Goal: Information Seeking & Learning: Check status

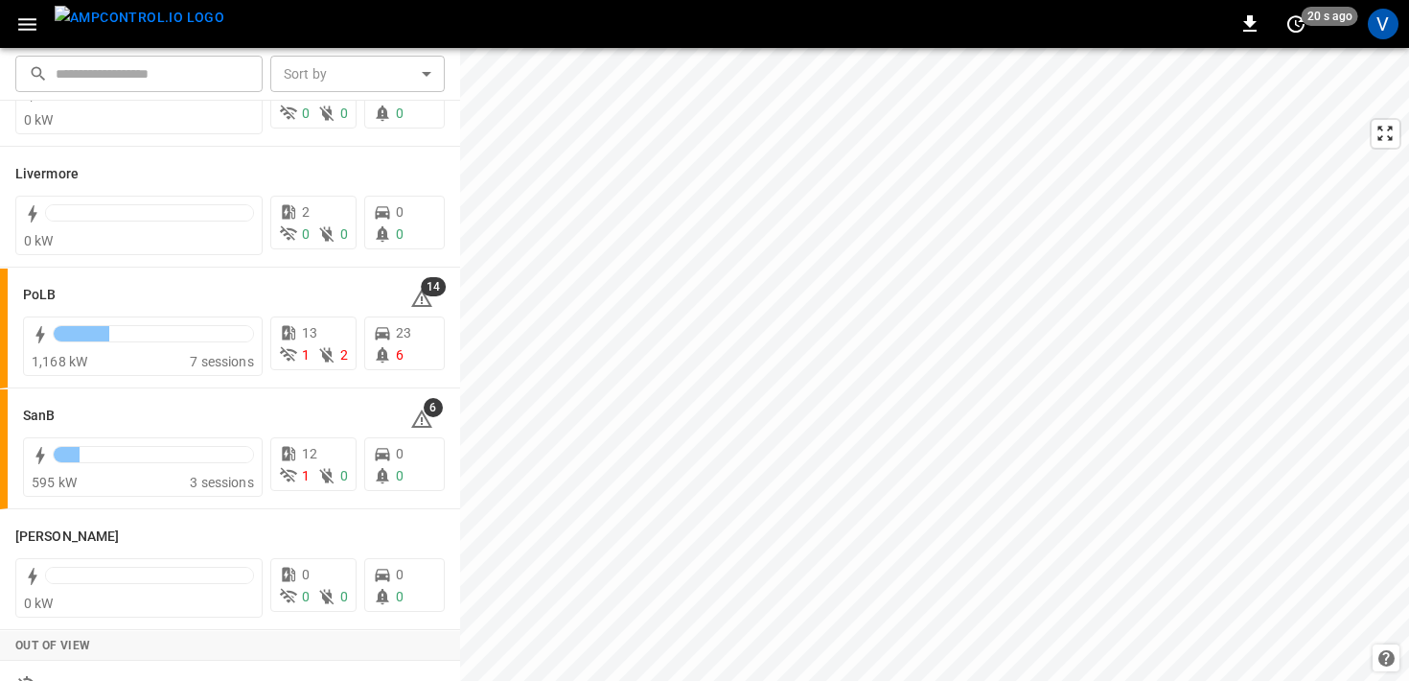
scroll to position [471, 0]
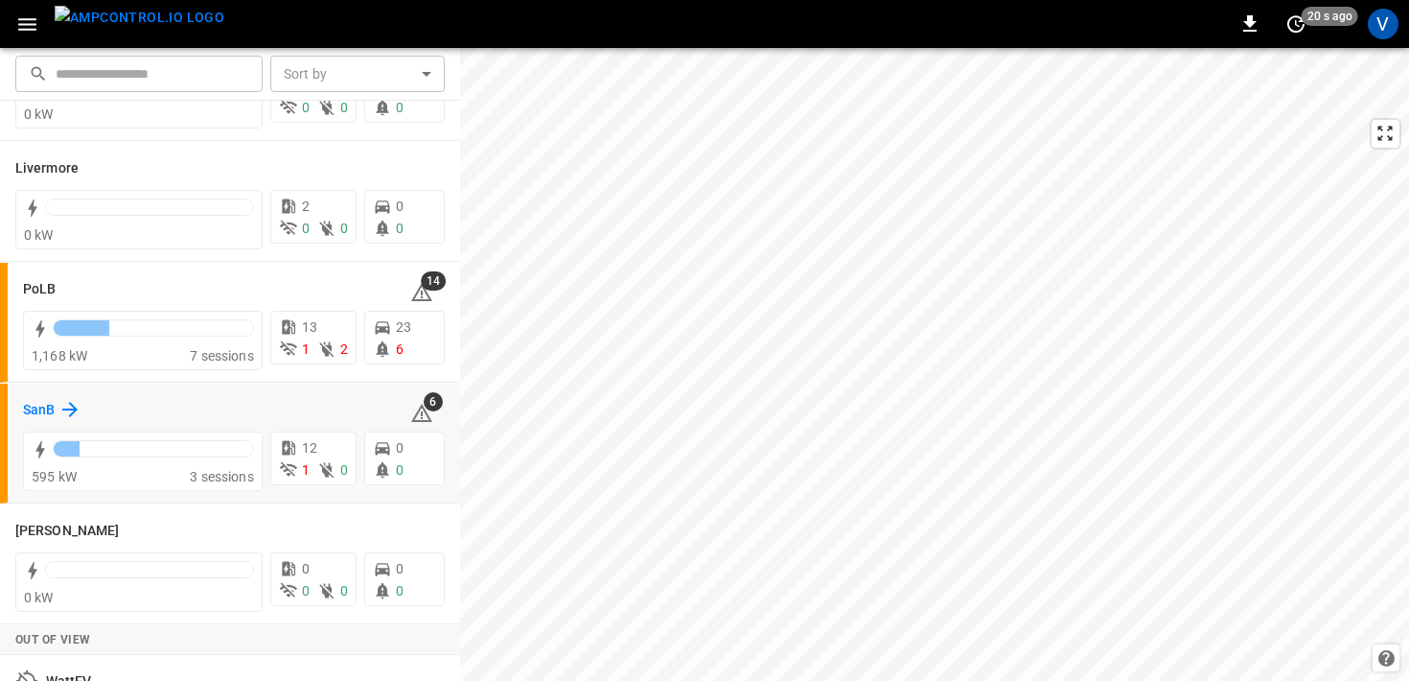
click at [35, 409] on h6 "SanB" at bounding box center [39, 410] width 32 height 21
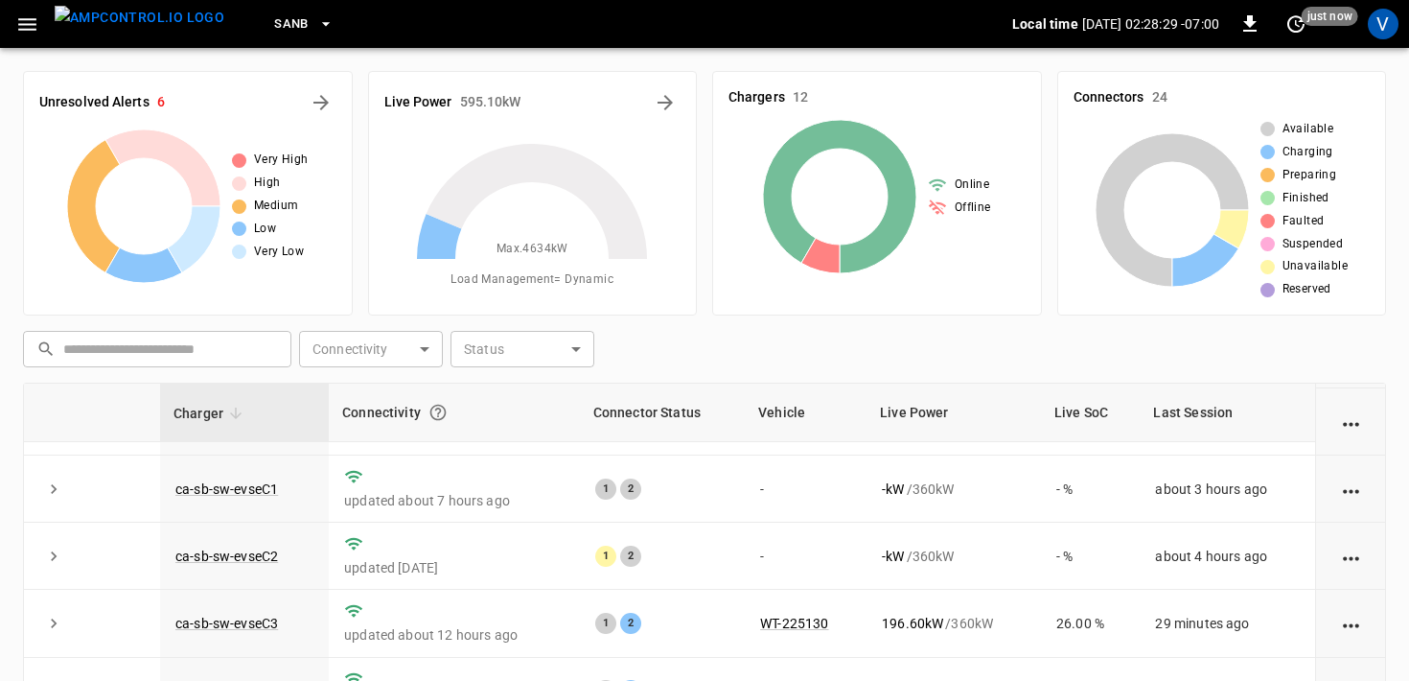
scroll to position [13, 0]
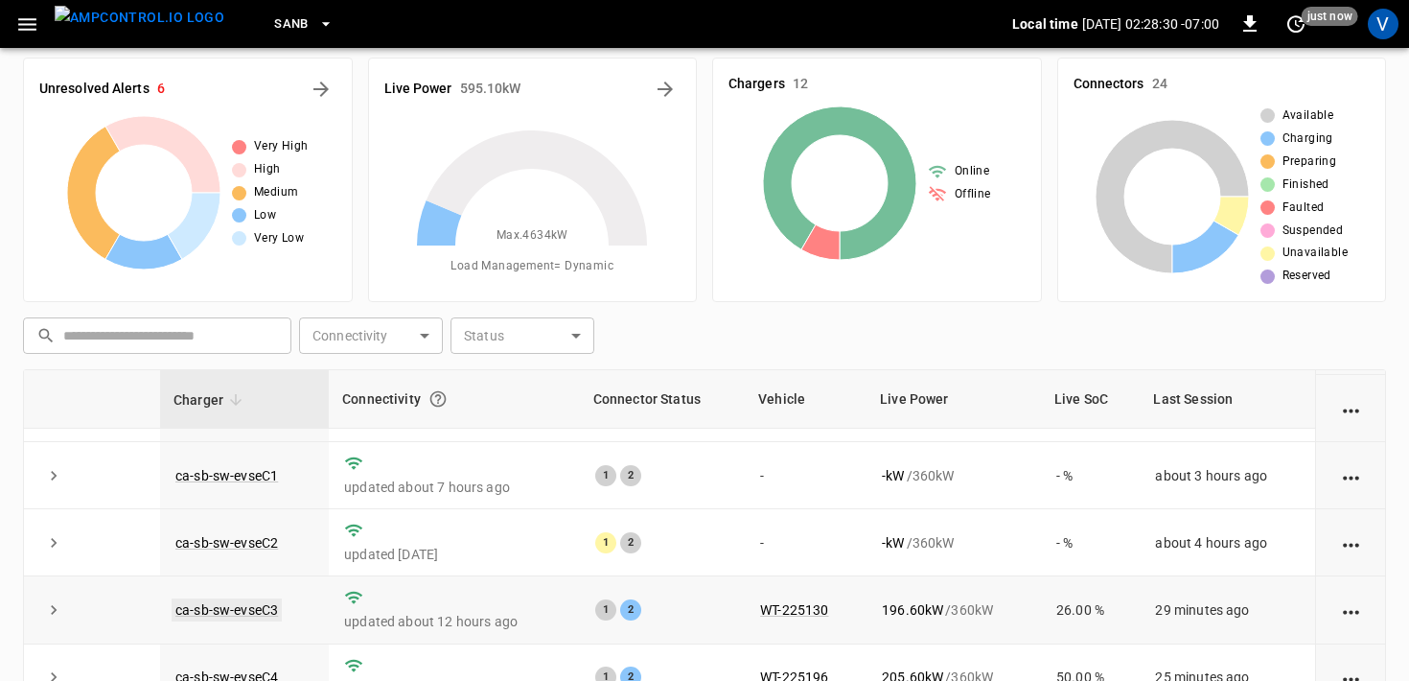
click at [237, 613] on link "ca-sb-sw-evseC3" at bounding box center [227, 609] width 110 height 23
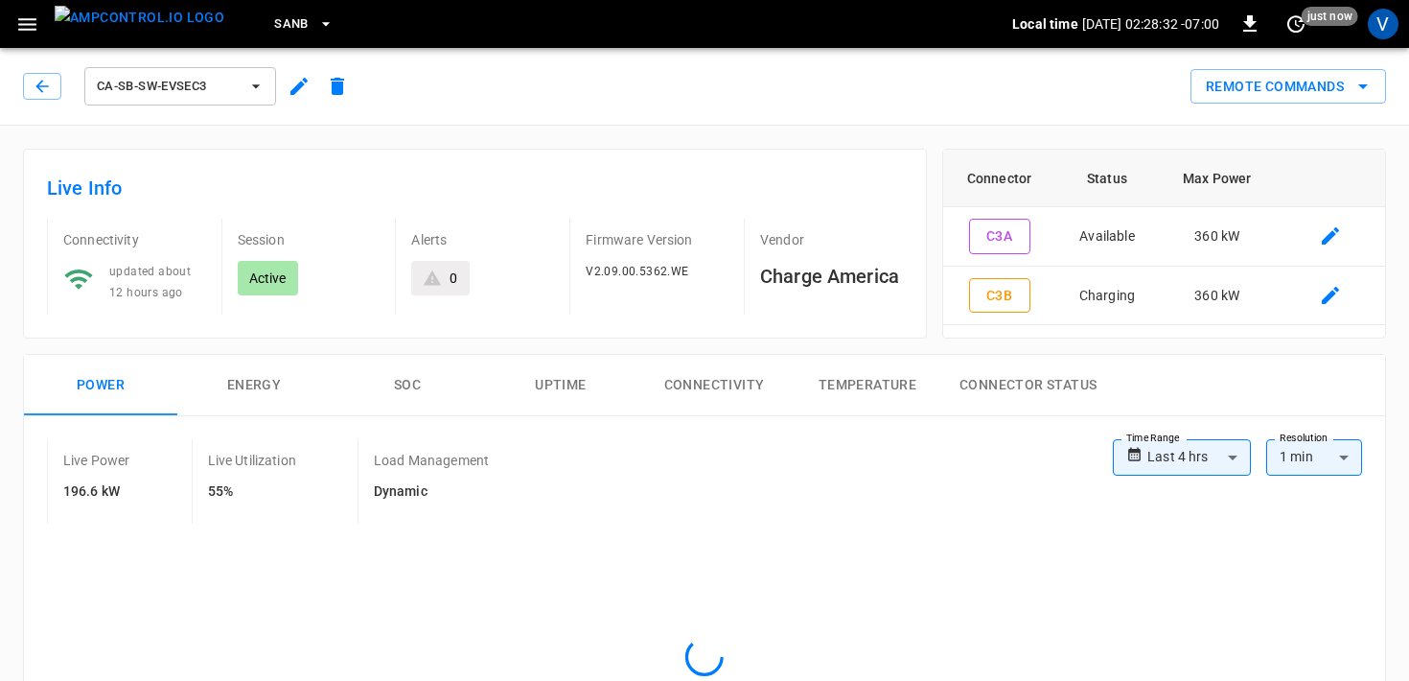
click at [510, 324] on div "Live Info Connectivity updated about 12 hours ago Session Active Alerts 0 Firmw…" at bounding box center [475, 244] width 904 height 190
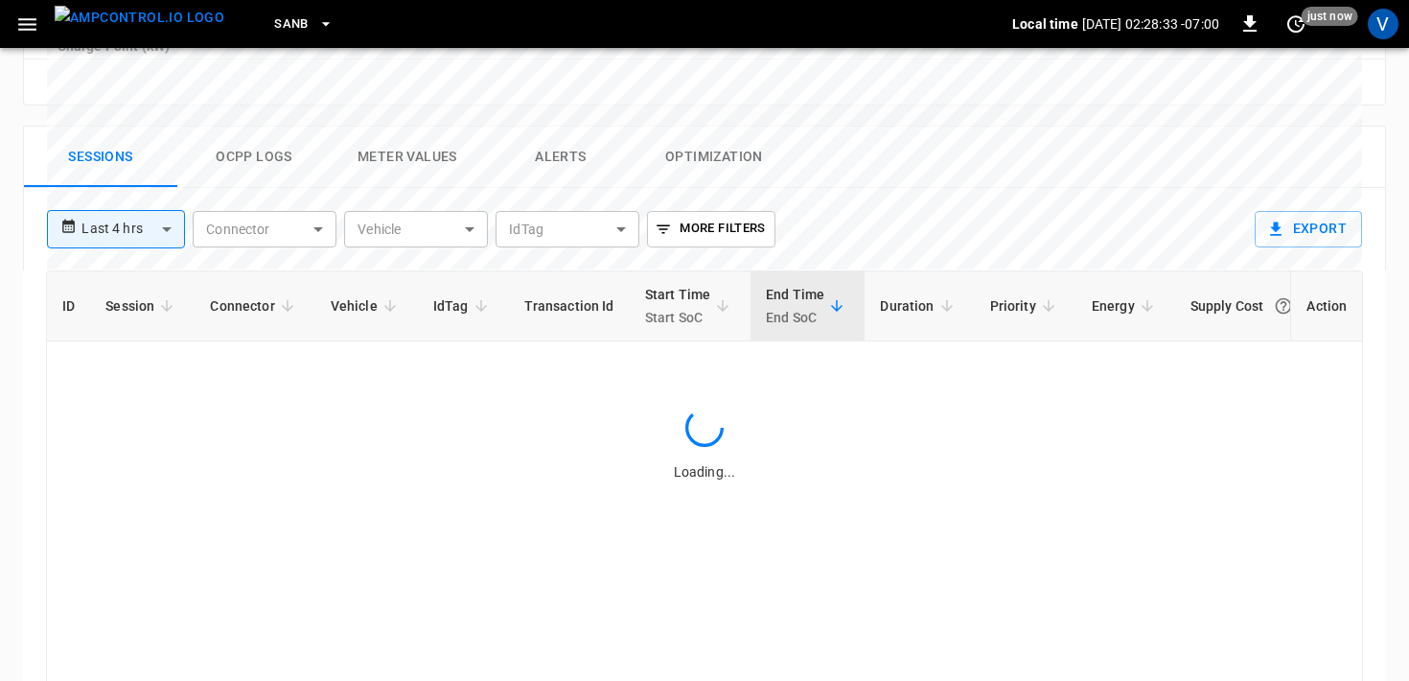
scroll to position [877, 0]
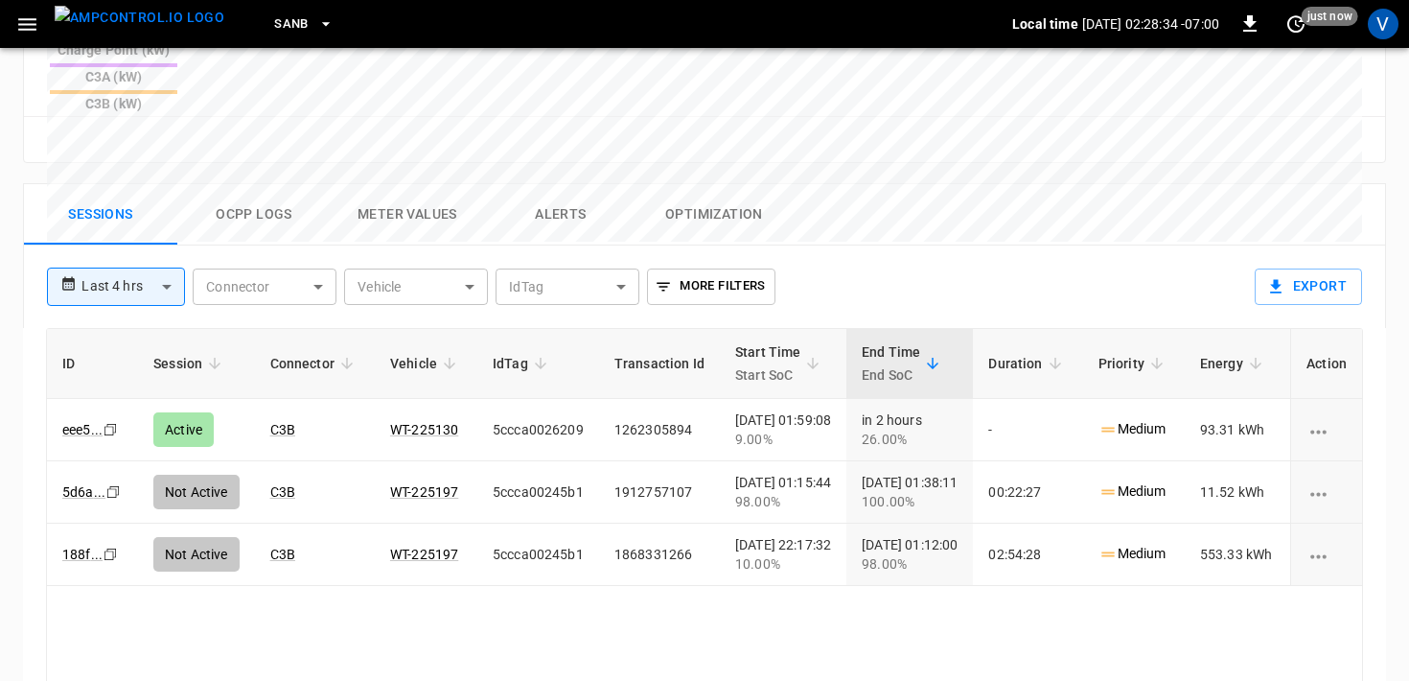
click at [569, 184] on button "Alerts" at bounding box center [560, 214] width 153 height 61
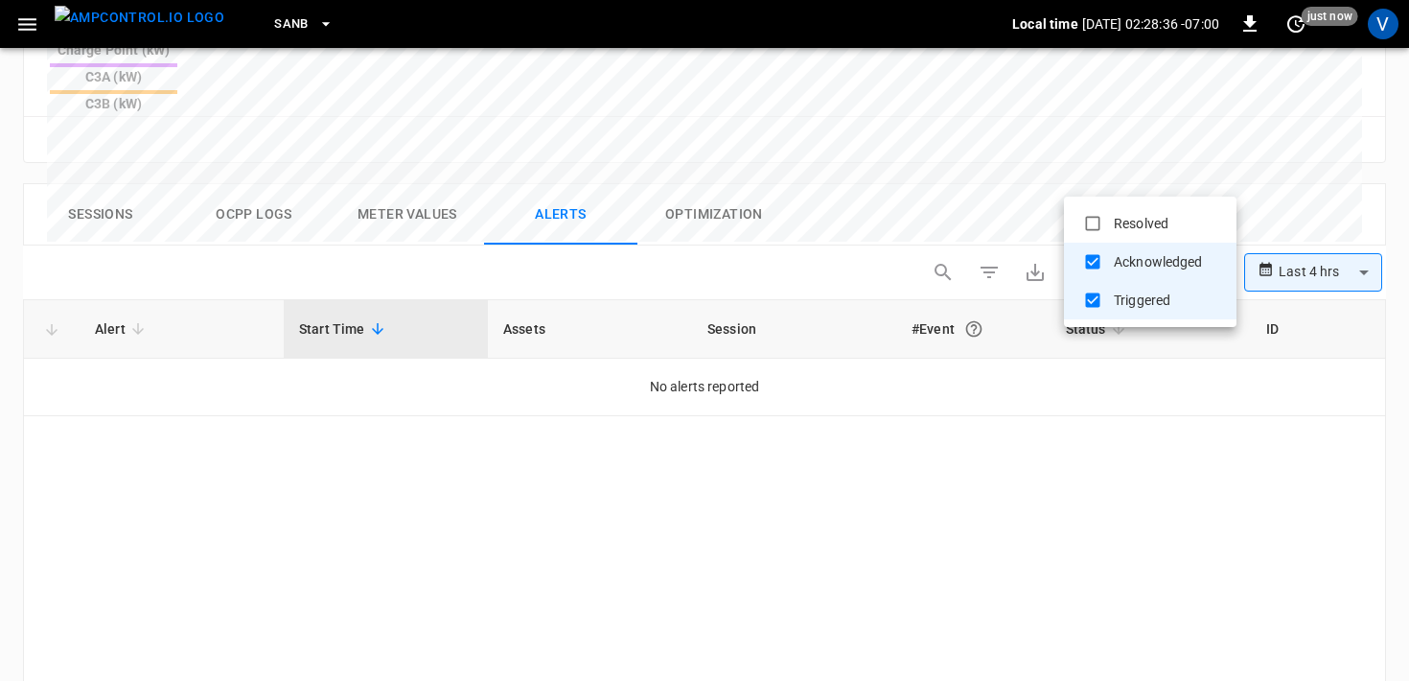
click at [1137, 223] on li "Resolved" at bounding box center [1150, 223] width 173 height 38
type input "**********"
click at [1322, 176] on div at bounding box center [704, 340] width 1409 height 681
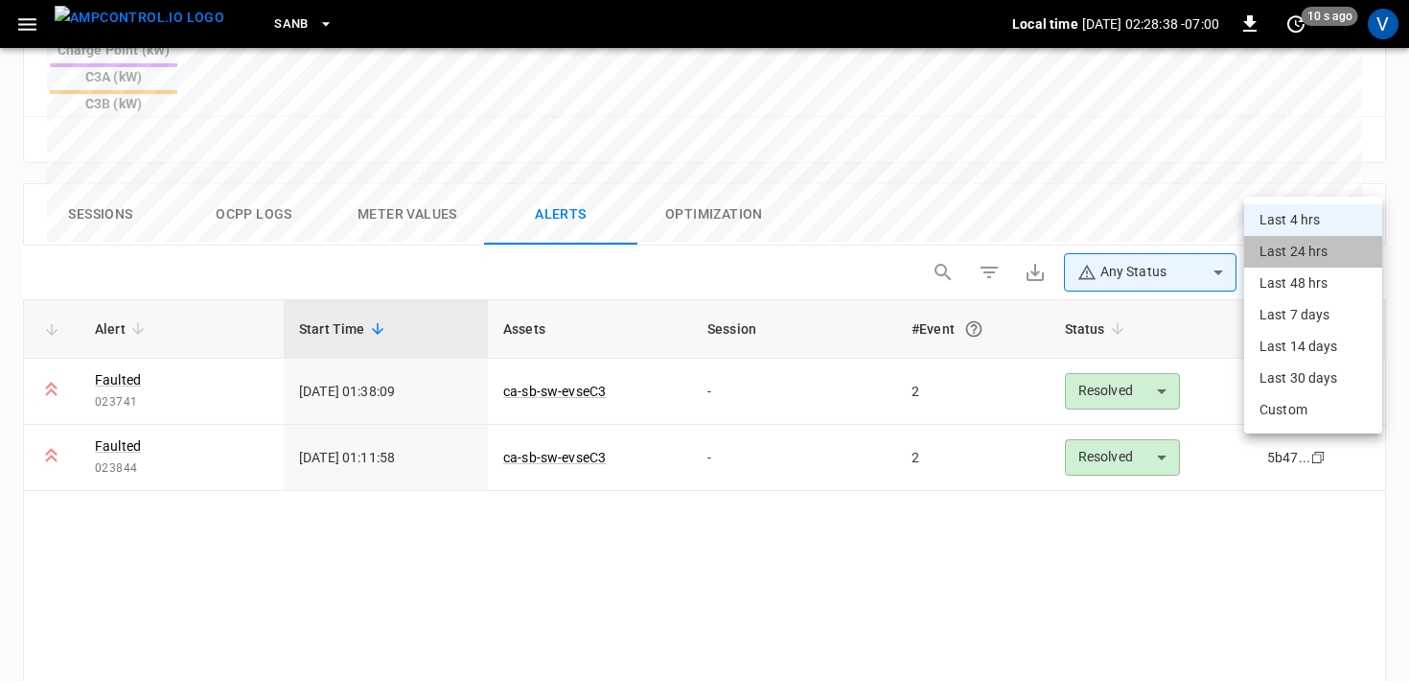
click at [1287, 244] on li "Last 24 hrs" at bounding box center [1314, 252] width 138 height 32
type input "**********"
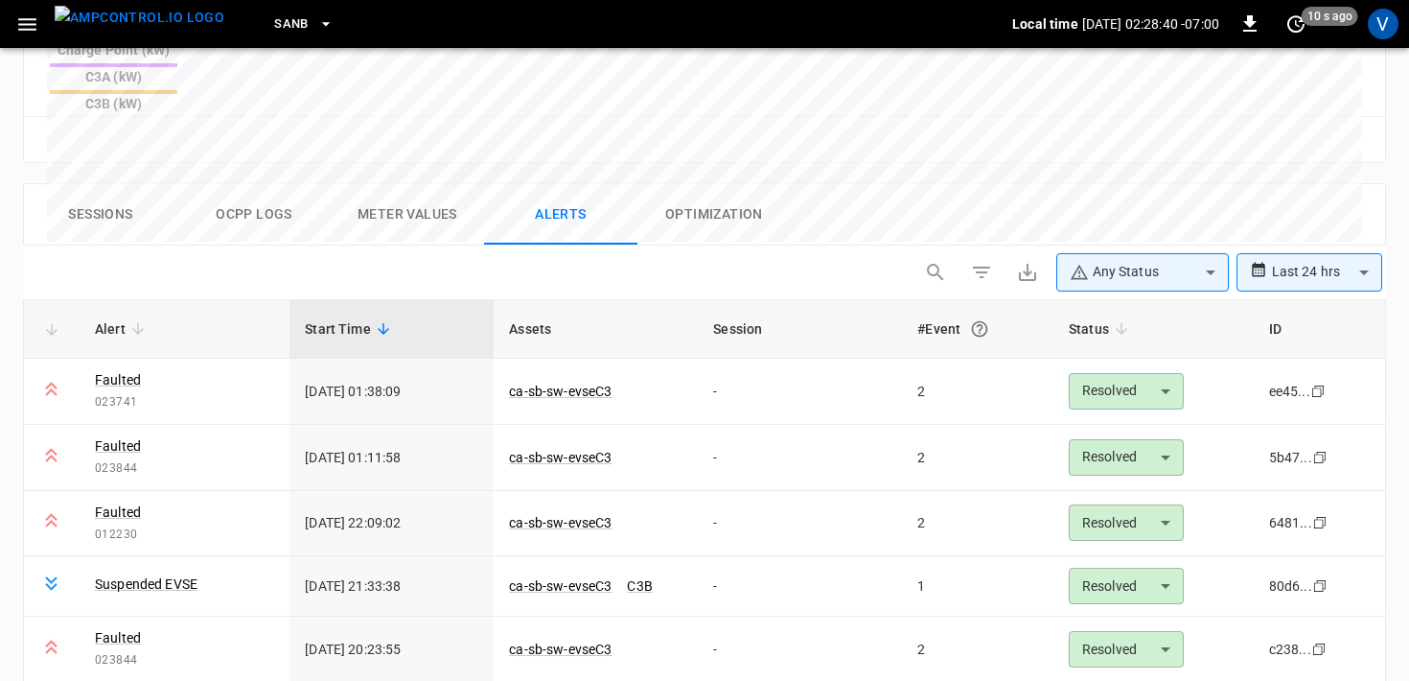
click at [858, 184] on div "Sessions Ocpp logs Meter Values Alerts Optimization" at bounding box center [704, 214] width 1361 height 61
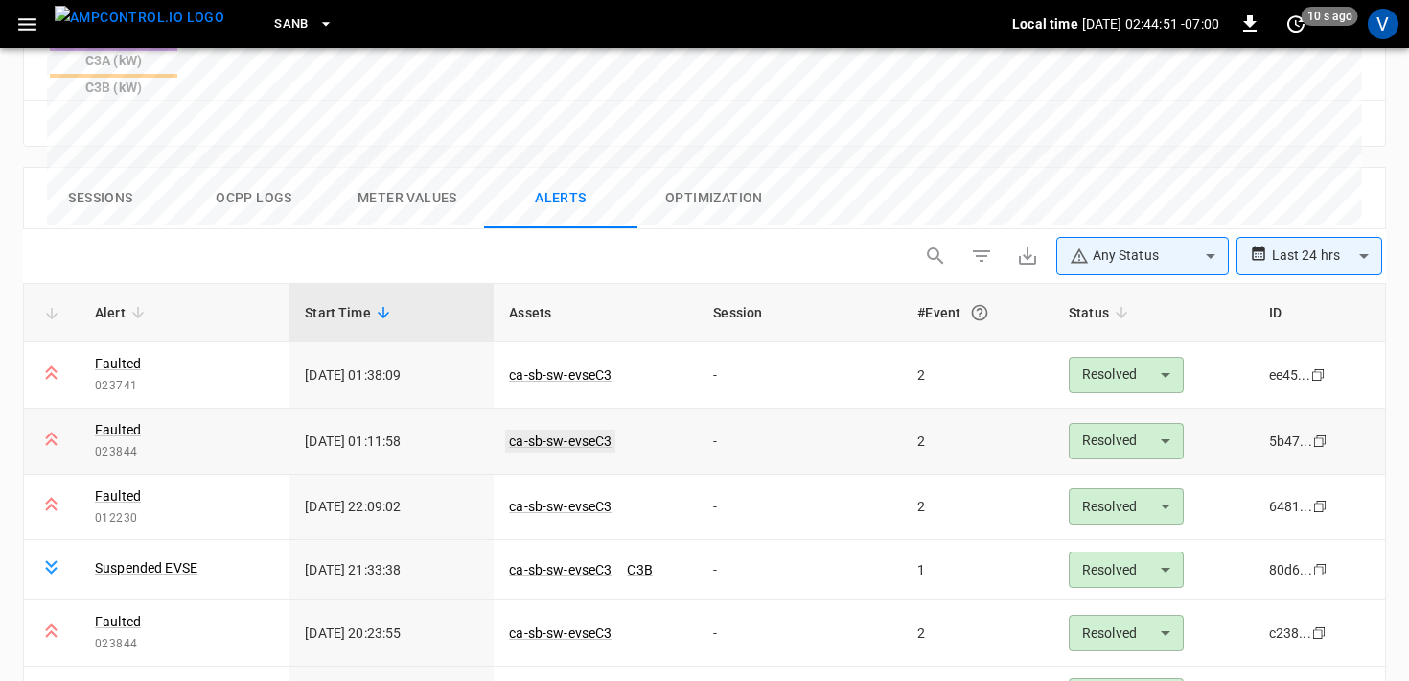
scroll to position [897, 0]
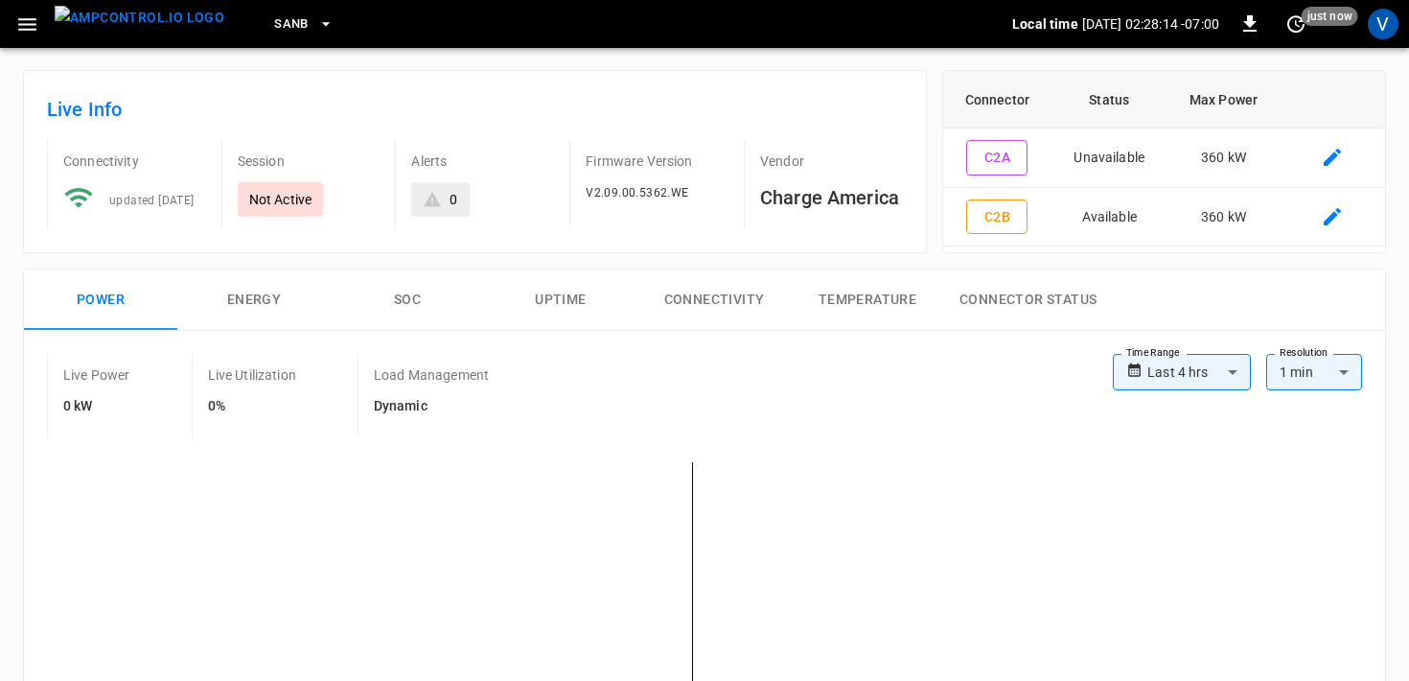
scroll to position [77, 0]
click at [688, 245] on div "Live Info Connectivity updated 1 day ago Session Not Active Alerts 0 Firmware V…" at bounding box center [475, 163] width 904 height 183
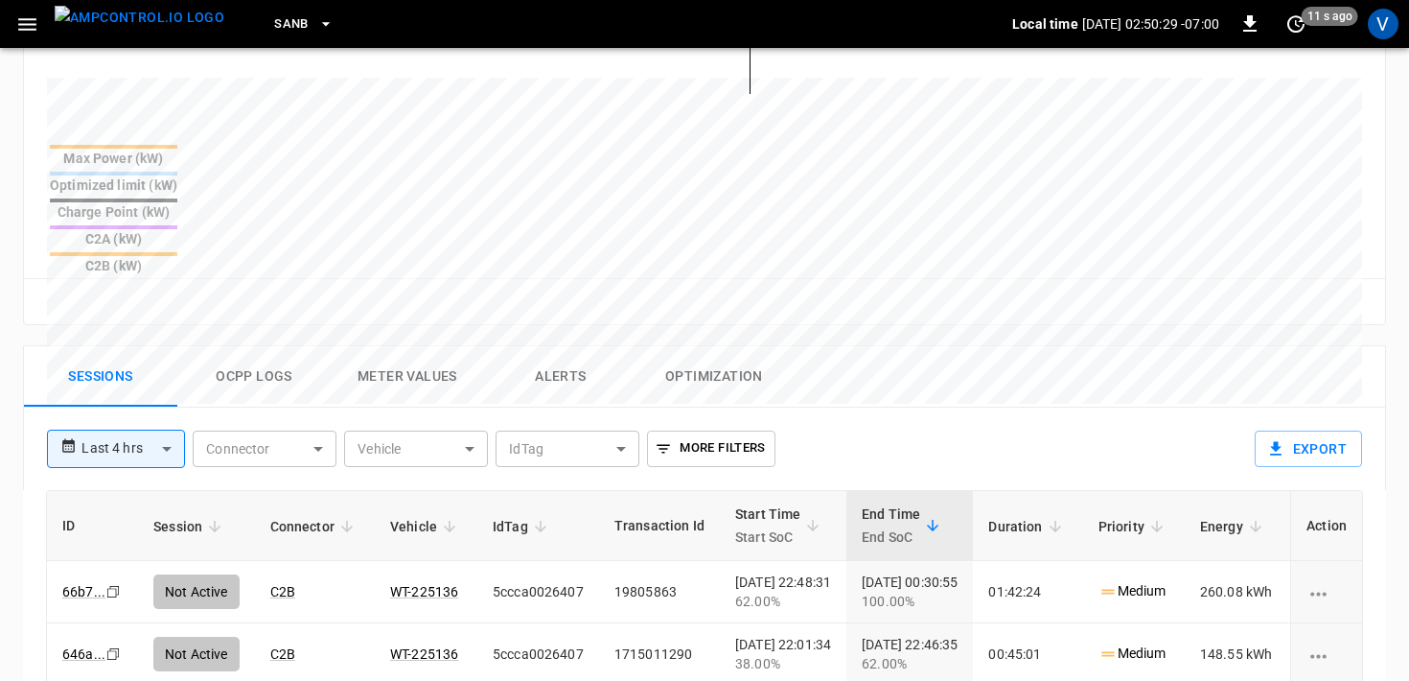
scroll to position [728, 0]
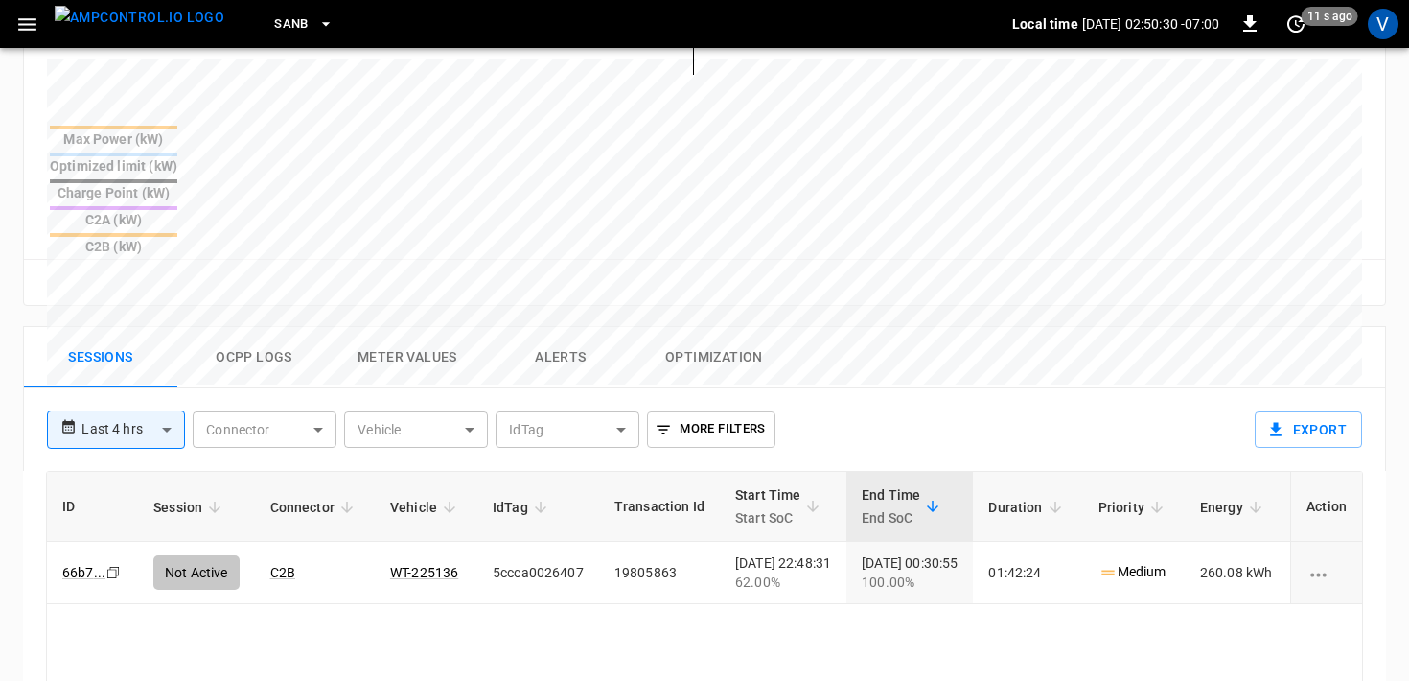
click at [580, 327] on button "Alerts" at bounding box center [560, 357] width 153 height 61
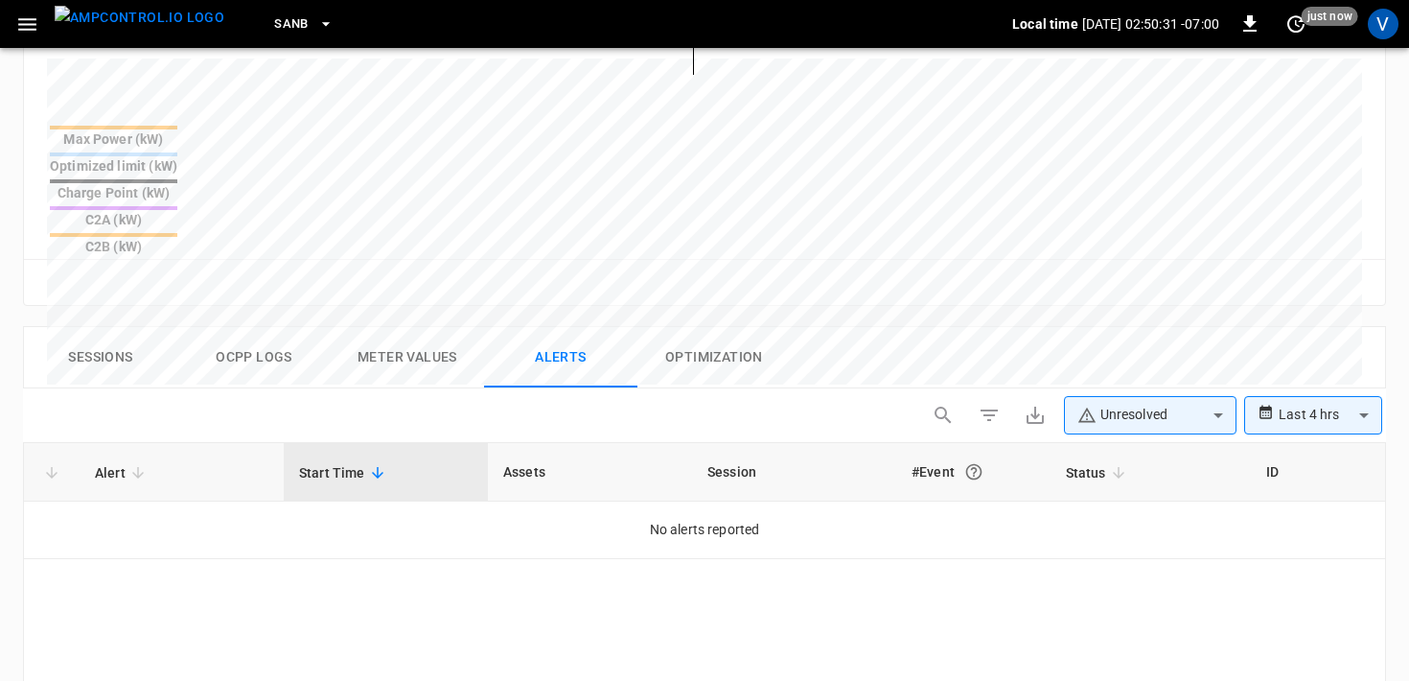
click at [923, 327] on div "Sessions Ocpp logs Meter Values Alerts Optimization" at bounding box center [704, 357] width 1361 height 61
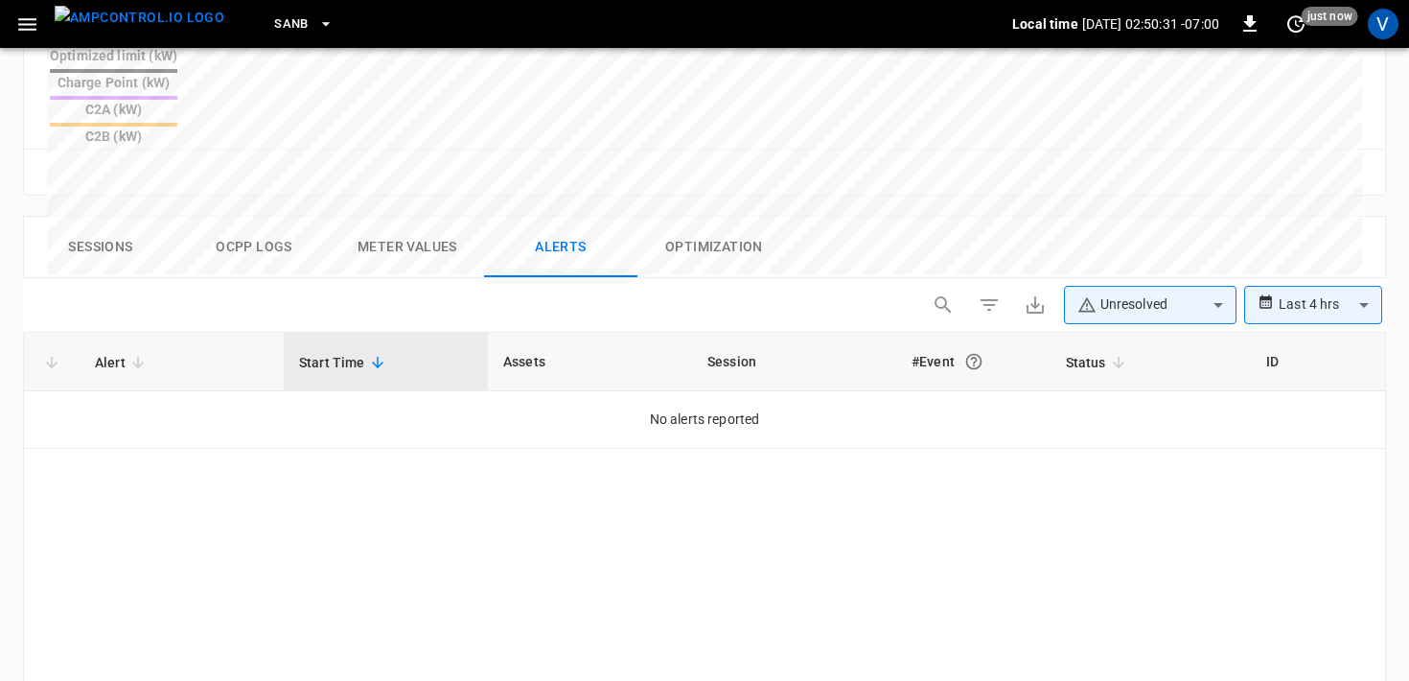
scroll to position [840, 0]
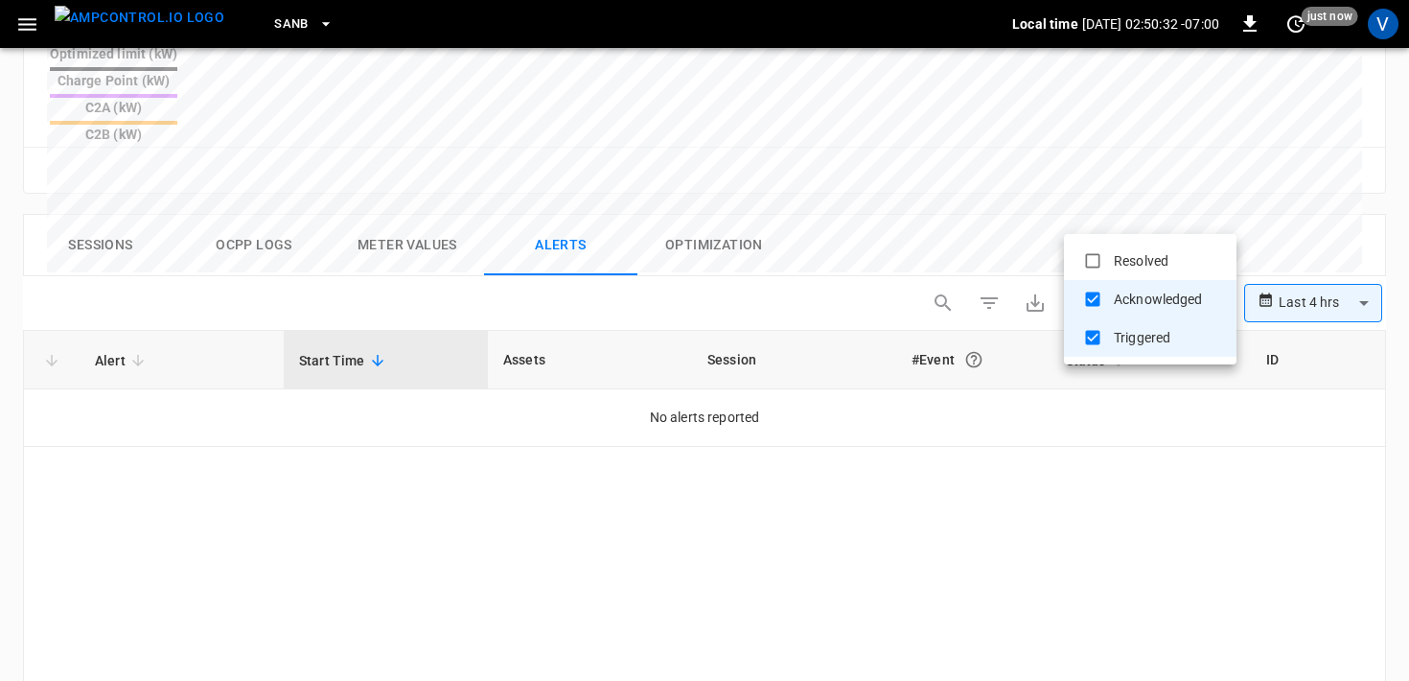
click at [1117, 212] on body "**********" at bounding box center [704, 15] width 1409 height 1710
click at [1117, 263] on li "Resolved" at bounding box center [1150, 261] width 173 height 38
type input "**********"
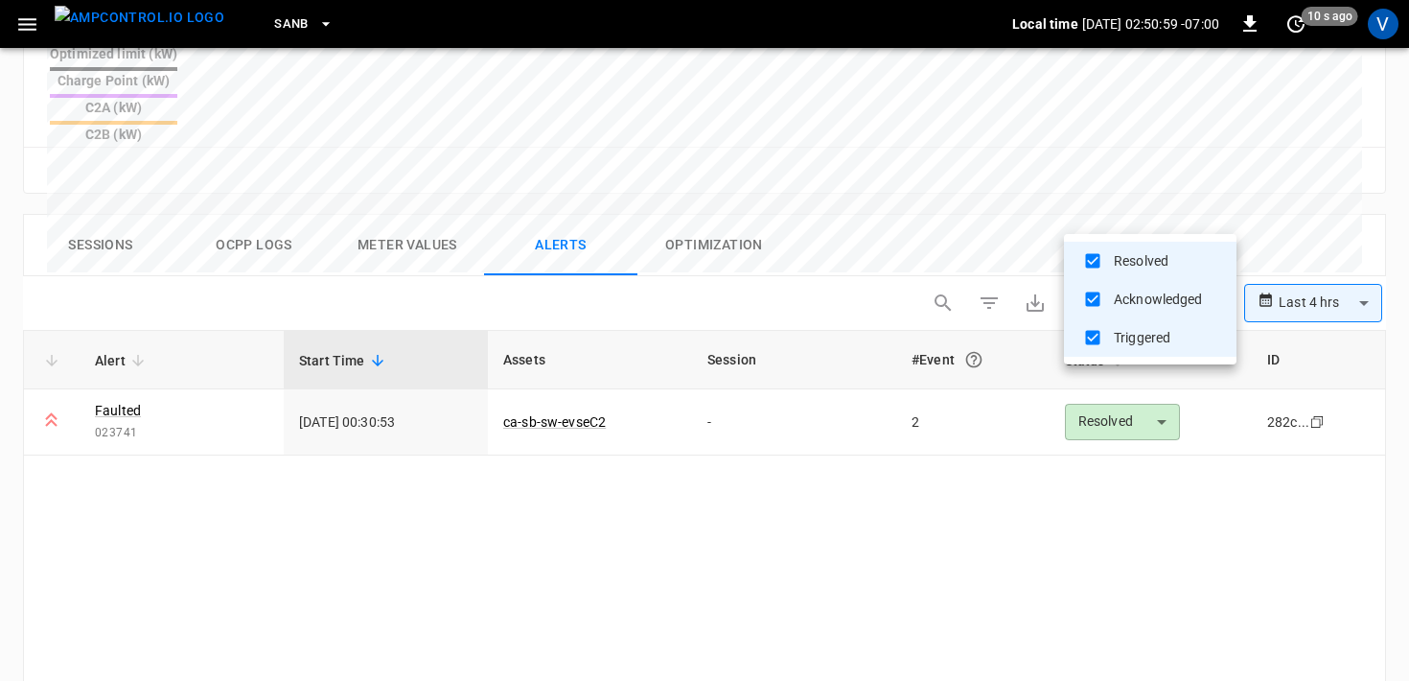
click at [846, 128] on div at bounding box center [704, 340] width 1409 height 681
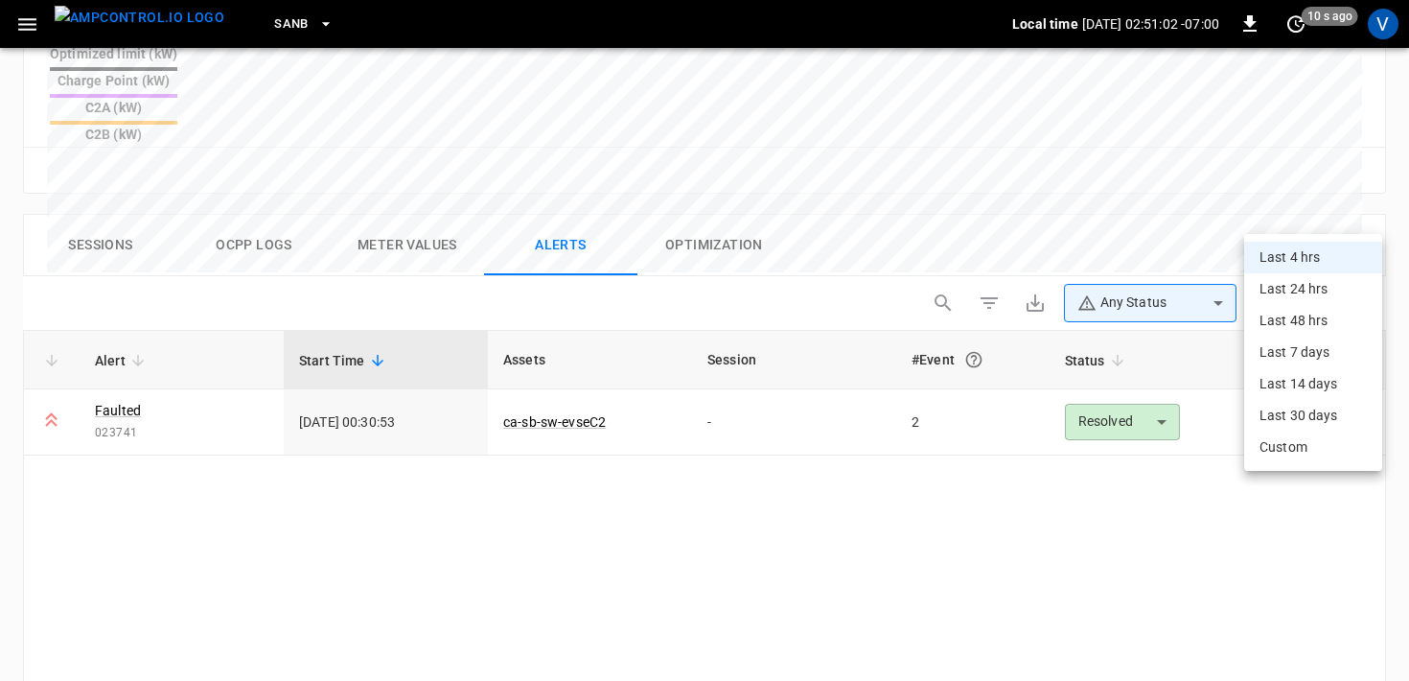
click at [1269, 287] on li "Last 24 hrs" at bounding box center [1314, 289] width 138 height 32
type input "**********"
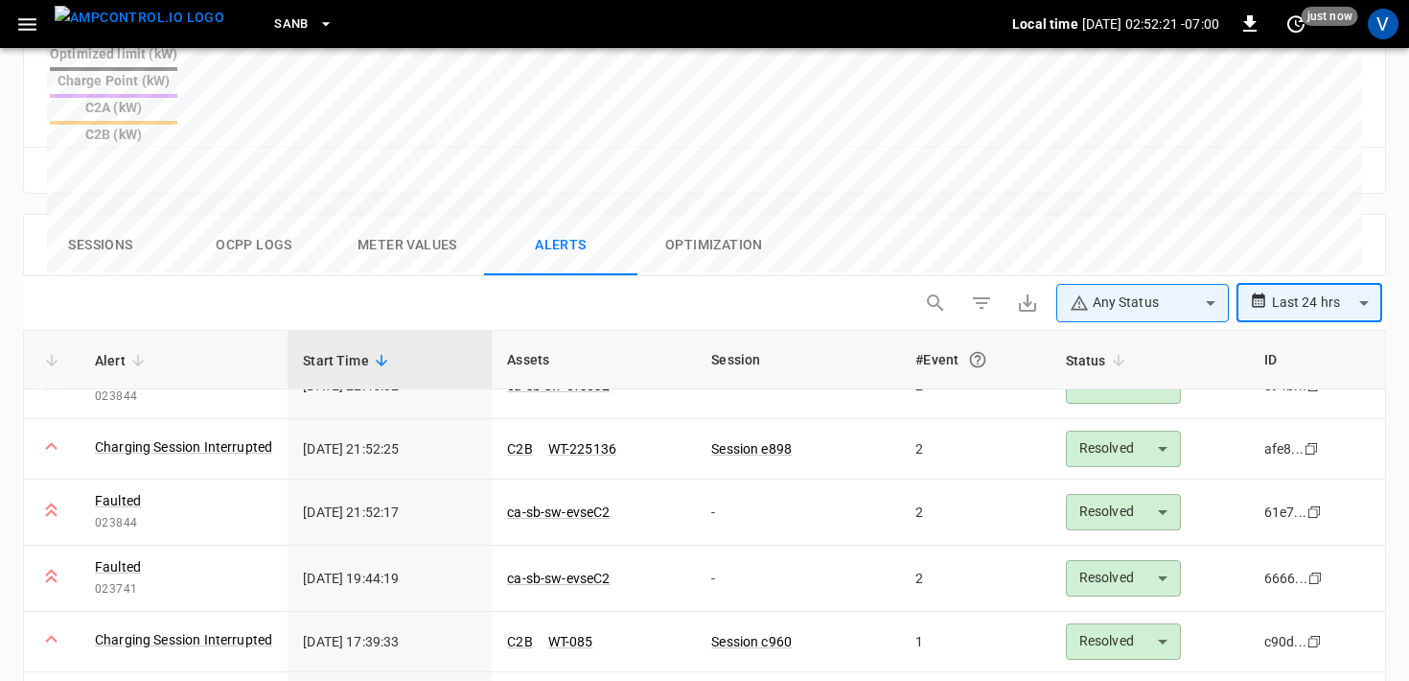
scroll to position [96, 0]
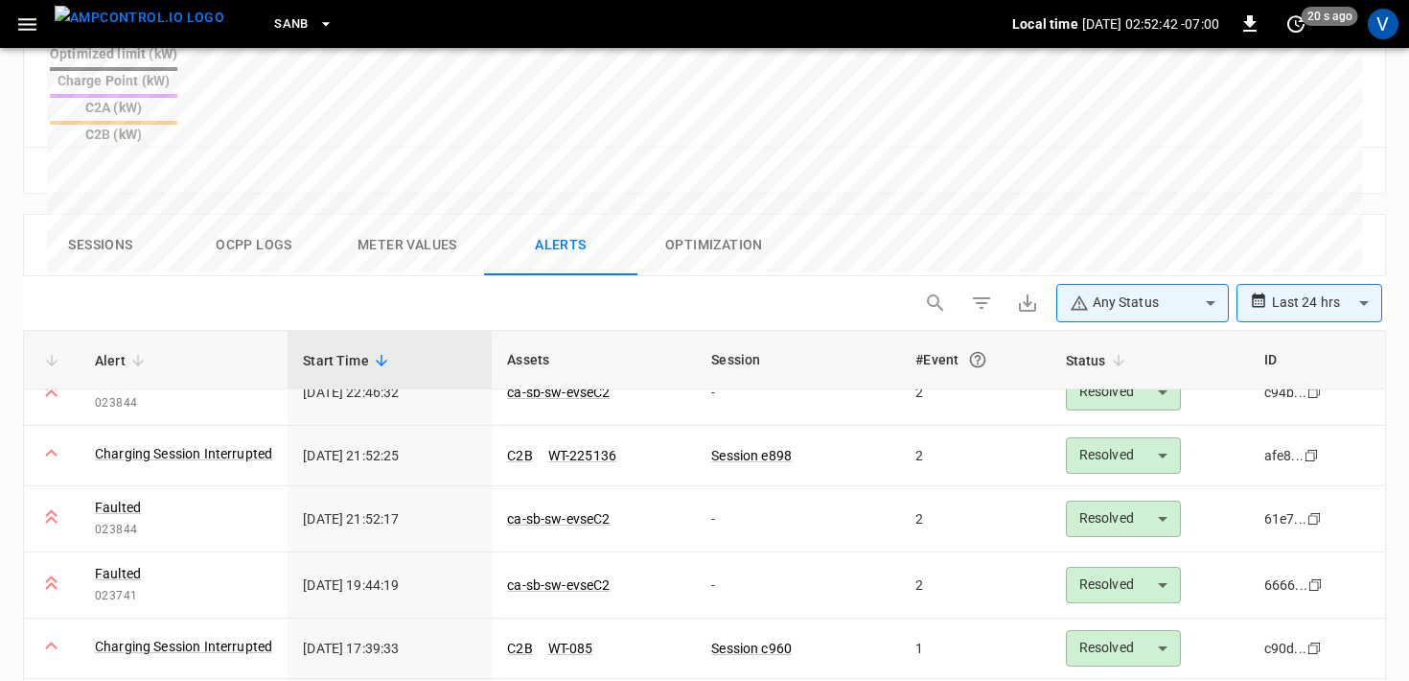
click at [240, 637] on link "Charging Session Interrupted" at bounding box center [183, 646] width 177 height 19
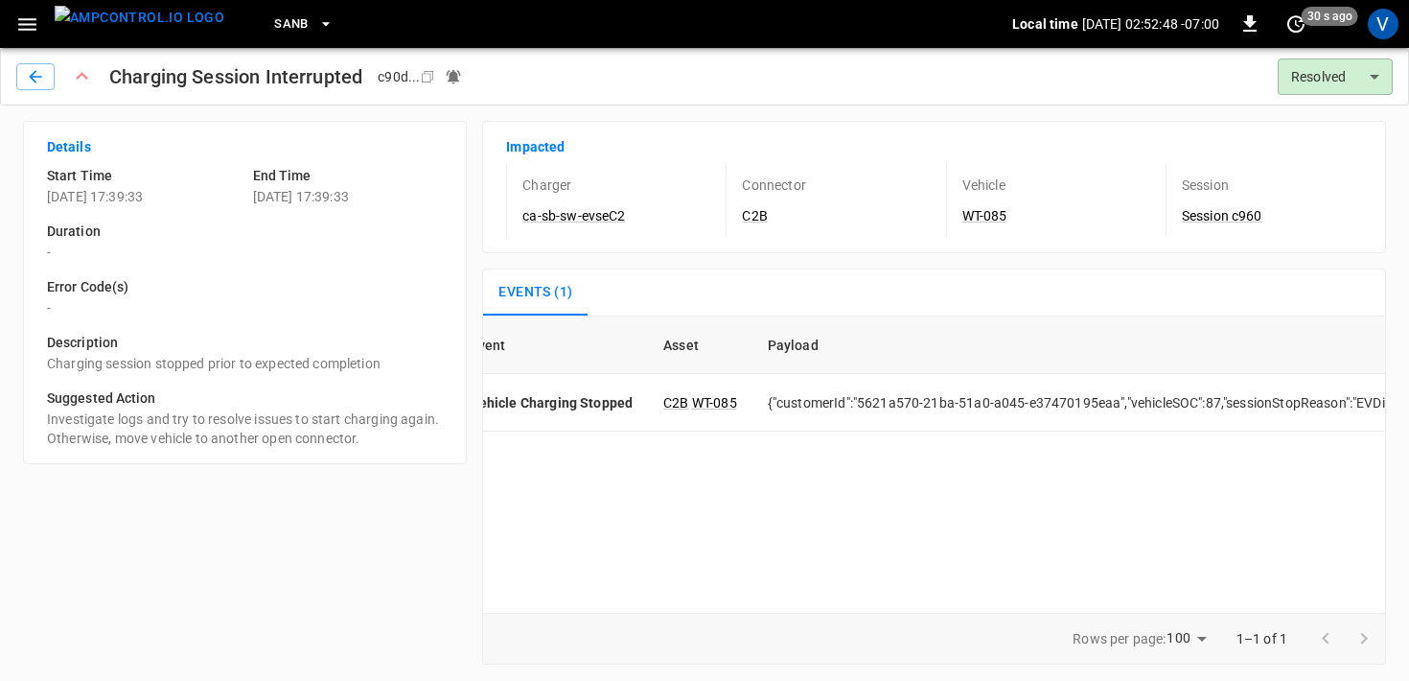
scroll to position [0, 279]
click at [42, 76] on icon "button" at bounding box center [35, 76] width 19 height 19
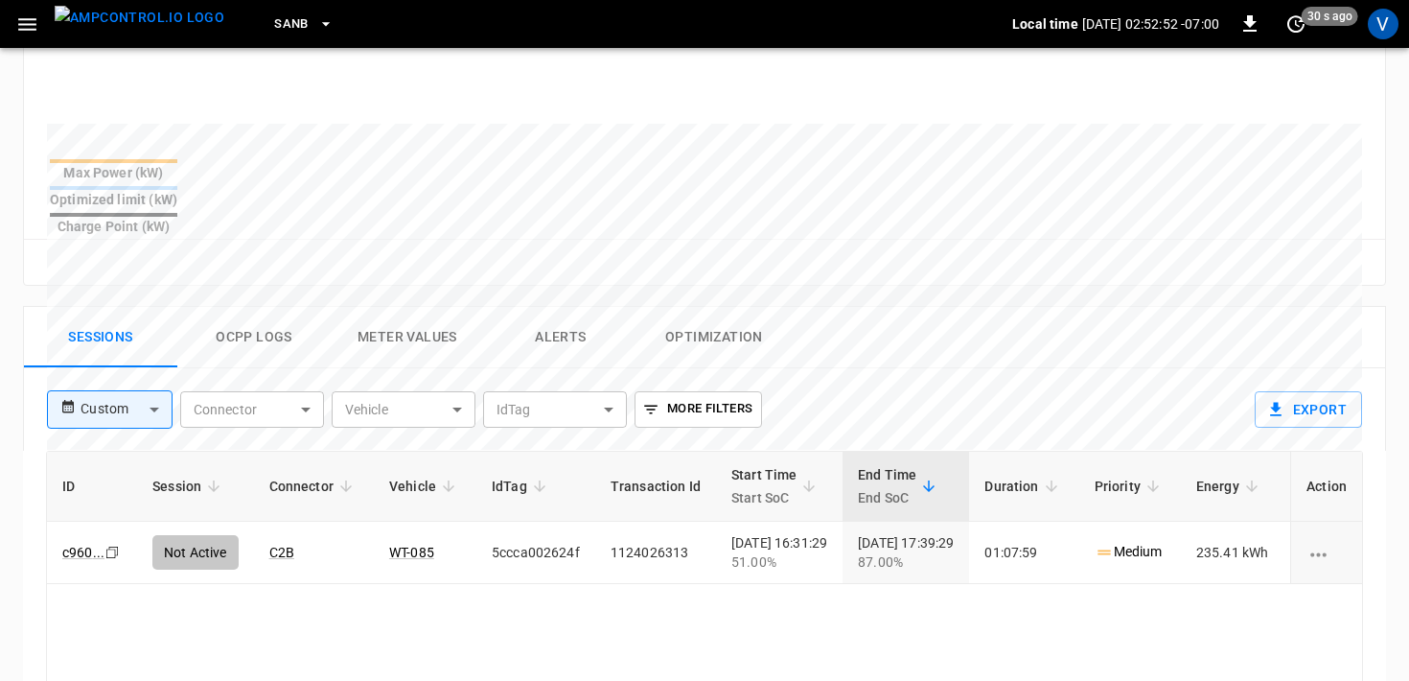
scroll to position [699, 0]
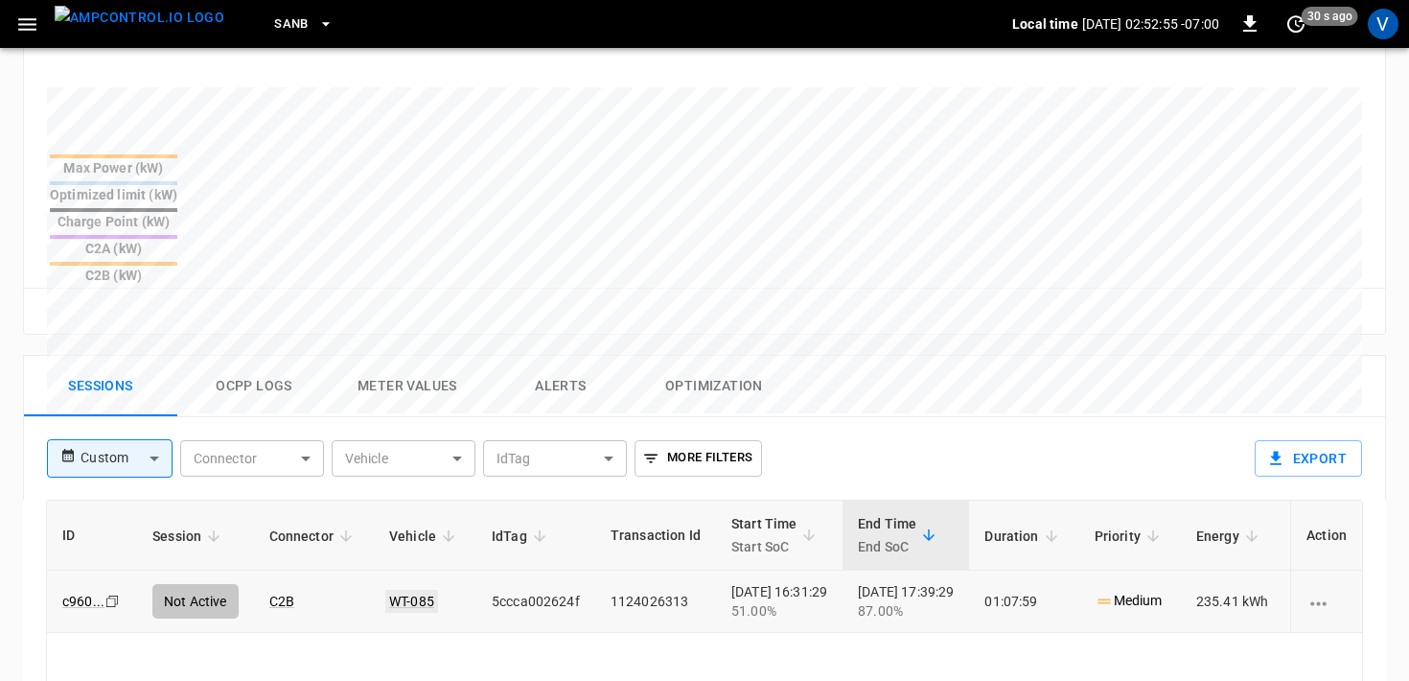
click at [413, 590] on link "WT-085" at bounding box center [411, 601] width 53 height 23
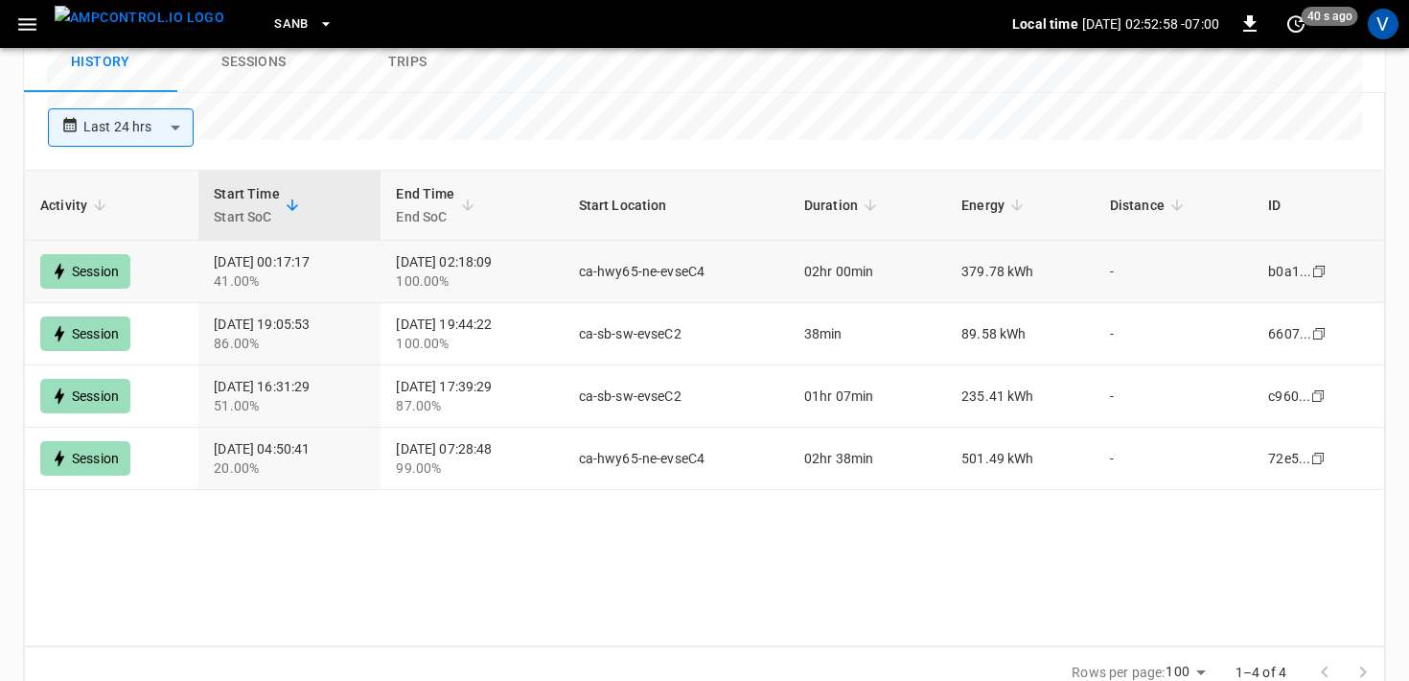
scroll to position [1059, 0]
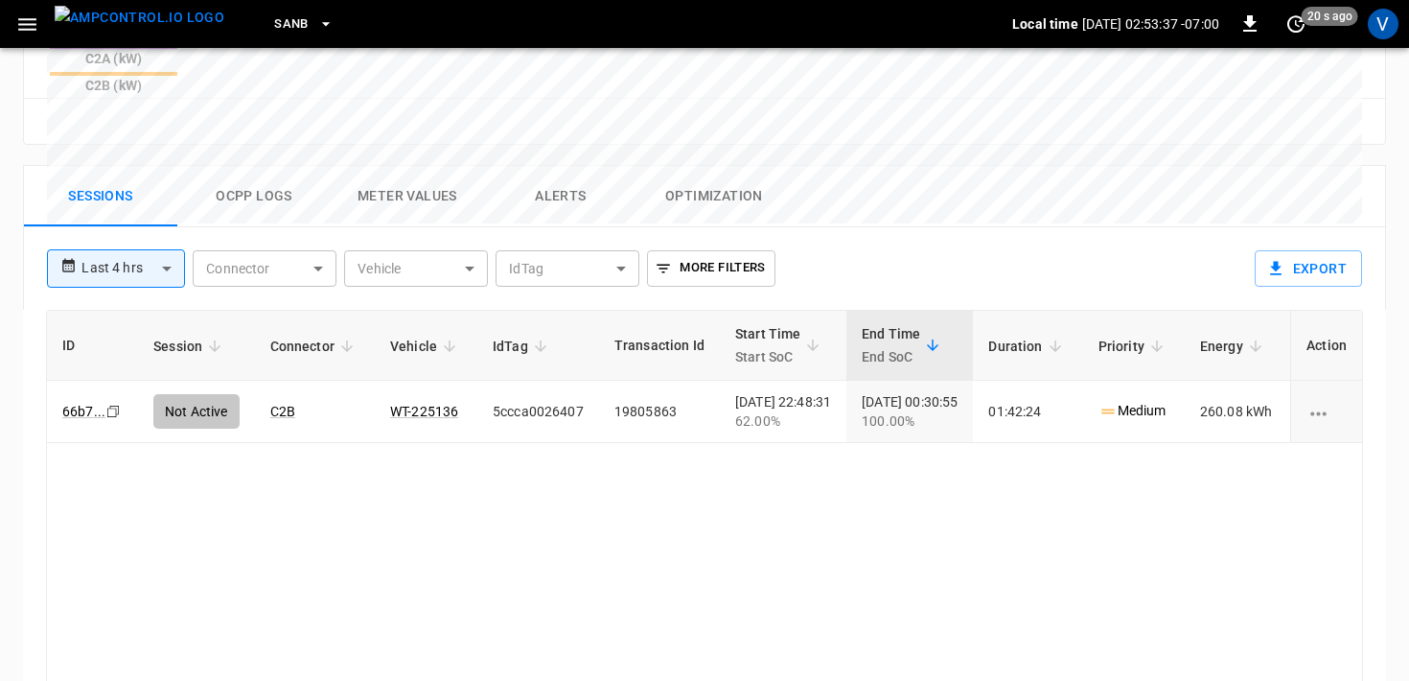
scroll to position [935, 0]
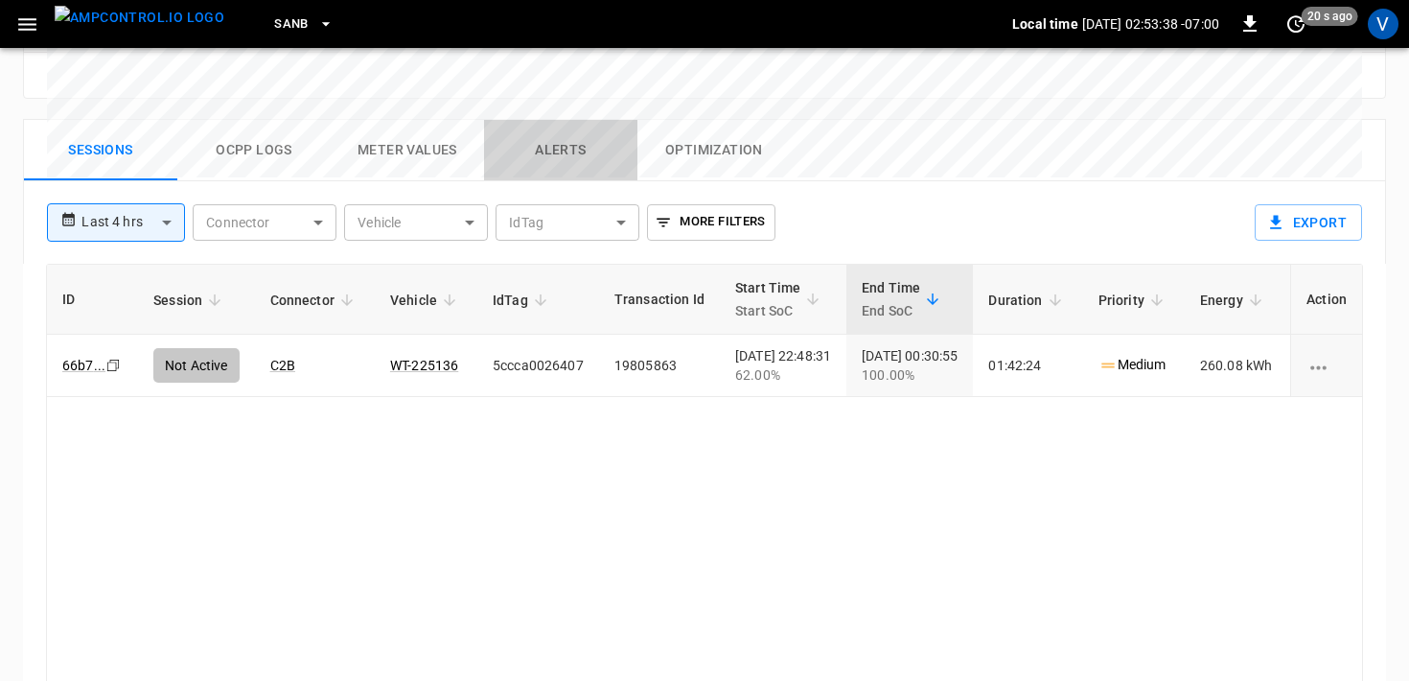
click at [557, 120] on button "Alerts" at bounding box center [560, 150] width 153 height 61
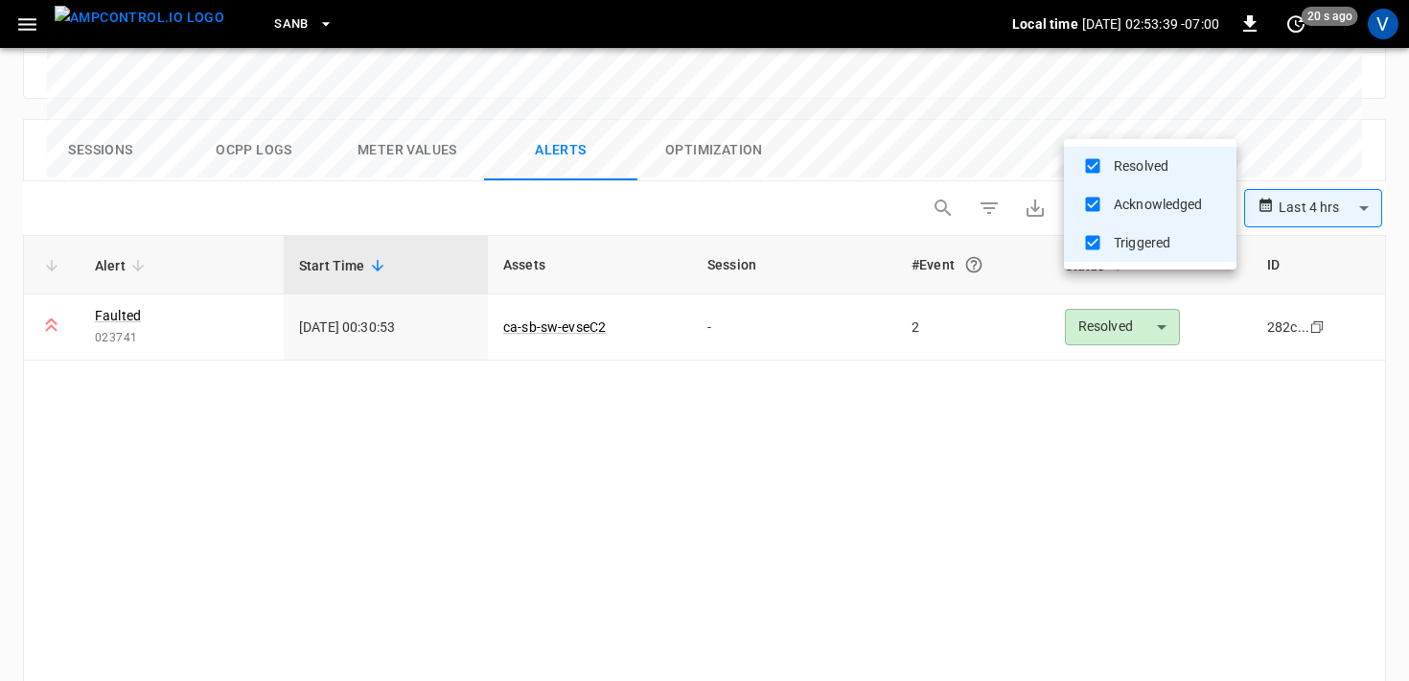
click at [1329, 130] on div at bounding box center [704, 340] width 1409 height 681
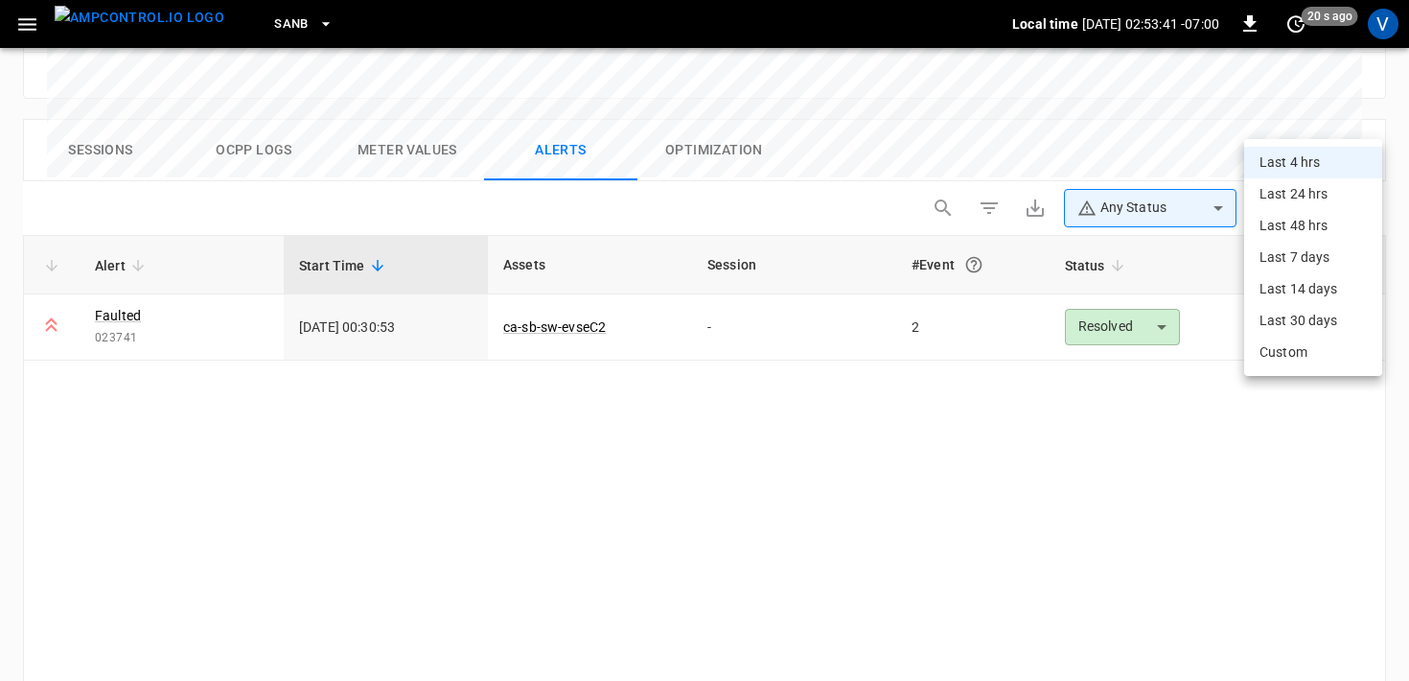
click at [1301, 193] on li "Last 24 hrs" at bounding box center [1314, 194] width 138 height 32
type input "**********"
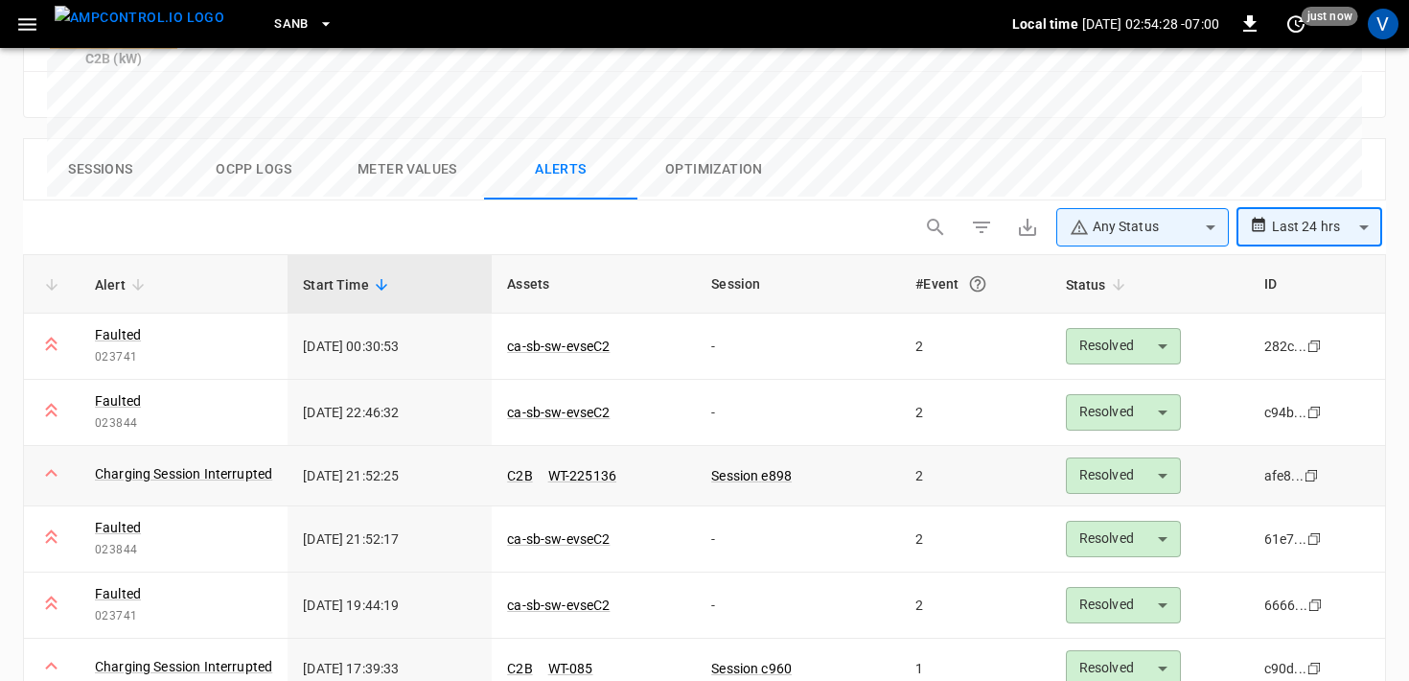
scroll to position [919, 0]
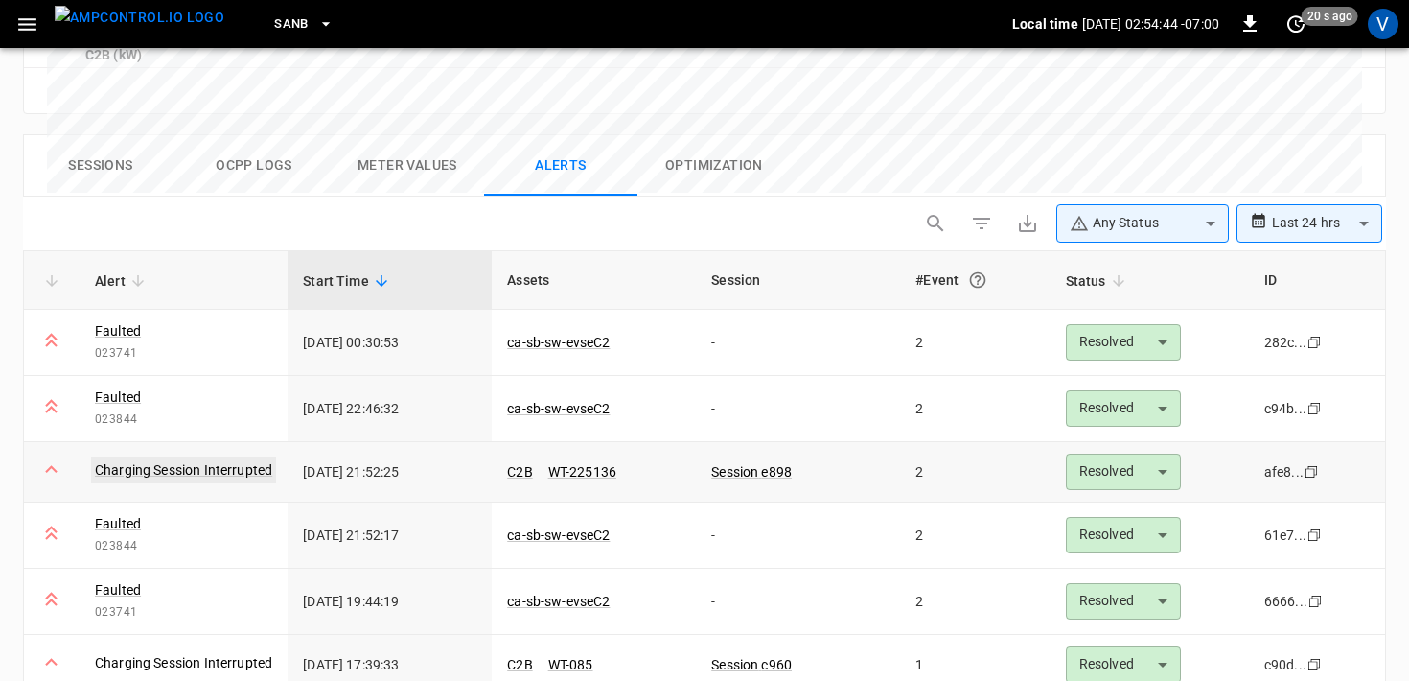
click at [258, 456] on link "Charging Session Interrupted" at bounding box center [183, 469] width 185 height 27
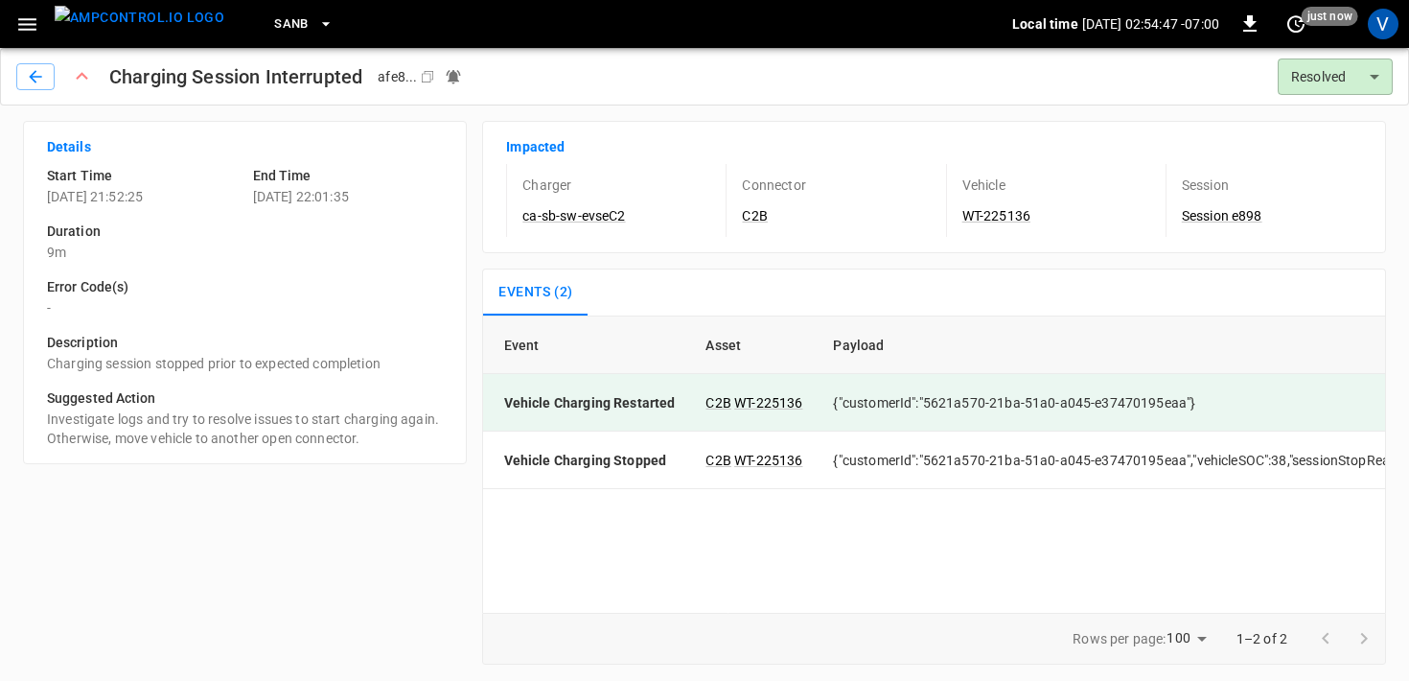
scroll to position [0, 311]
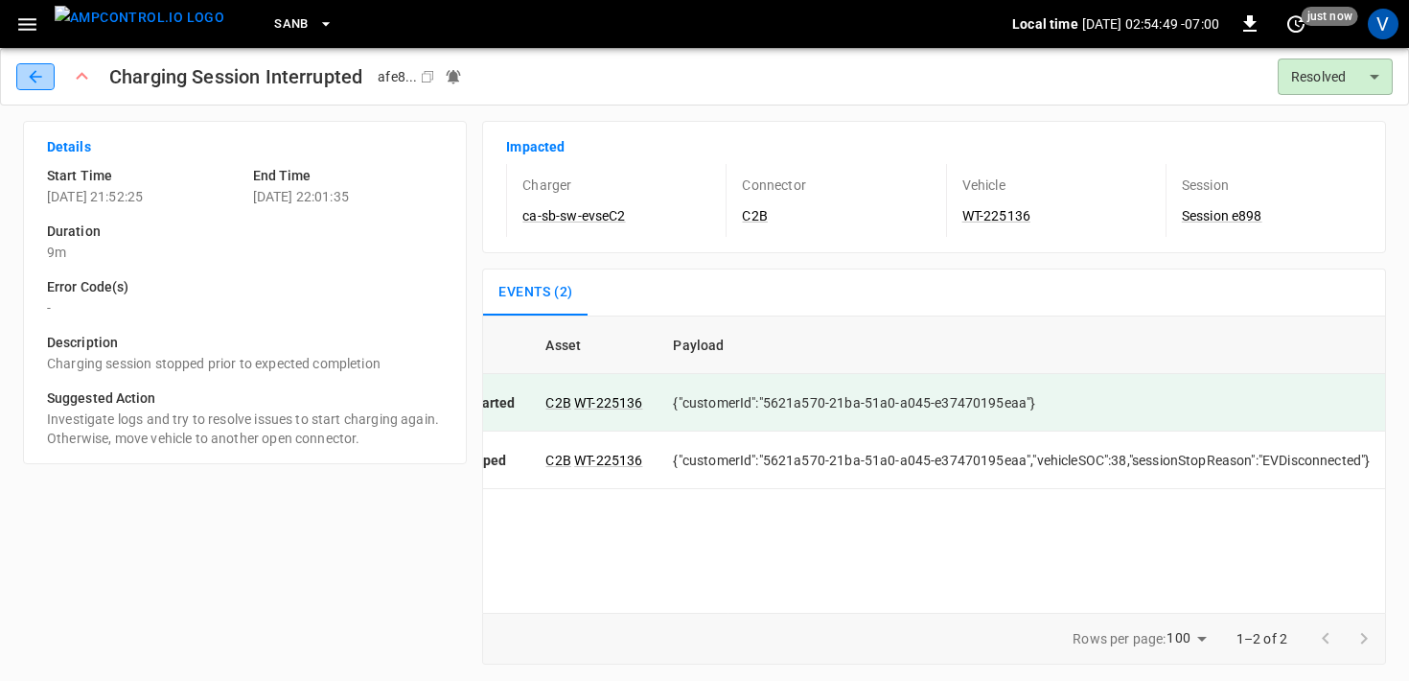
click at [35, 75] on icon "button" at bounding box center [35, 76] width 19 height 19
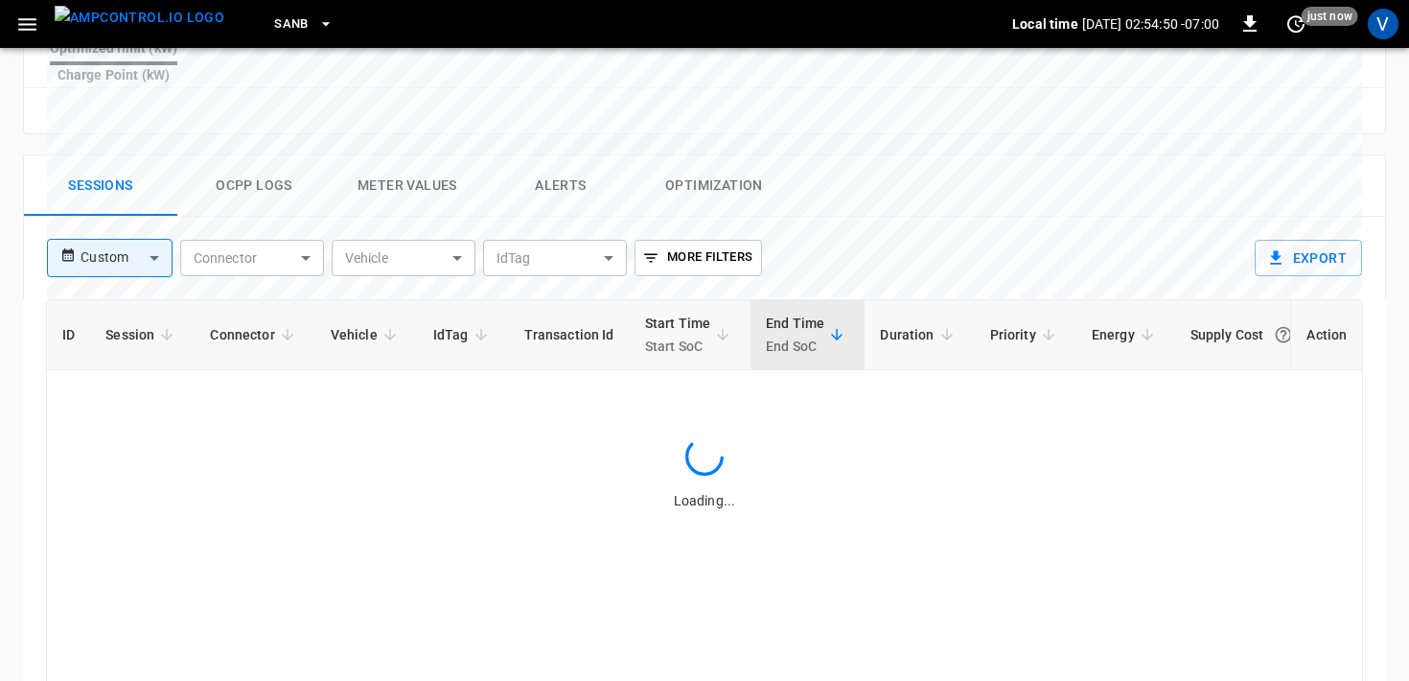
scroll to position [875, 0]
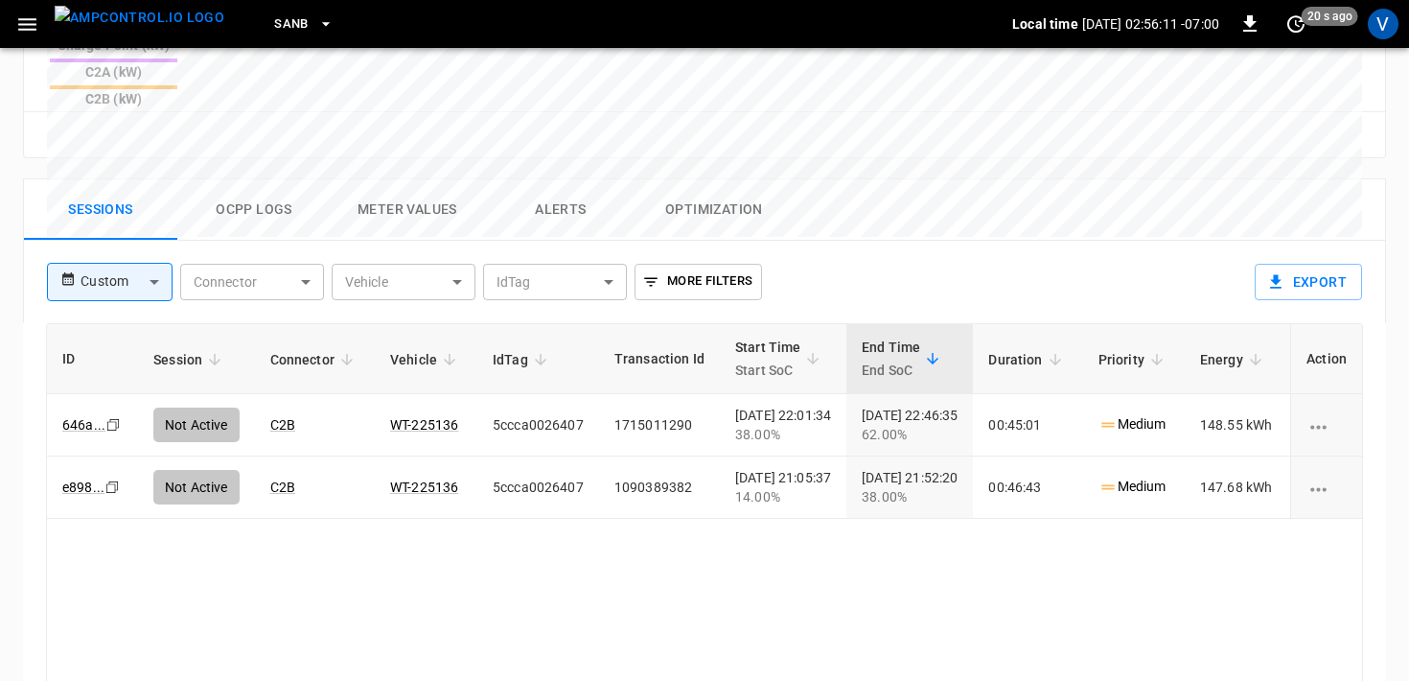
click at [563, 179] on button "Alerts" at bounding box center [560, 209] width 153 height 61
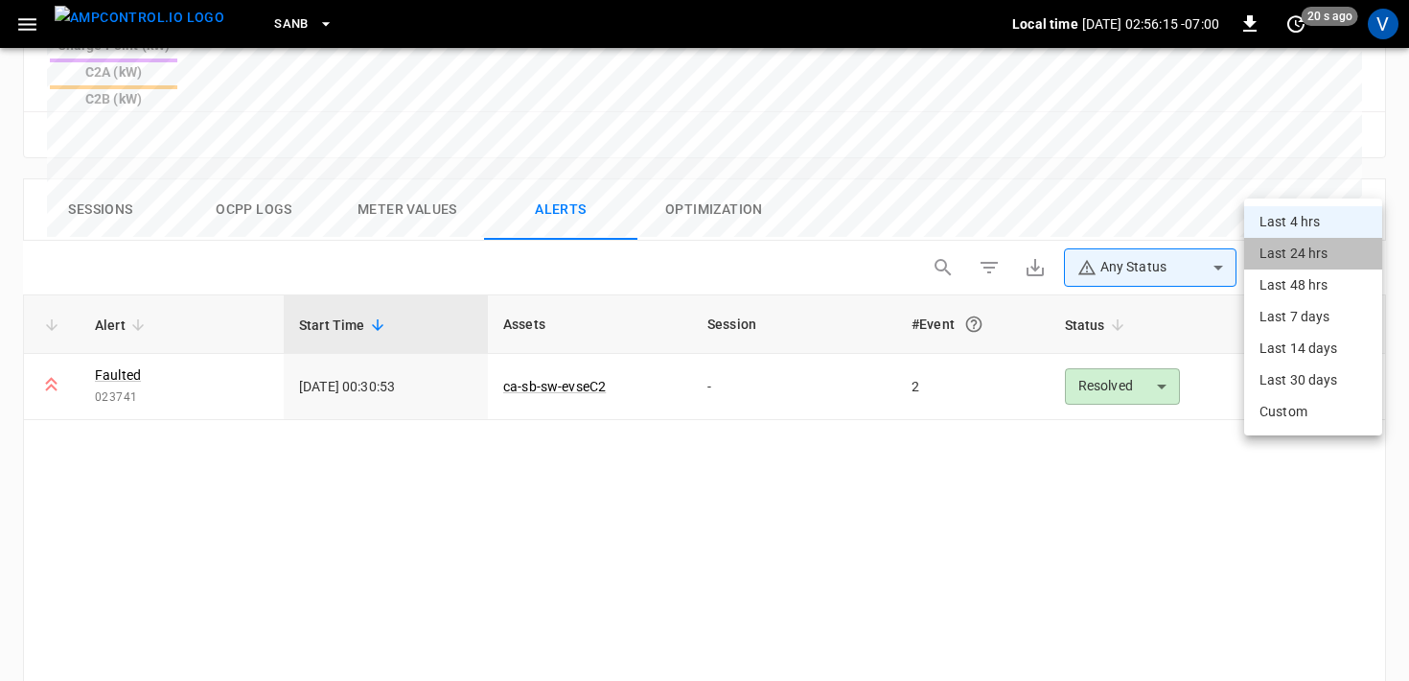
click at [1287, 254] on li "Last 24 hrs" at bounding box center [1314, 254] width 138 height 32
type input "**********"
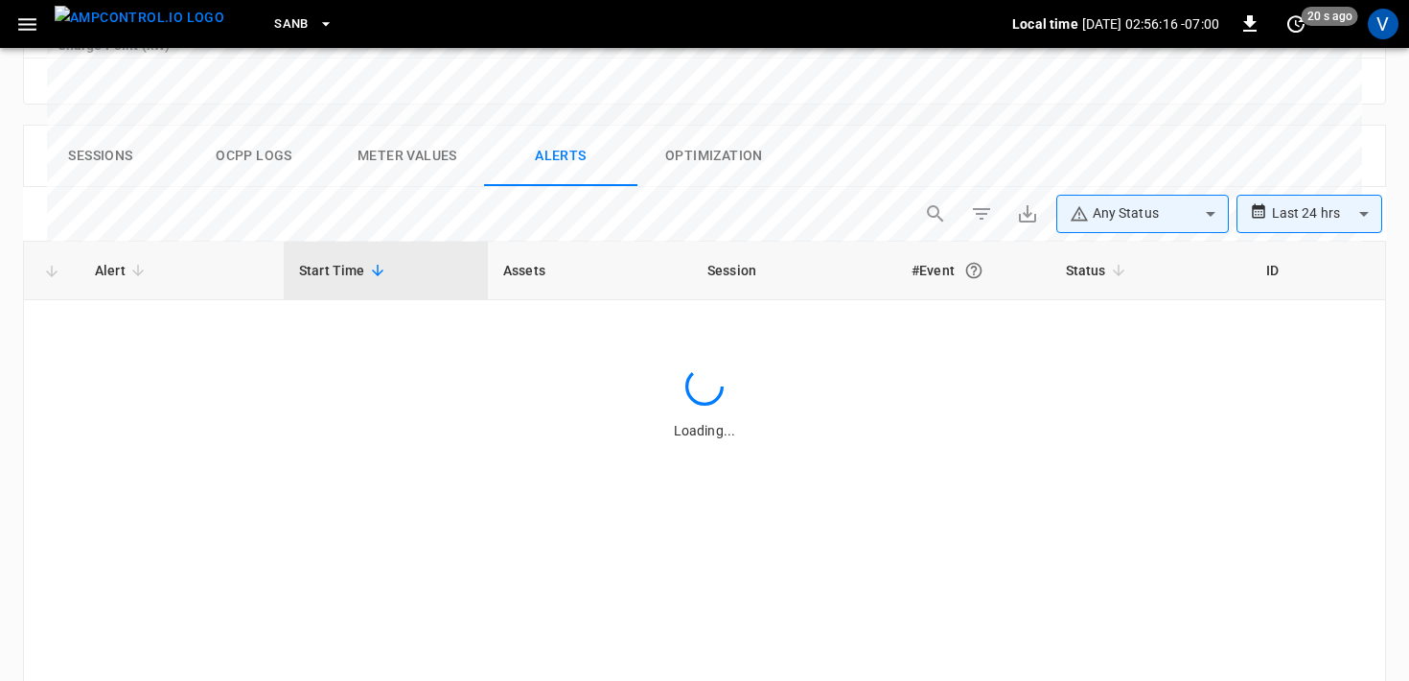
click at [882, 126] on div "Sessions Ocpp logs Meter Values Alerts Optimization" at bounding box center [704, 156] width 1361 height 61
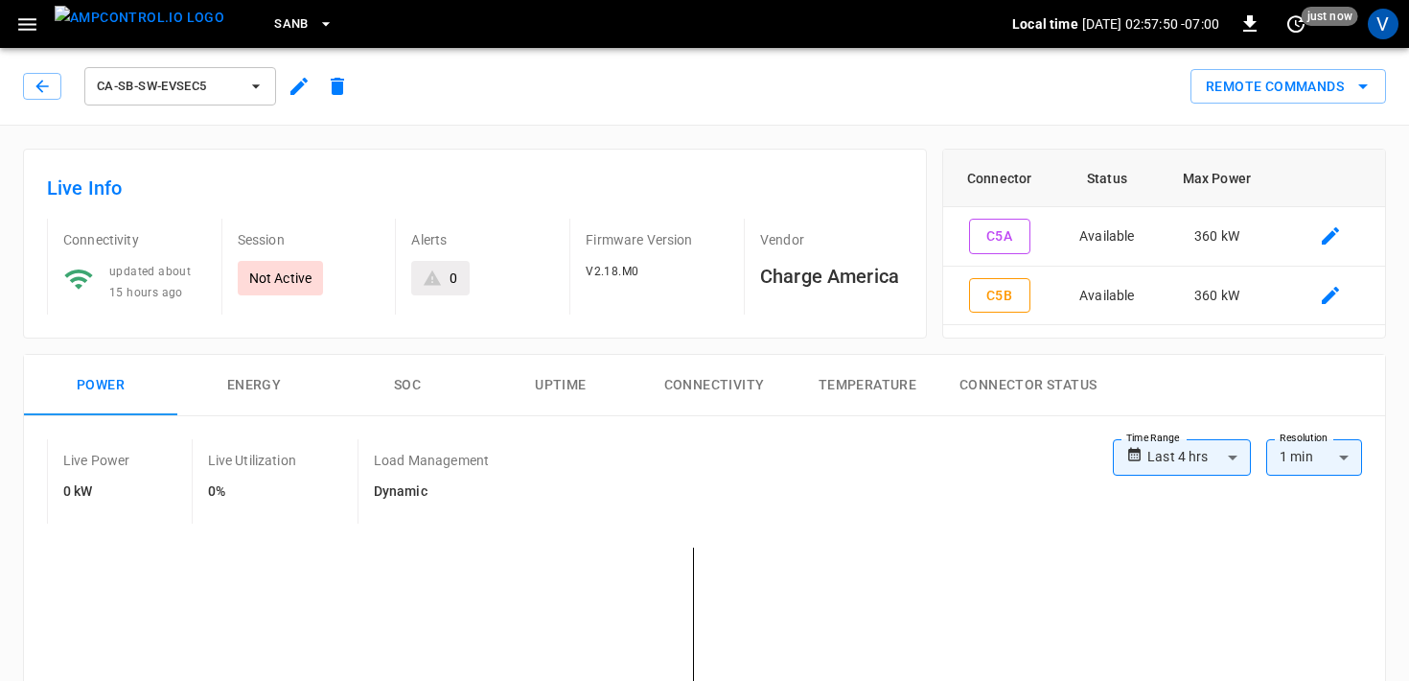
click at [699, 121] on div "ca-sb-sw-evseC5 Remote Commands" at bounding box center [700, 82] width 1417 height 84
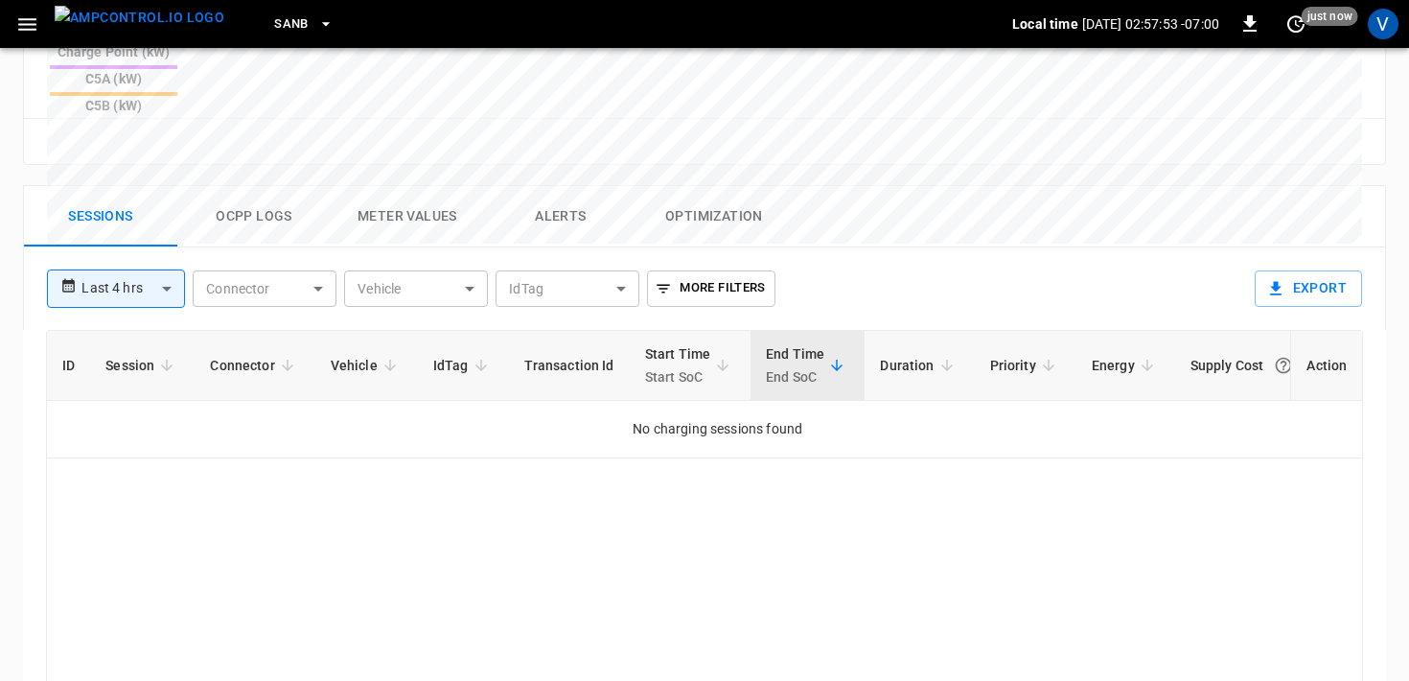
scroll to position [892, 0]
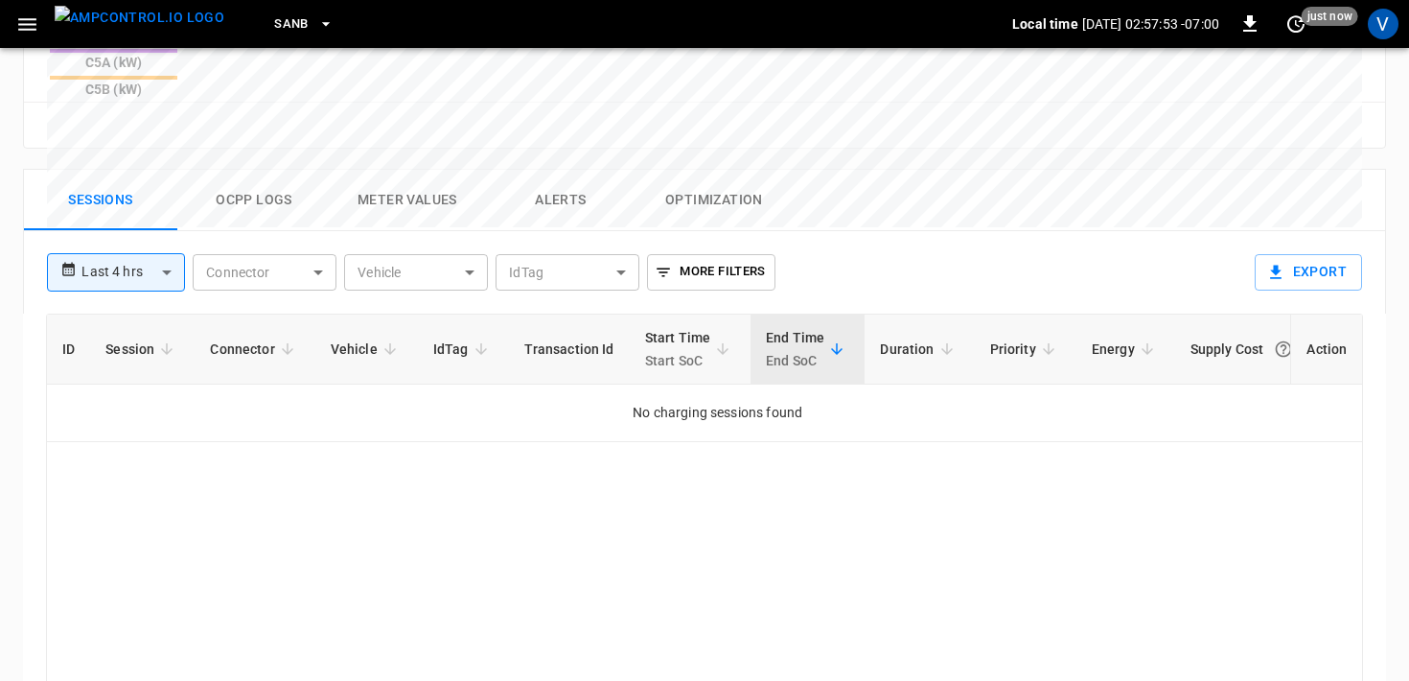
click at [586, 170] on button "Alerts" at bounding box center [560, 200] width 153 height 61
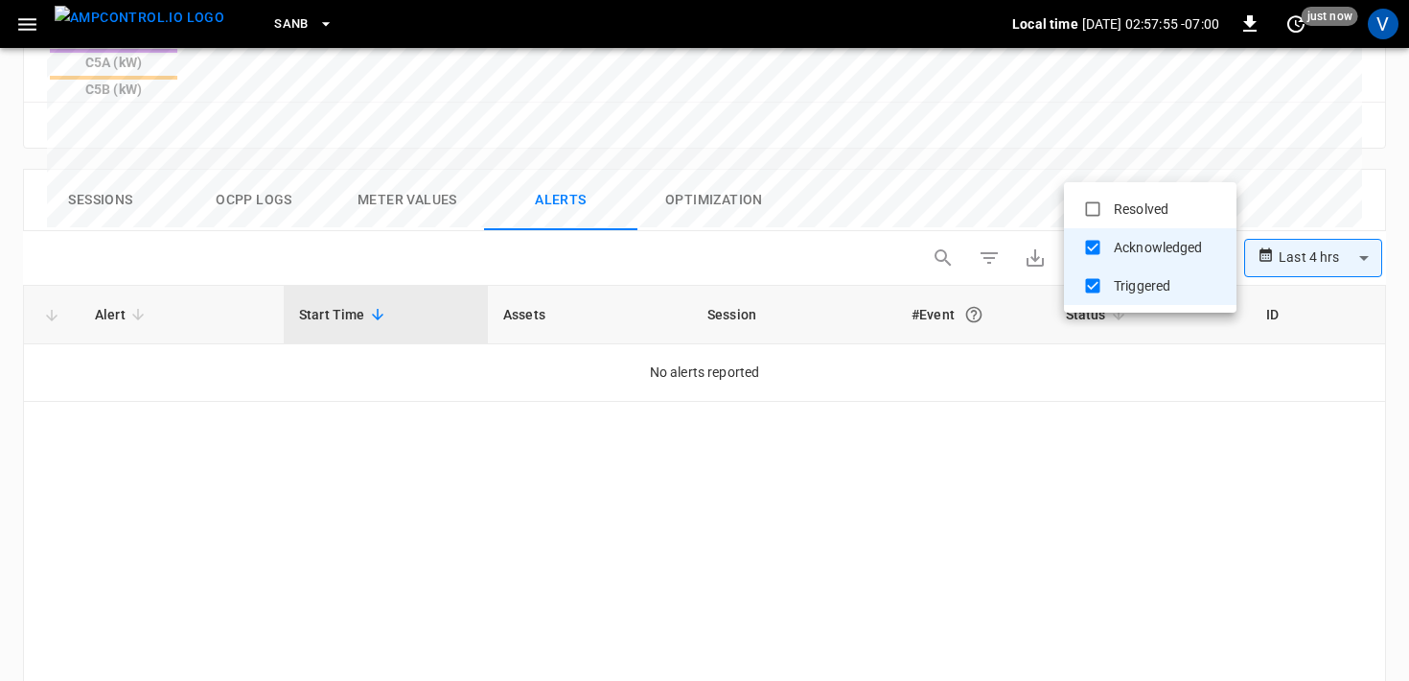
click at [1122, 198] on li "Resolved" at bounding box center [1150, 209] width 173 height 38
type input "**********"
click at [1315, 167] on div at bounding box center [704, 340] width 1409 height 681
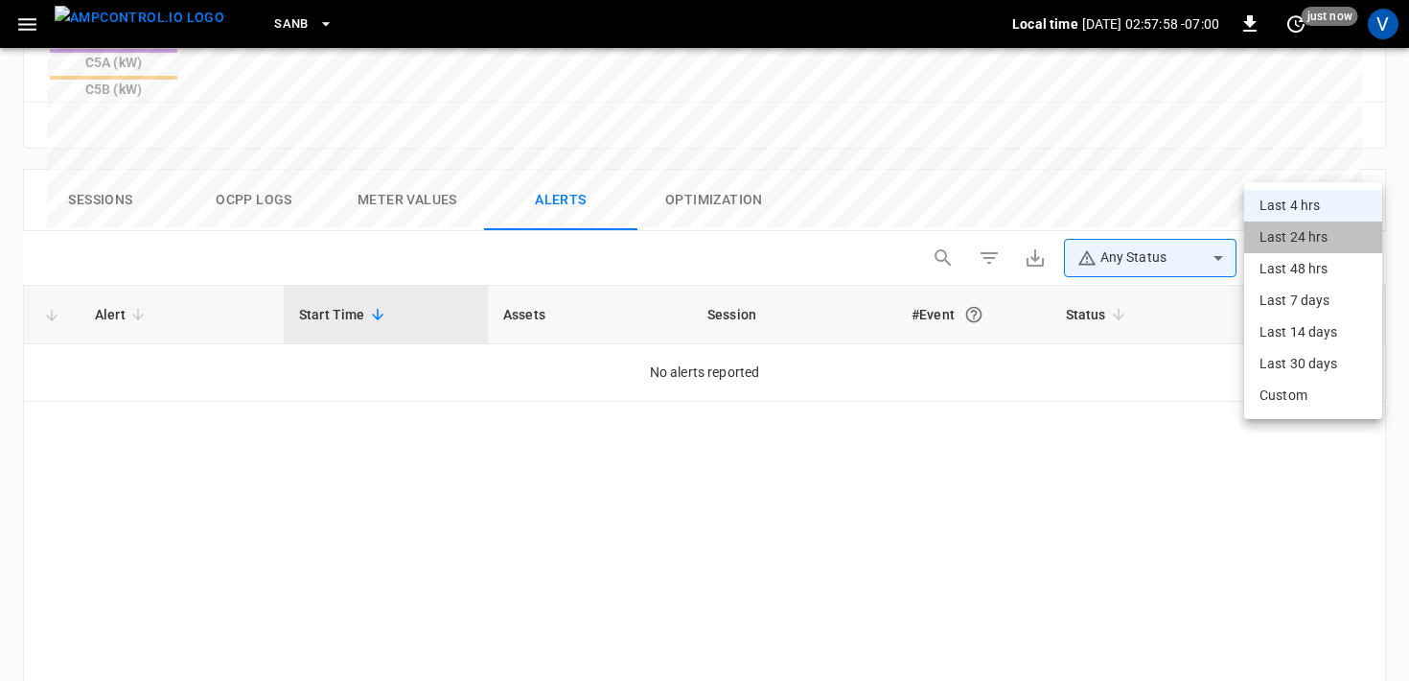
click at [1296, 231] on li "Last 24 hrs" at bounding box center [1314, 237] width 138 height 32
type input "**********"
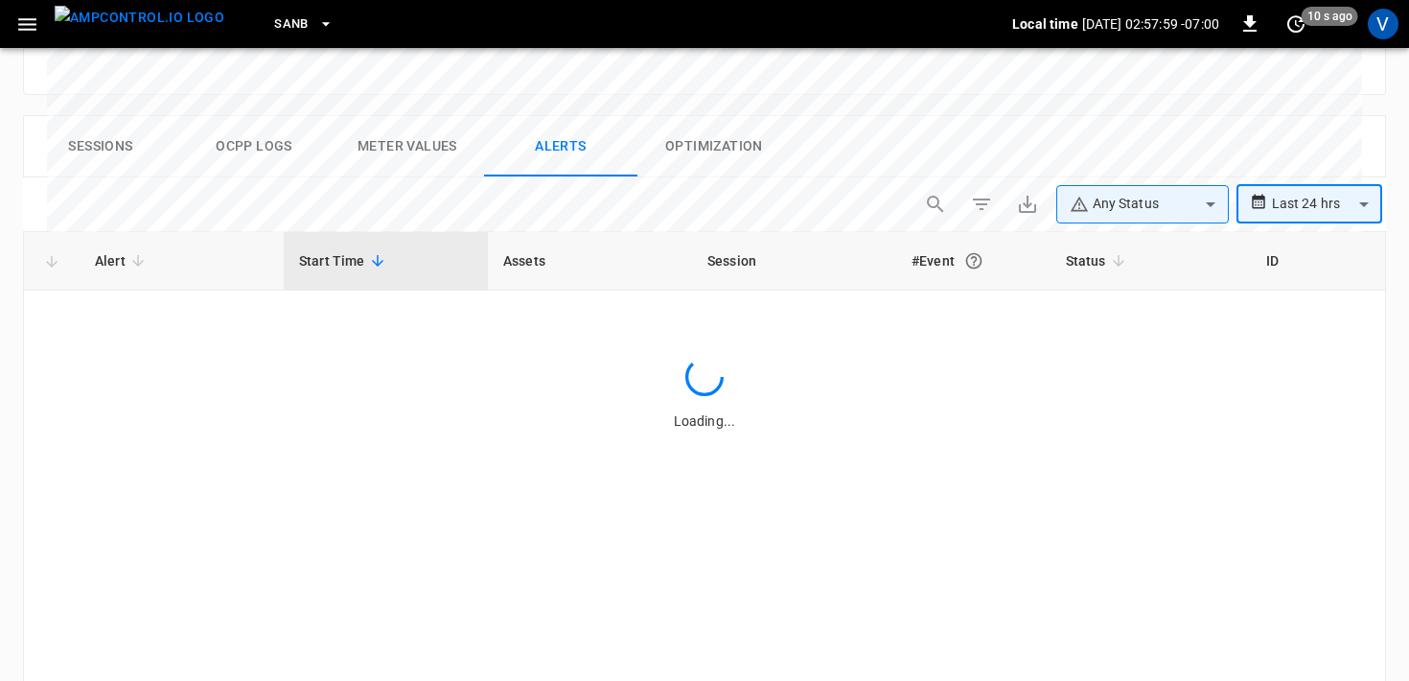
scroll to position [942, 0]
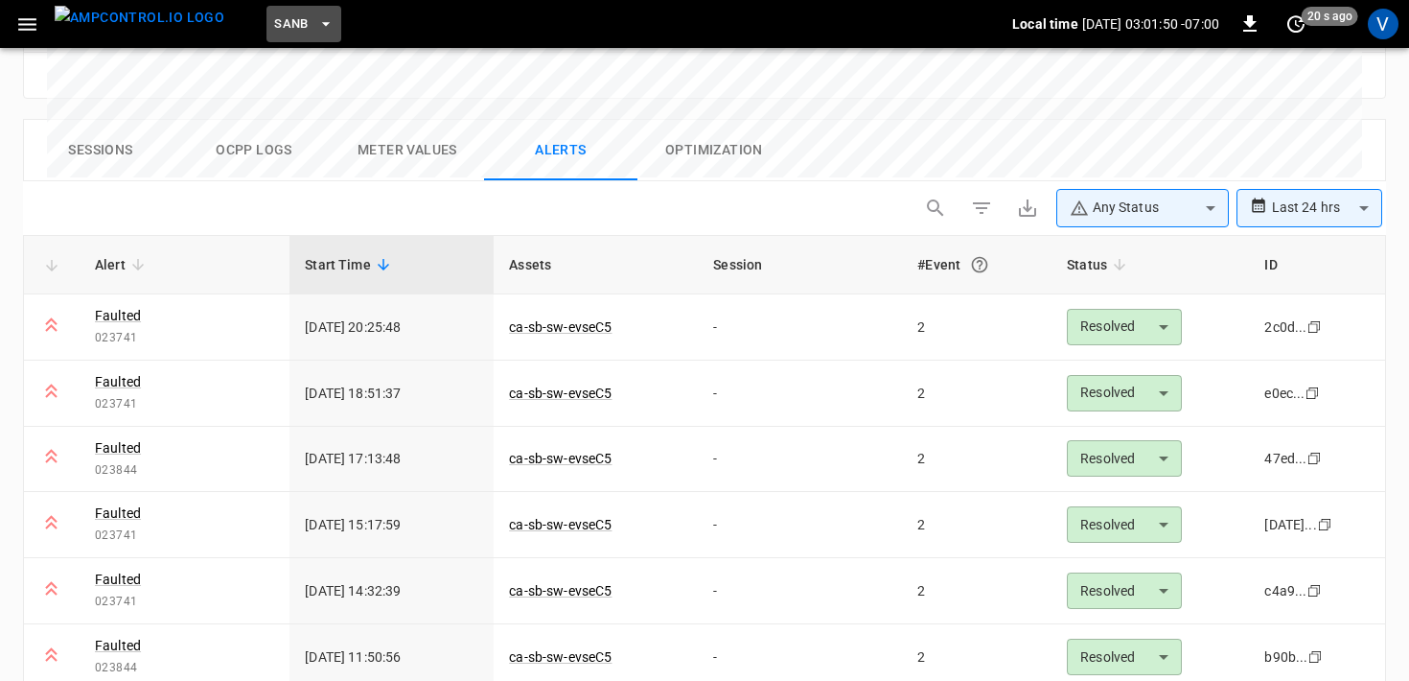
click at [267, 35] on button "SanB" at bounding box center [304, 24] width 75 height 37
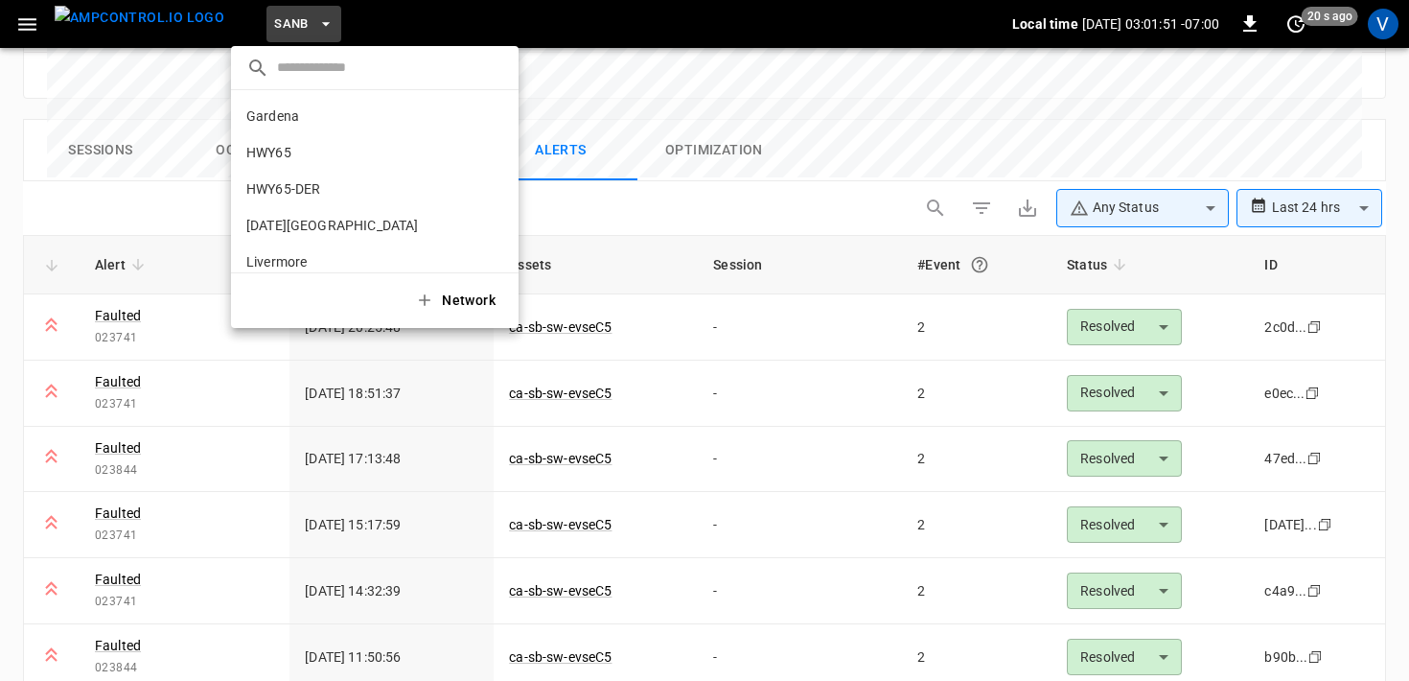
scroll to position [161, 0]
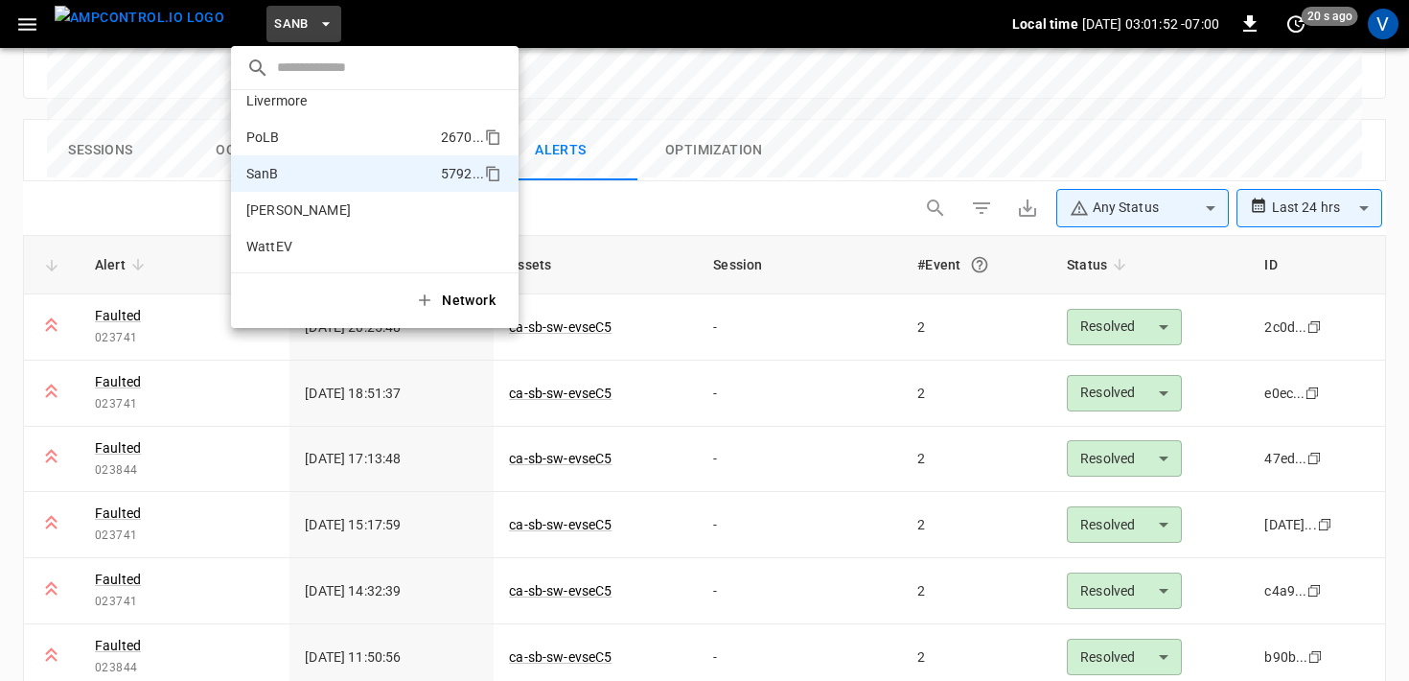
click at [286, 128] on p "PoLB" at bounding box center [339, 137] width 187 height 19
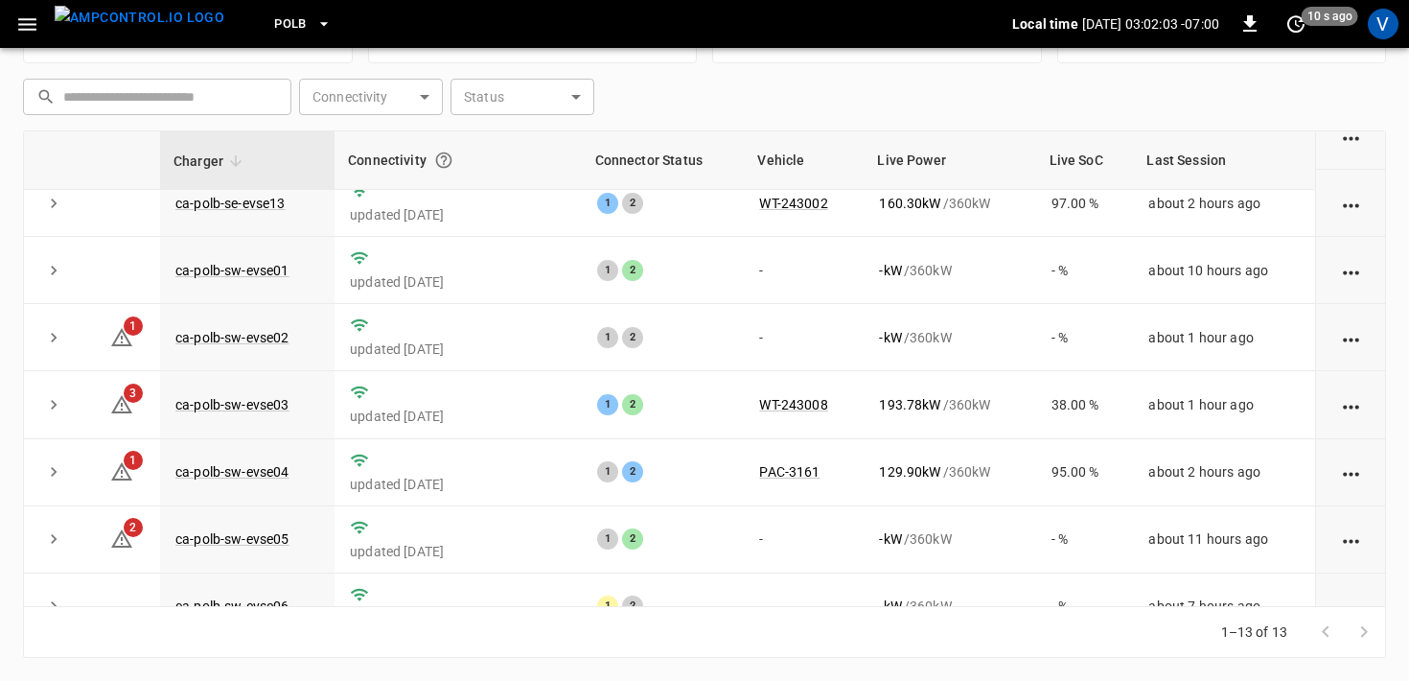
scroll to position [462, 0]
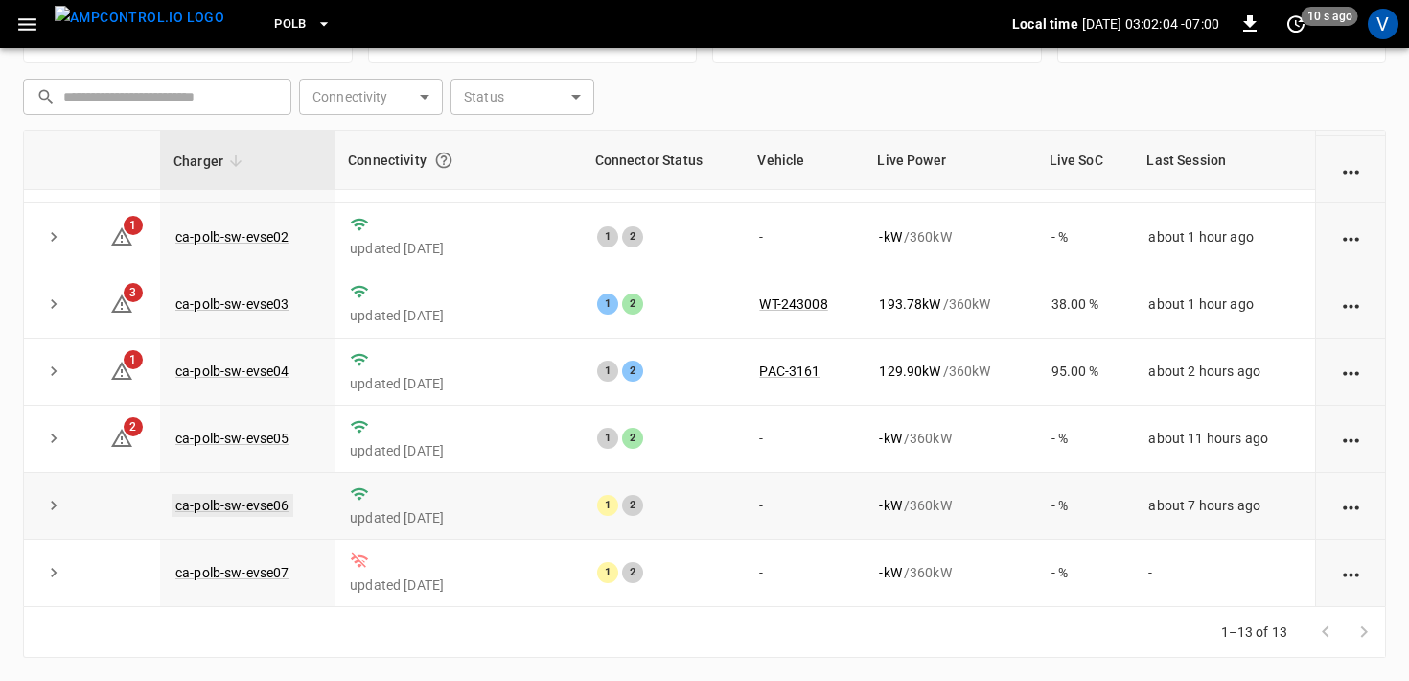
click at [253, 498] on link "ca-polb-sw-evse06" at bounding box center [233, 505] width 122 height 23
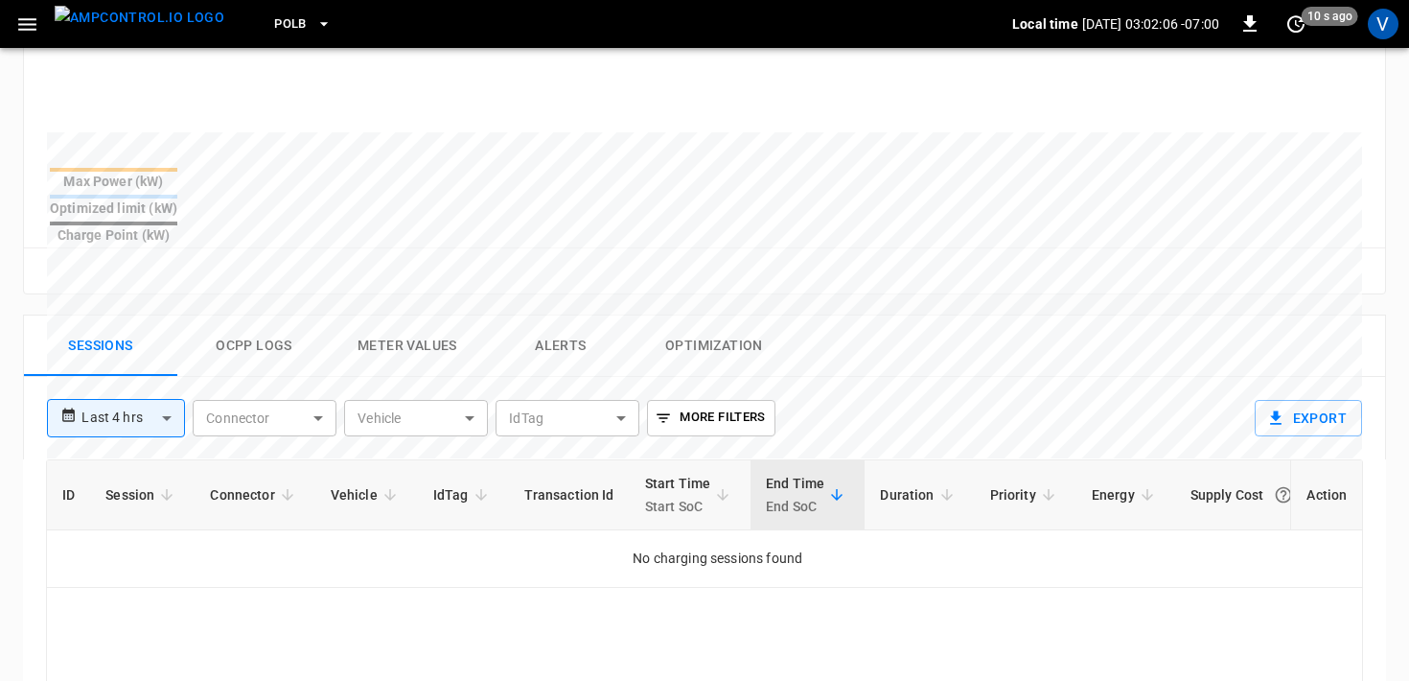
scroll to position [877, 0]
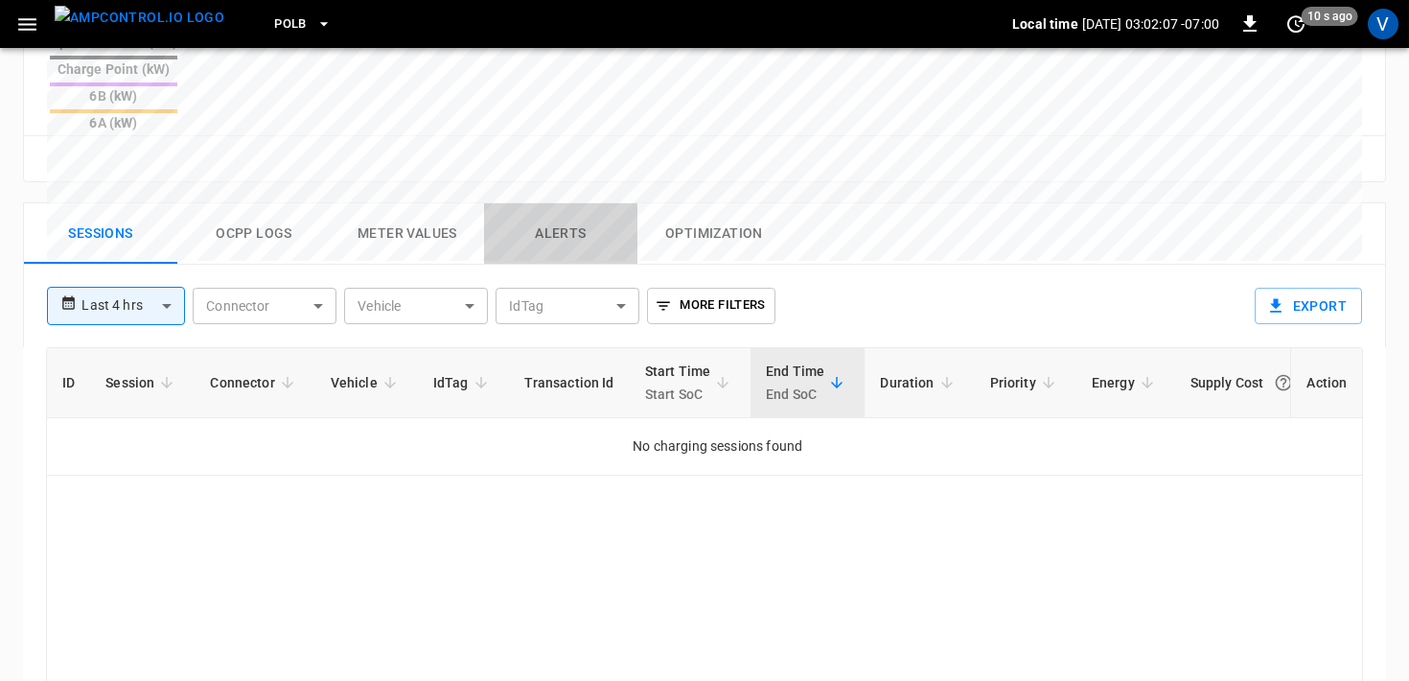
click at [547, 203] on button "Alerts" at bounding box center [560, 233] width 153 height 61
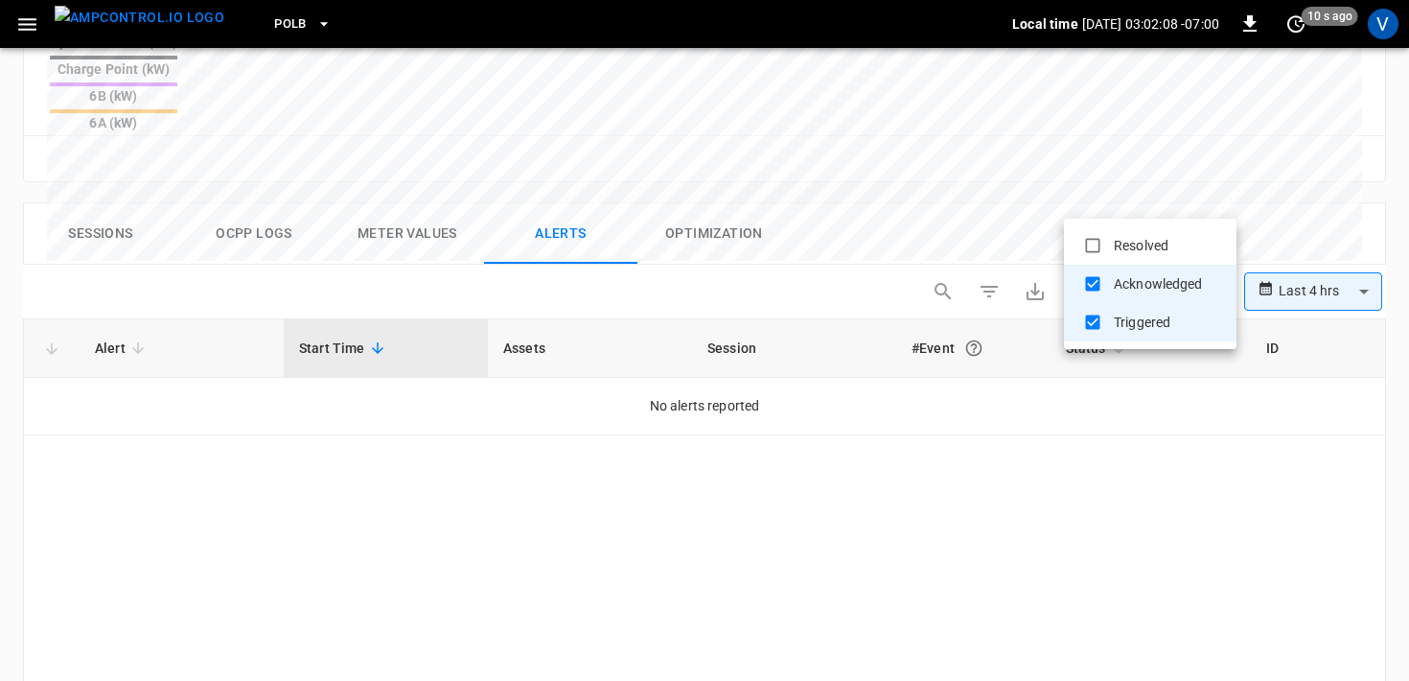
click at [1135, 247] on li "Resolved" at bounding box center [1150, 245] width 173 height 38
type input "**********"
click at [914, 142] on div at bounding box center [704, 340] width 1409 height 681
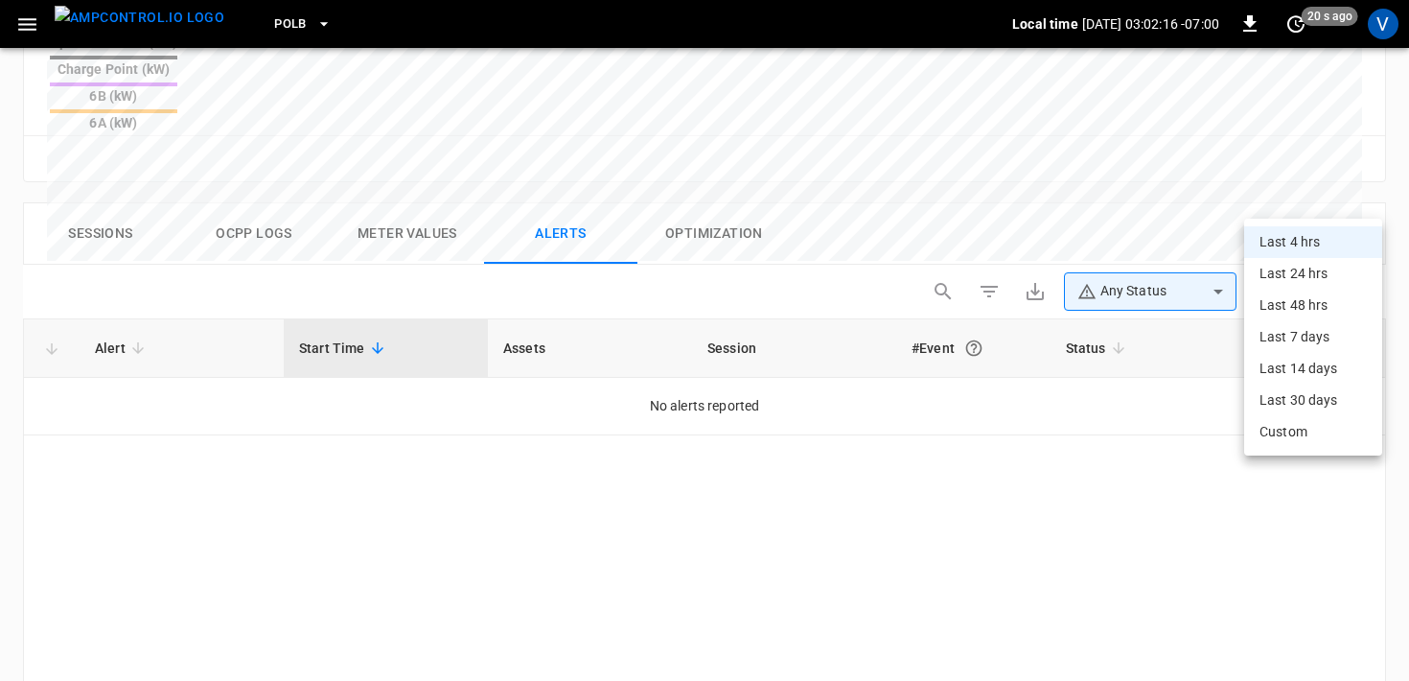
click at [1285, 278] on li "Last 24 hrs" at bounding box center [1314, 274] width 138 height 32
type input "**********"
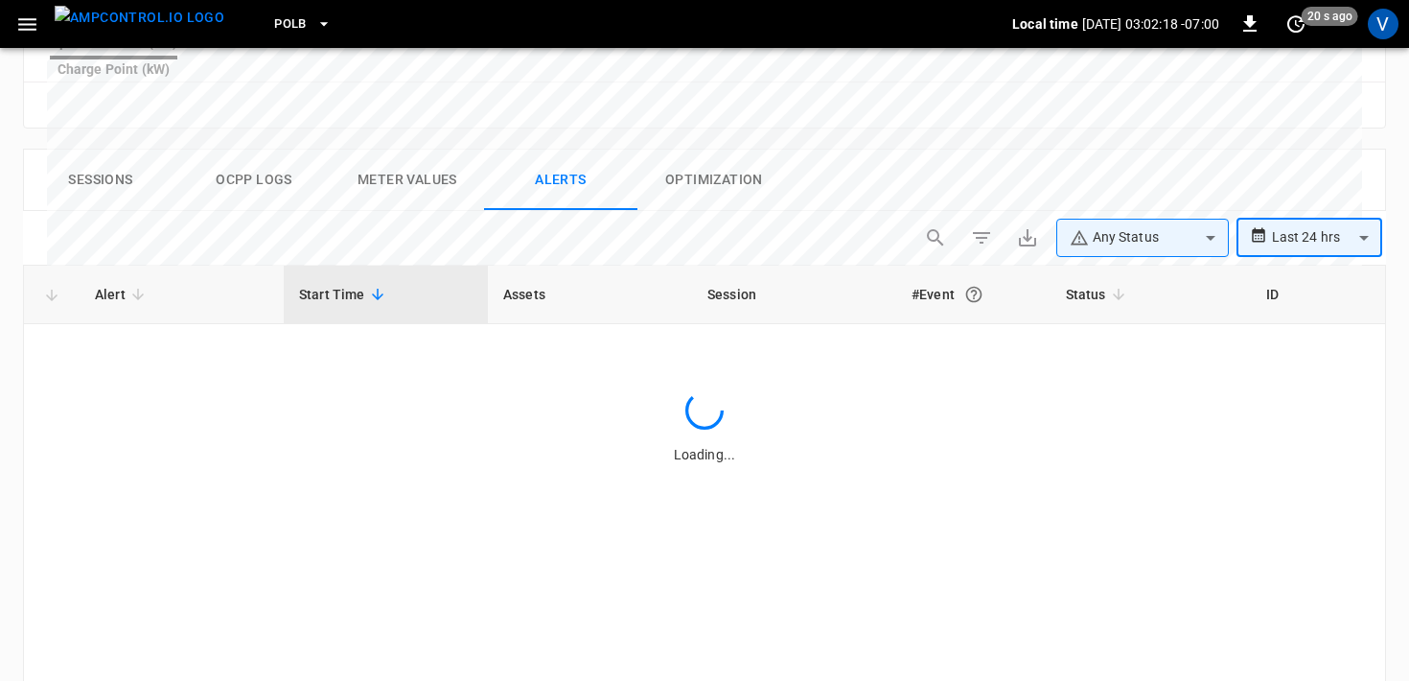
click at [936, 133] on div "**********" at bounding box center [697, 457] width 1379 height 649
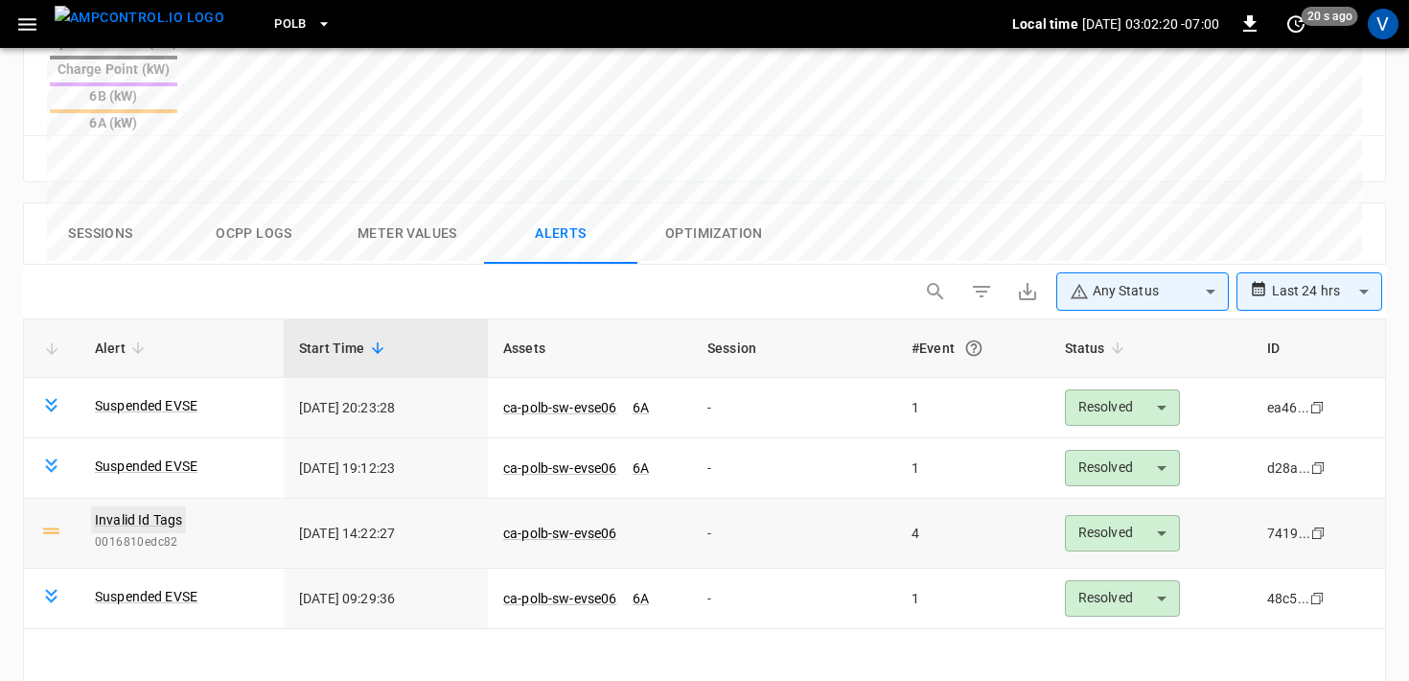
click at [139, 506] on link "Invalid Id Tags" at bounding box center [138, 519] width 95 height 27
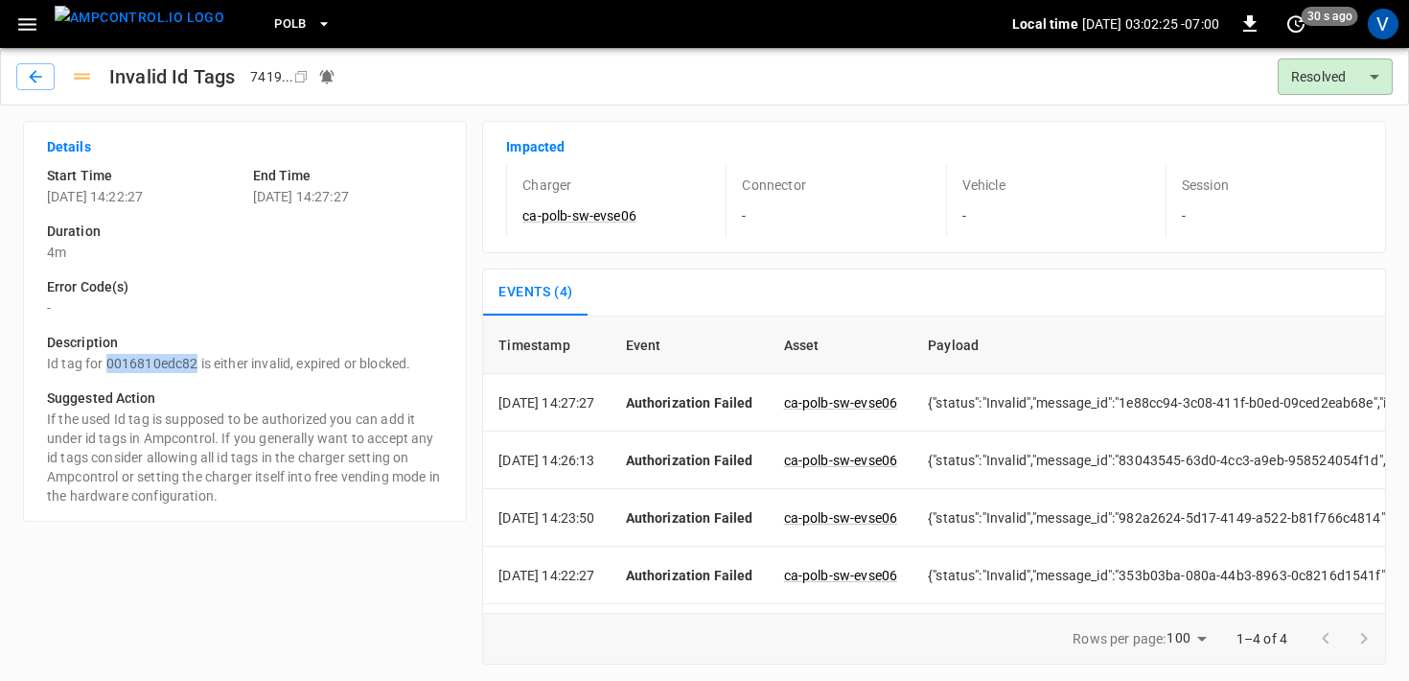
drag, startPoint x: 197, startPoint y: 365, endPoint x: 107, endPoint y: 365, distance: 89.2
click at [107, 365] on p "Id tag for 0016810edc82 is either invalid, expired or blocked." at bounding box center [245, 363] width 396 height 19
copy p "0016810edc82"
click at [27, 80] on icon "button" at bounding box center [35, 76] width 19 height 19
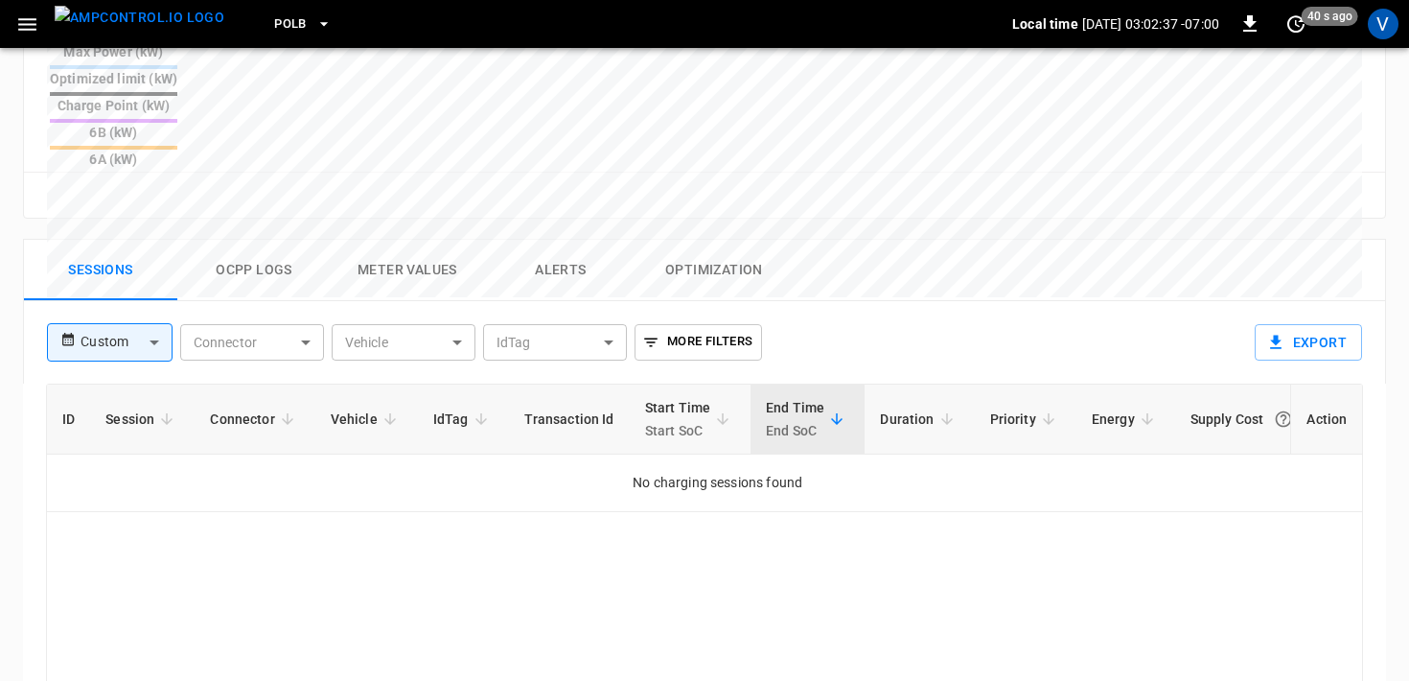
scroll to position [842, 0]
click at [108, 300] on div "Custom ****** ​ Connector ​ Connector Vehicle ​ Vehicle IdTag ​ IdTag More Filt…" at bounding box center [640, 333] width 1216 height 67
click at [109, 237] on body "PoLB Local time 2025-10-10 03:02:39 -07:00 0 40 s ago V ca-polb-sw-evse06 Remot…" at bounding box center [704, 46] width 1409 height 1776
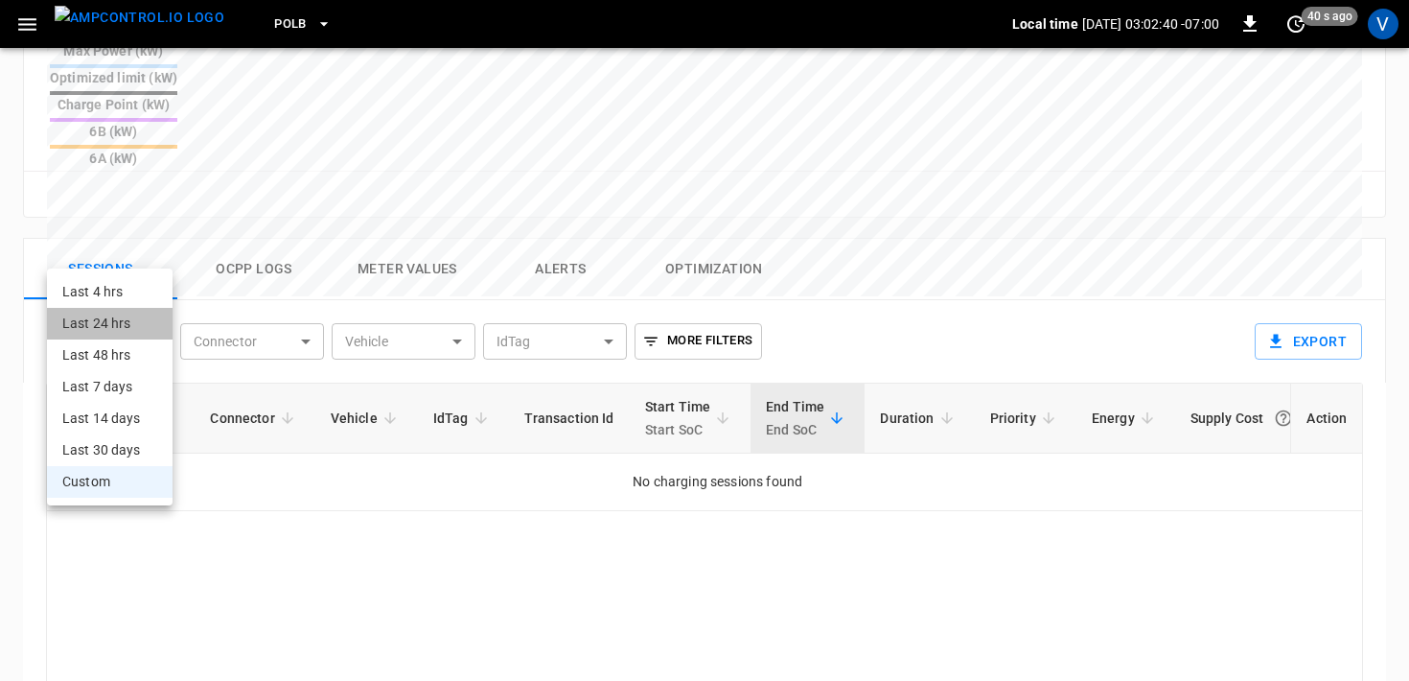
click at [114, 330] on li "Last 24 hrs" at bounding box center [110, 324] width 126 height 32
type input "**********"
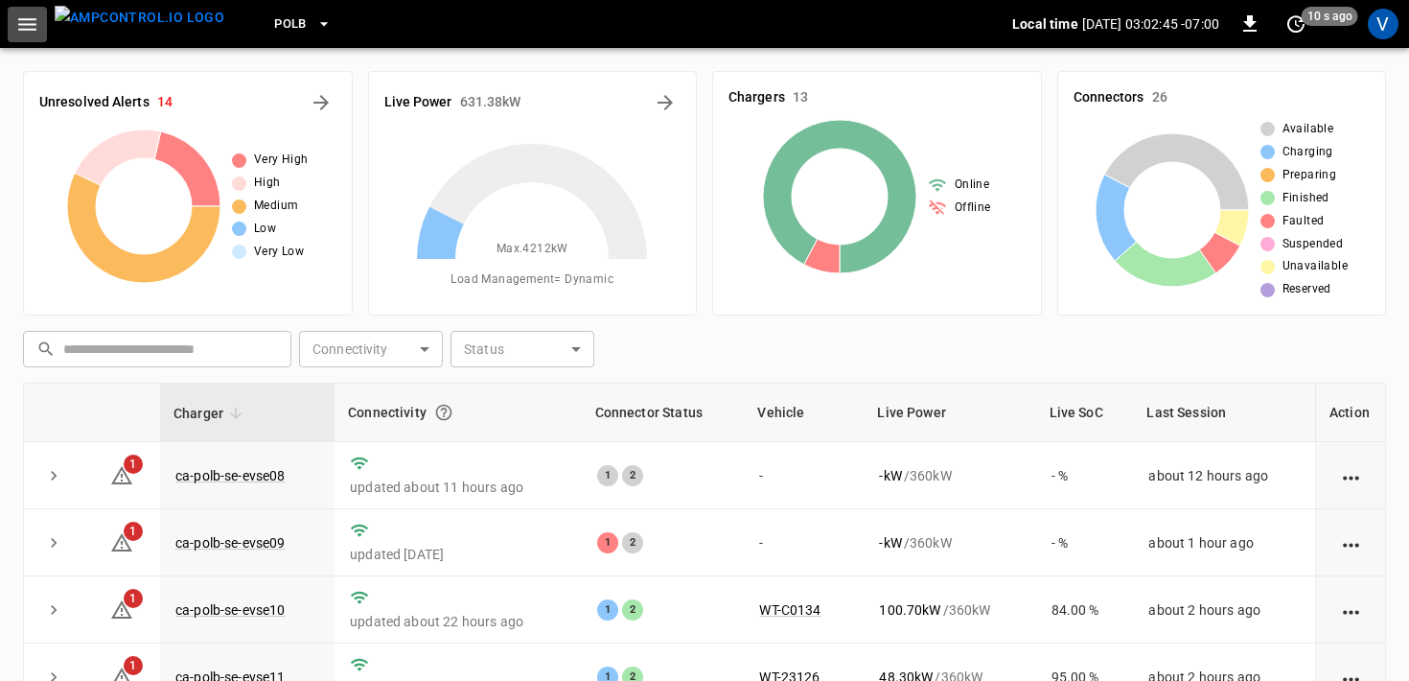
click at [21, 24] on icon "button" at bounding box center [27, 24] width 18 height 12
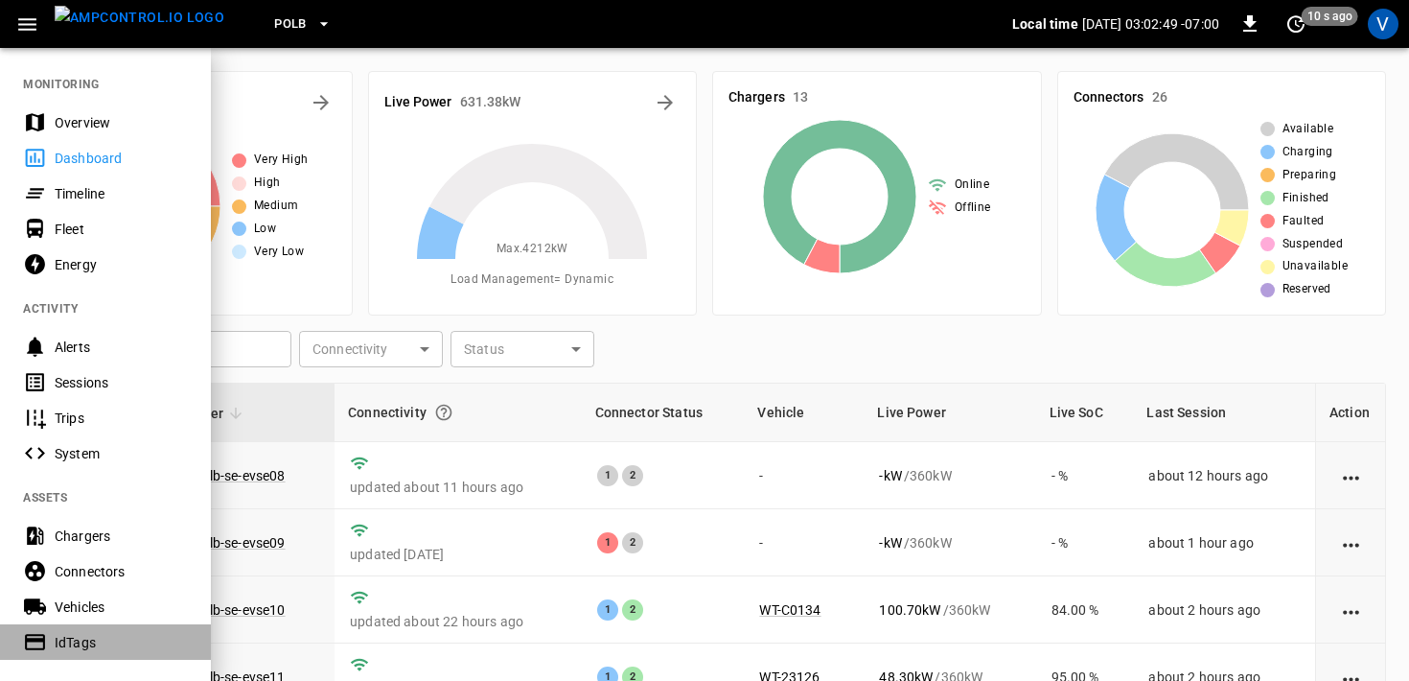
click at [85, 647] on div "IdTags" at bounding box center [121, 642] width 133 height 19
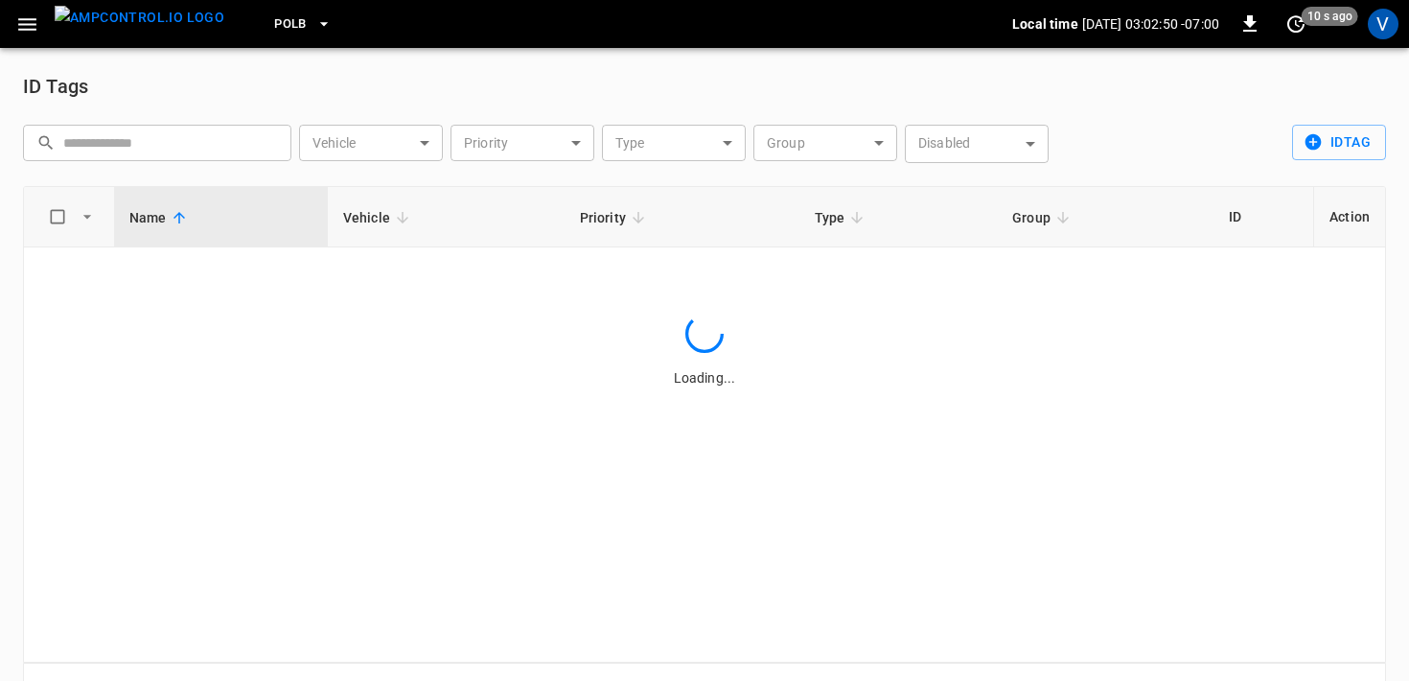
click at [122, 139] on input "text" at bounding box center [170, 142] width 215 height 35
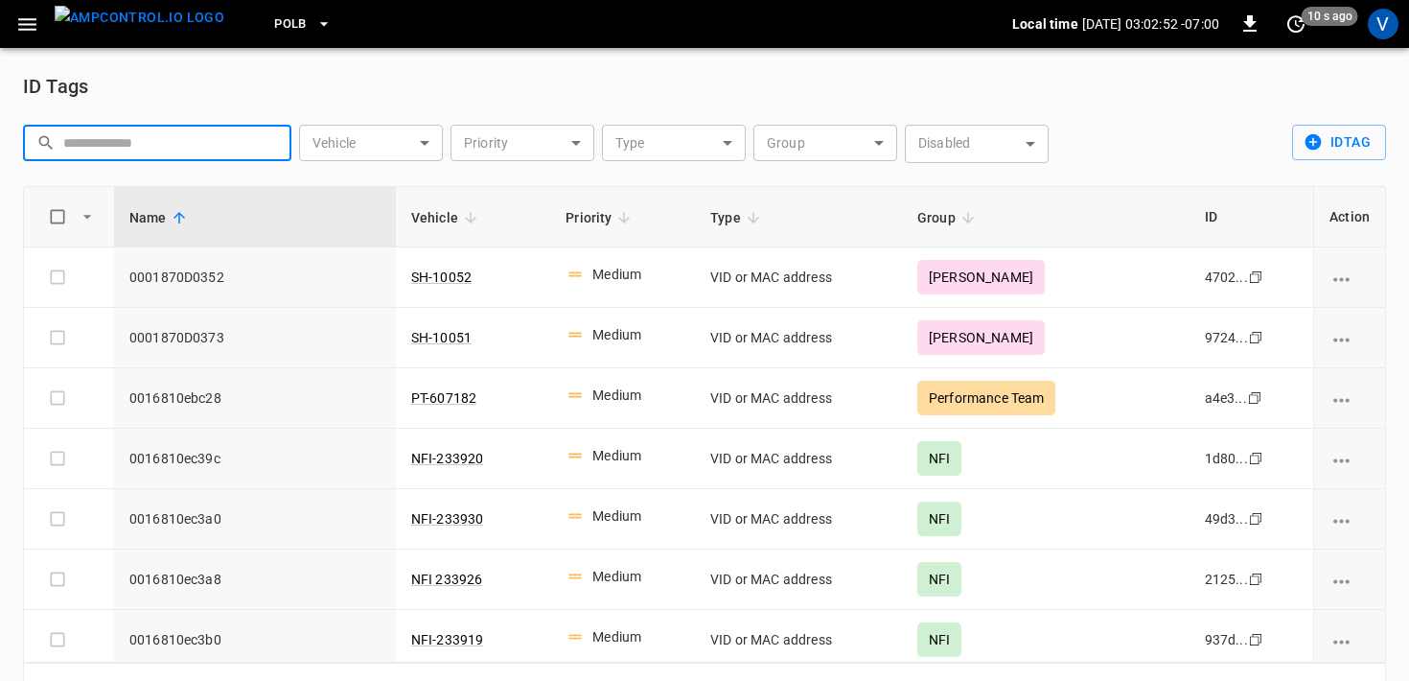
paste input "**********"
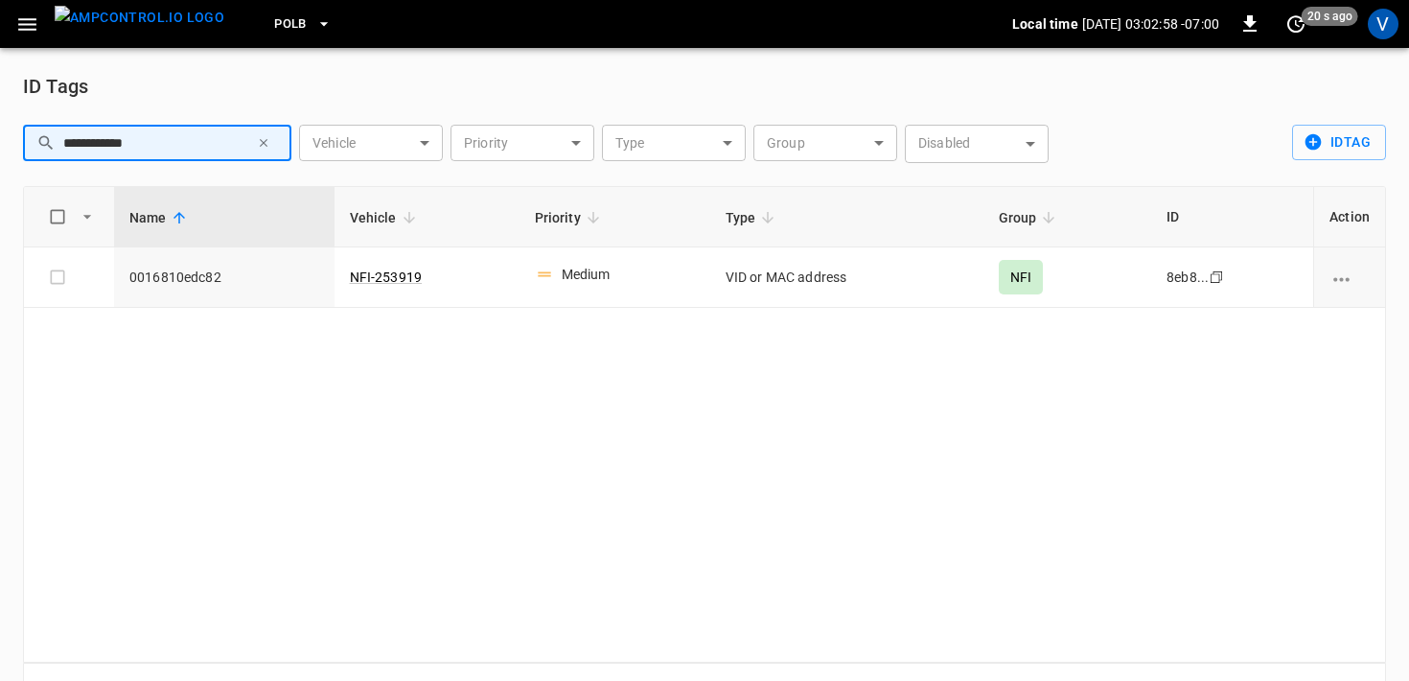
type input "**********"
click at [39, 18] on button "button" at bounding box center [27, 24] width 39 height 35
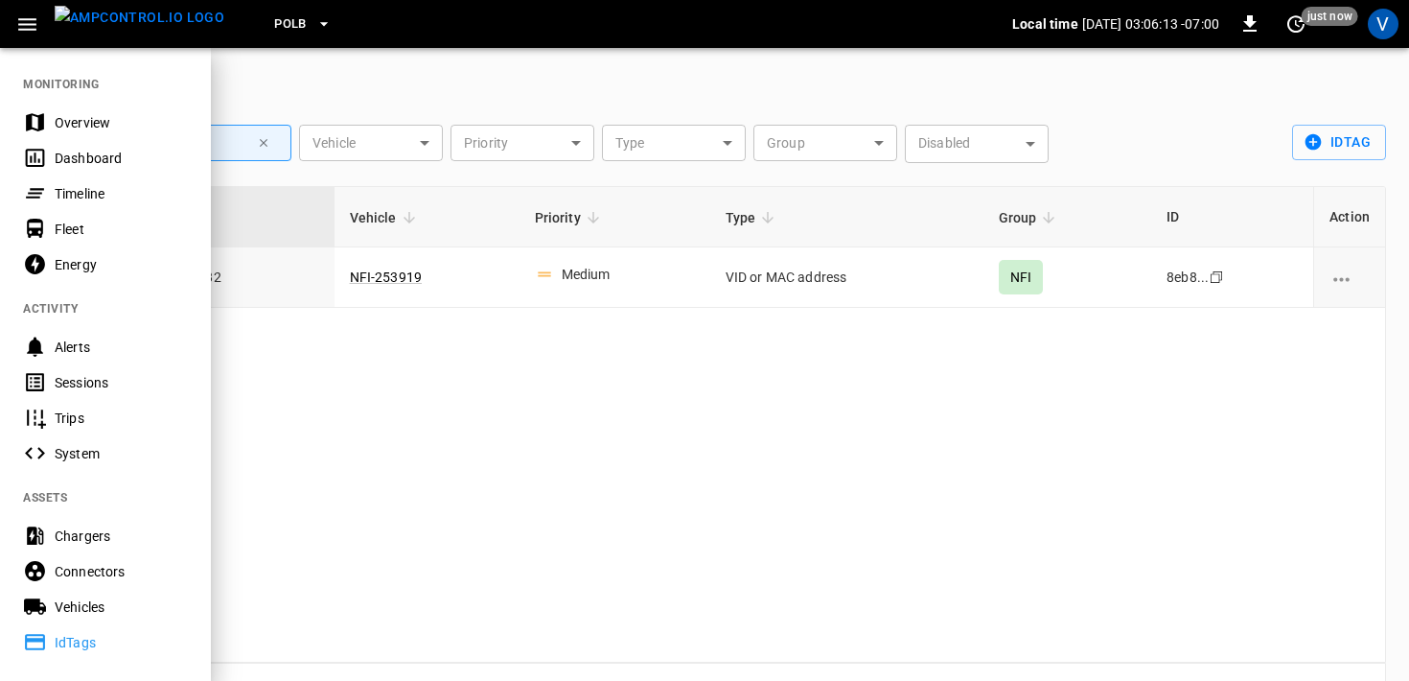
click at [61, 126] on div "Overview" at bounding box center [121, 122] width 133 height 19
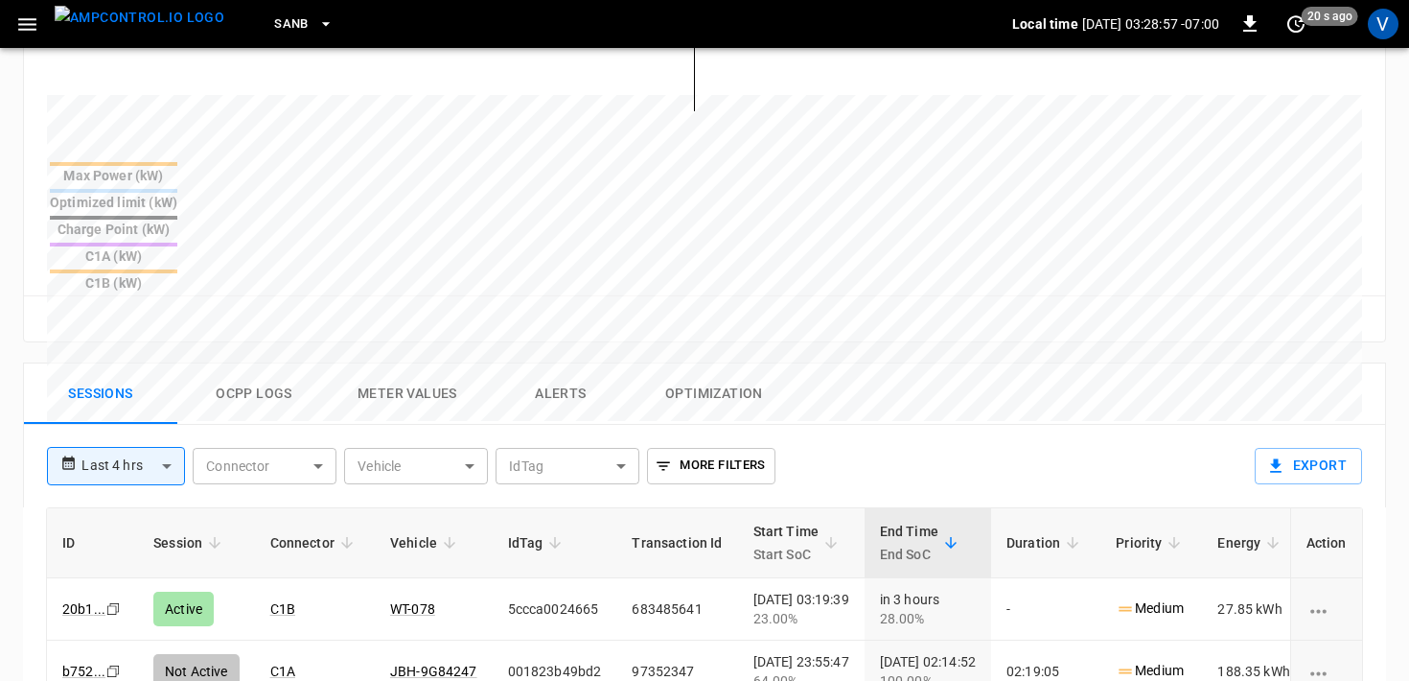
scroll to position [738, 0]
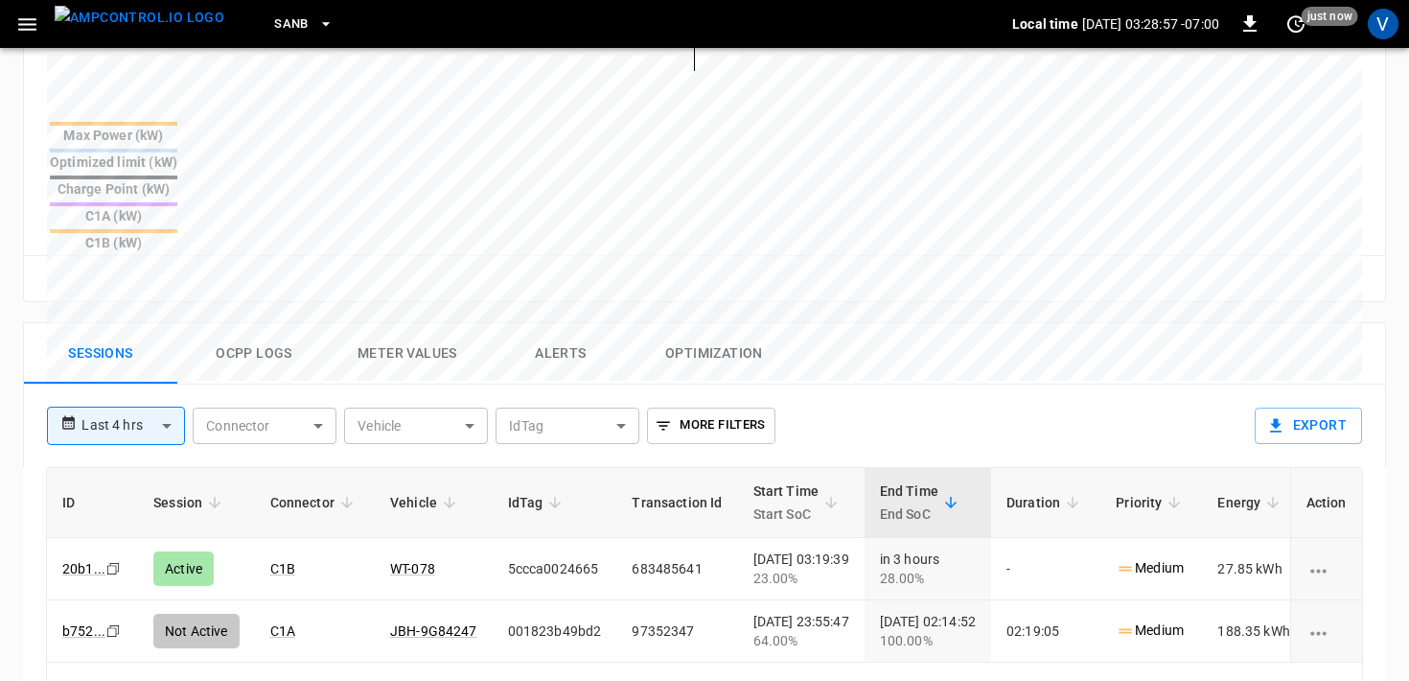
click at [545, 323] on button "Alerts" at bounding box center [560, 353] width 153 height 61
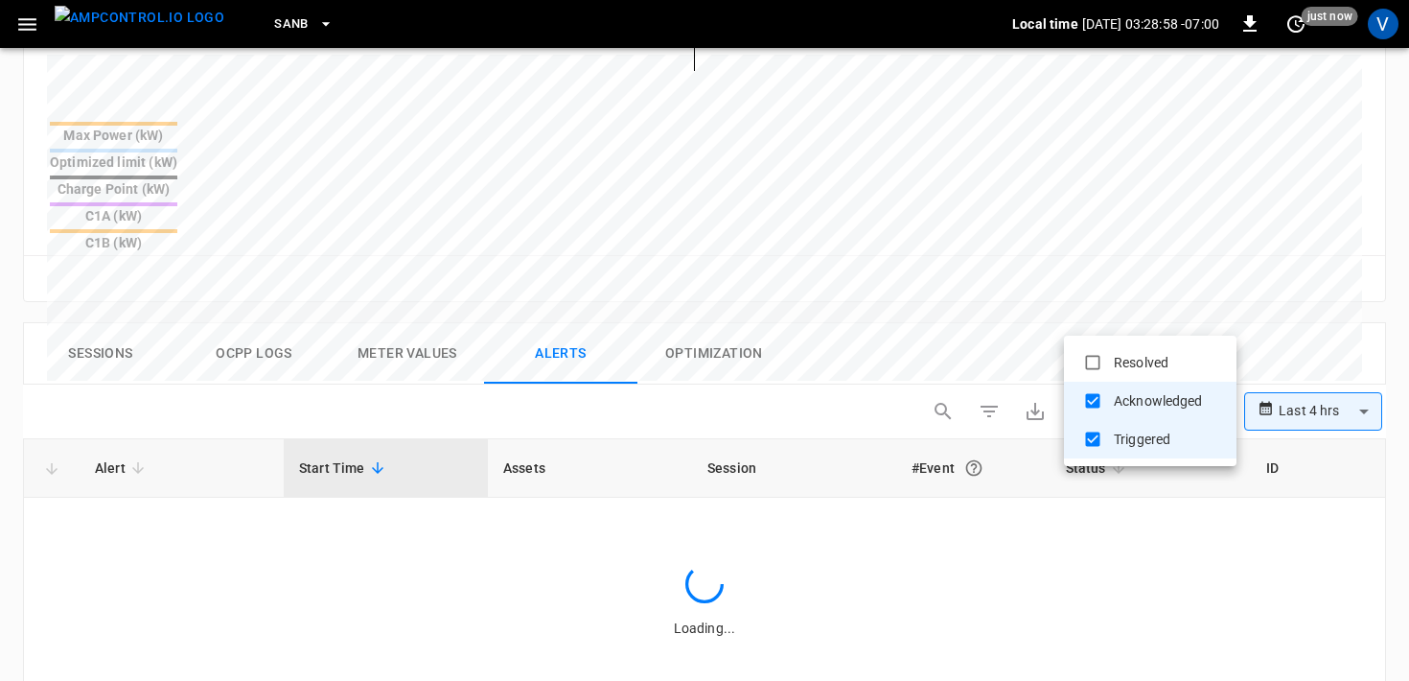
click at [1134, 333] on body "**********" at bounding box center [704, 120] width 1409 height 1717
click at [1129, 374] on li "Resolved" at bounding box center [1150, 362] width 173 height 38
type input "**********"
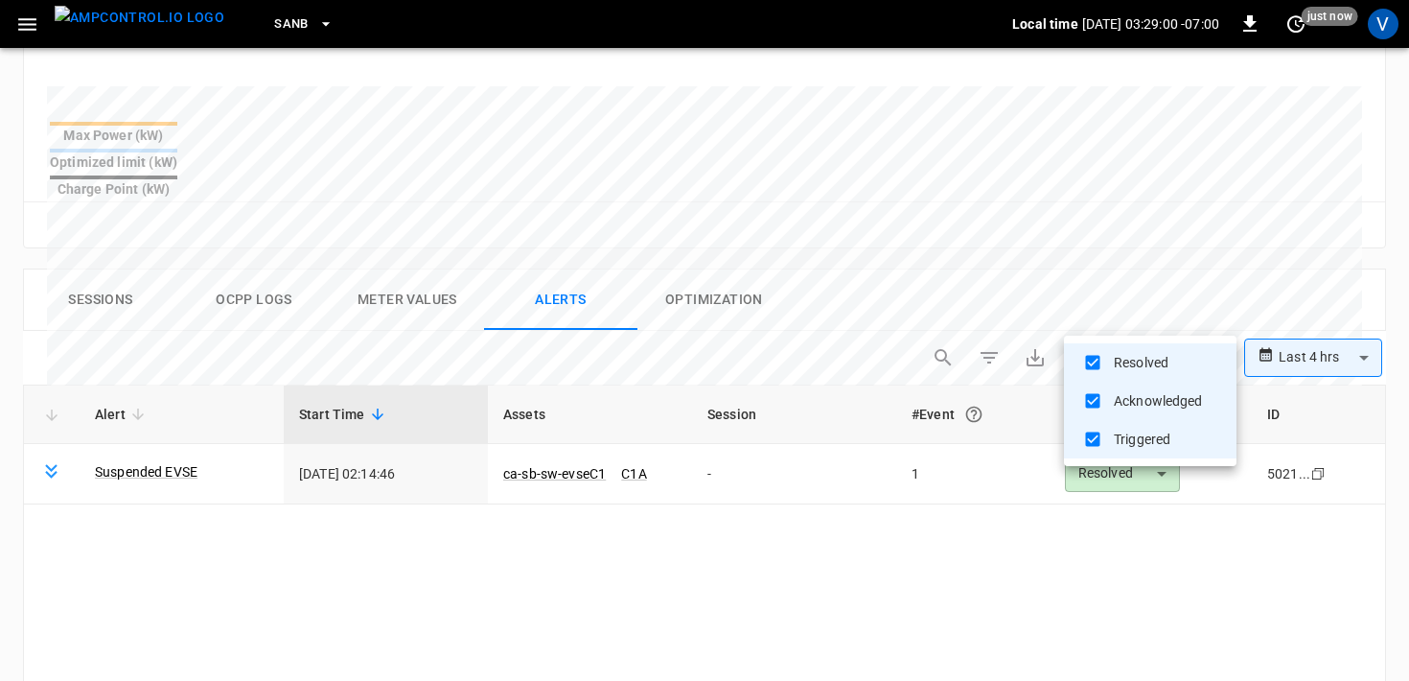
click at [885, 260] on div at bounding box center [704, 340] width 1409 height 681
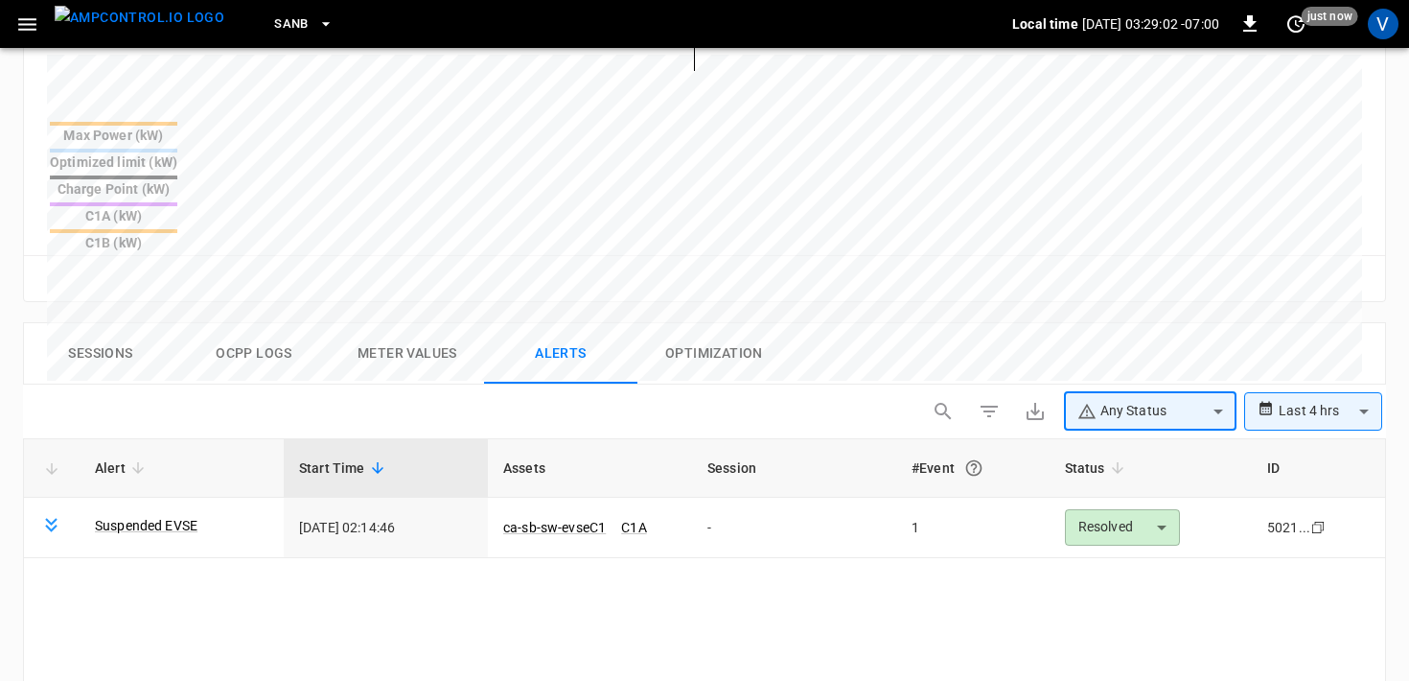
click at [1320, 326] on body "**********" at bounding box center [704, 120] width 1409 height 1717
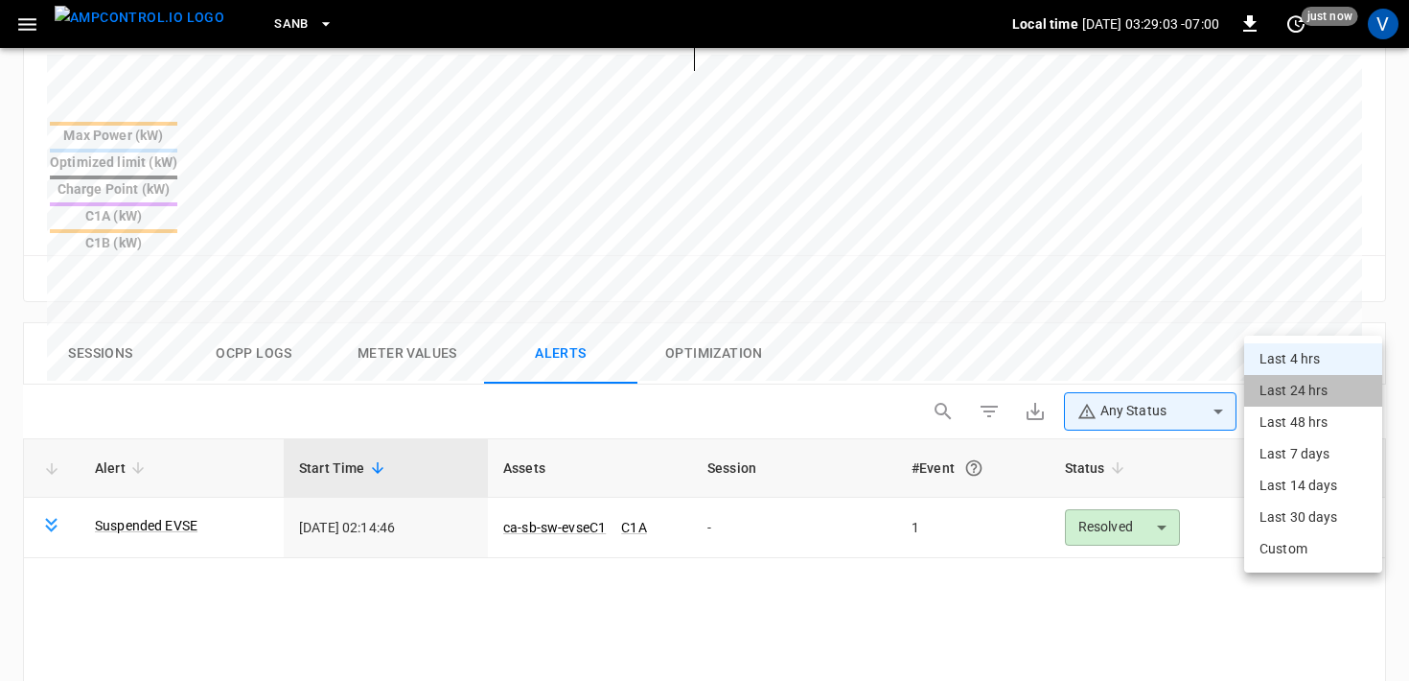
click at [1295, 381] on li "Last 24 hrs" at bounding box center [1314, 391] width 138 height 32
type input "**********"
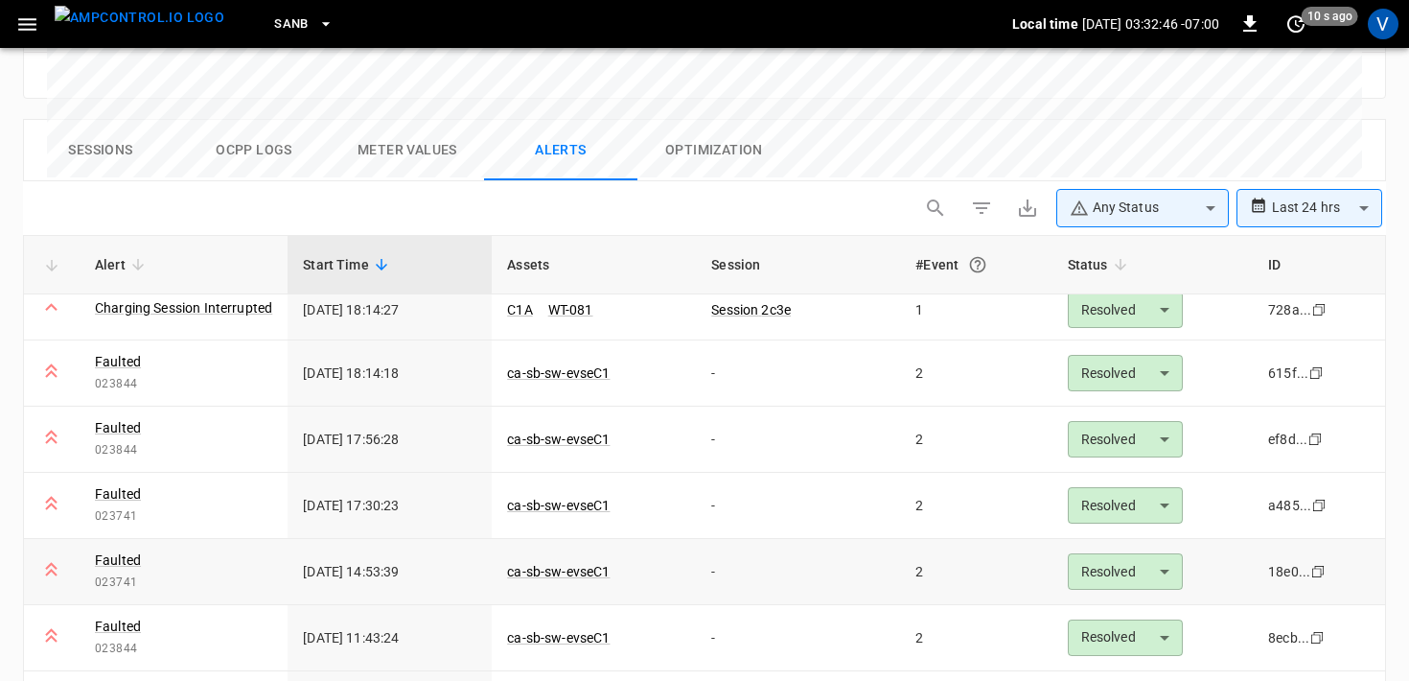
scroll to position [514, 0]
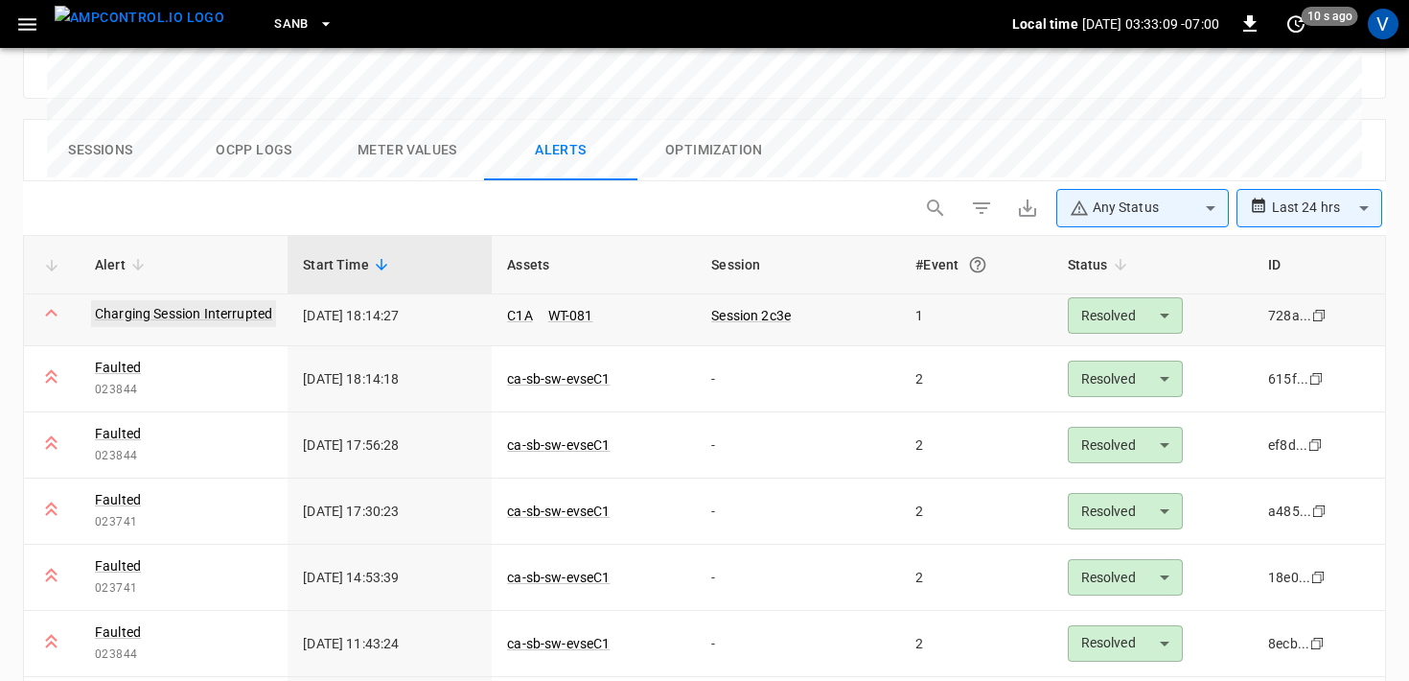
click at [232, 300] on link "Charging Session Interrupted" at bounding box center [183, 313] width 185 height 27
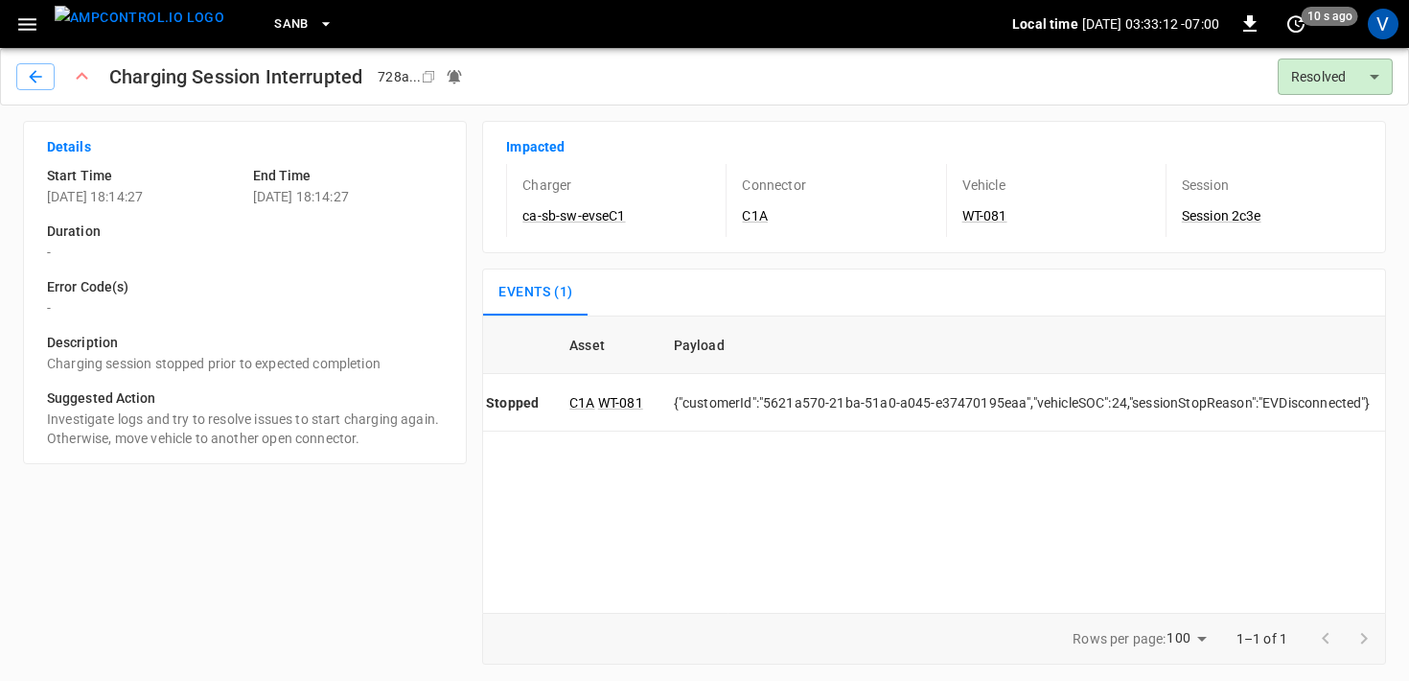
scroll to position [0, 279]
drag, startPoint x: 1256, startPoint y: 401, endPoint x: 1361, endPoint y: 396, distance: 105.6
click at [1362, 397] on td "{"customerId":"5621a570-21ba-51a0-a045-e37470195eaa","vehicleSOC":24,"sessionSt…" at bounding box center [1023, 403] width 728 height 58
click at [1365, 402] on td "{"customerId":"5621a570-21ba-51a0-a045-e37470195eaa","vehicleSOC":24,"sessionSt…" at bounding box center [1023, 403] width 728 height 58
drag, startPoint x: 1257, startPoint y: 404, endPoint x: 1364, endPoint y: 402, distance: 107.4
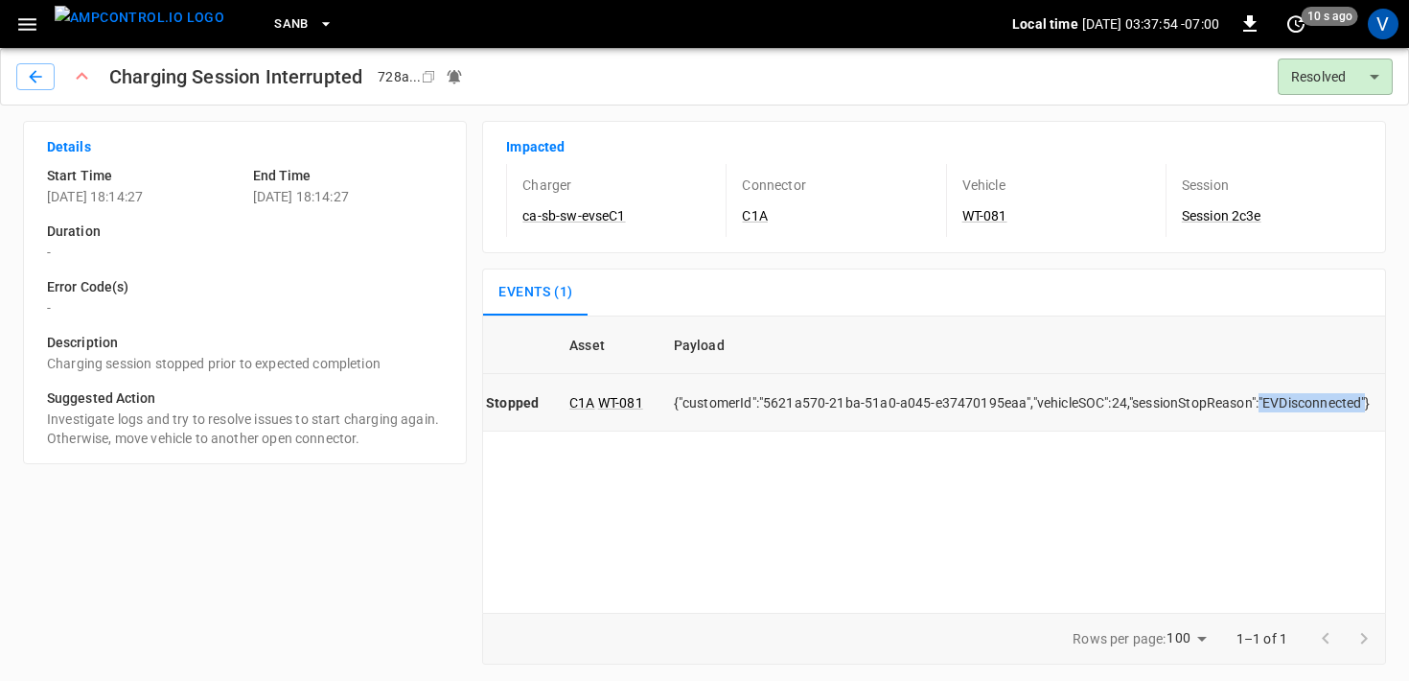
click at [1364, 402] on td "{"customerId":"5621a570-21ba-51a0-a045-e37470195eaa","vehicleSOC":24,"sessionSt…" at bounding box center [1023, 403] width 728 height 58
copy td ""EVDisconnected""
click at [37, 89] on button "button" at bounding box center [35, 76] width 38 height 27
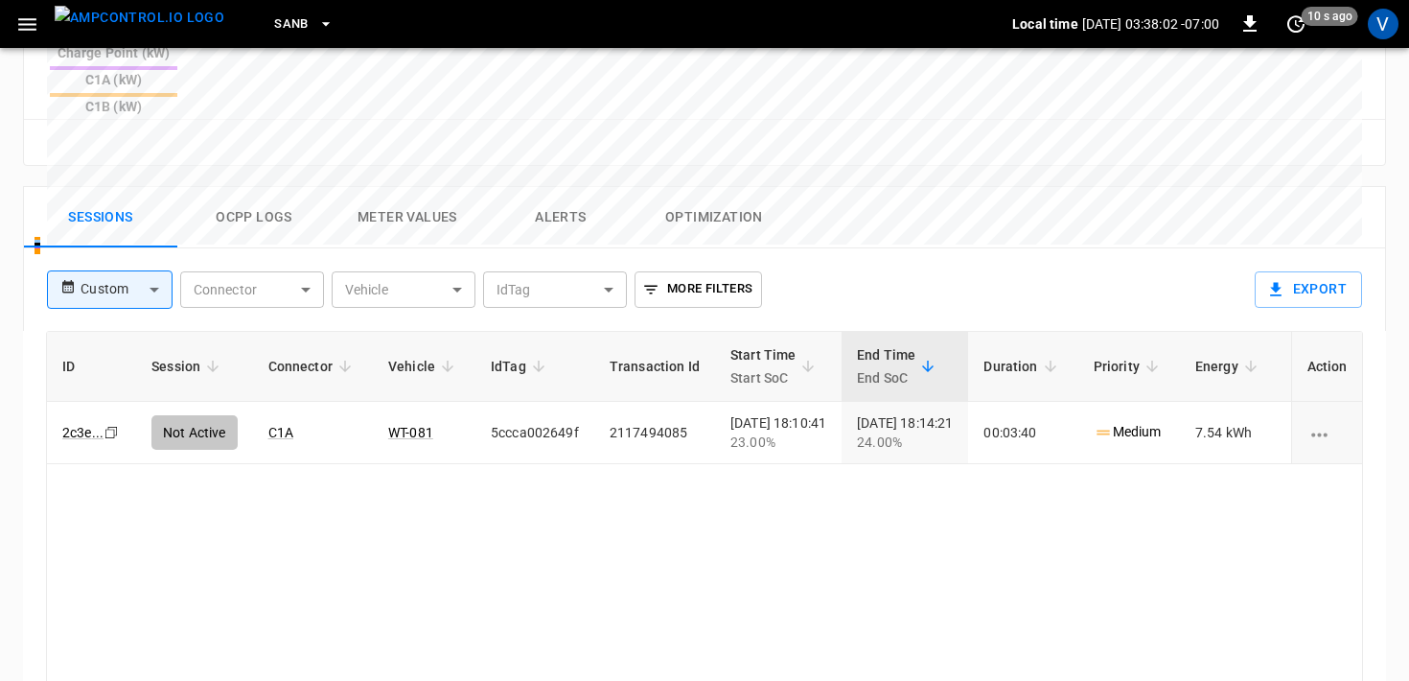
scroll to position [873, 0]
click at [553, 188] on button "Alerts" at bounding box center [560, 218] width 153 height 61
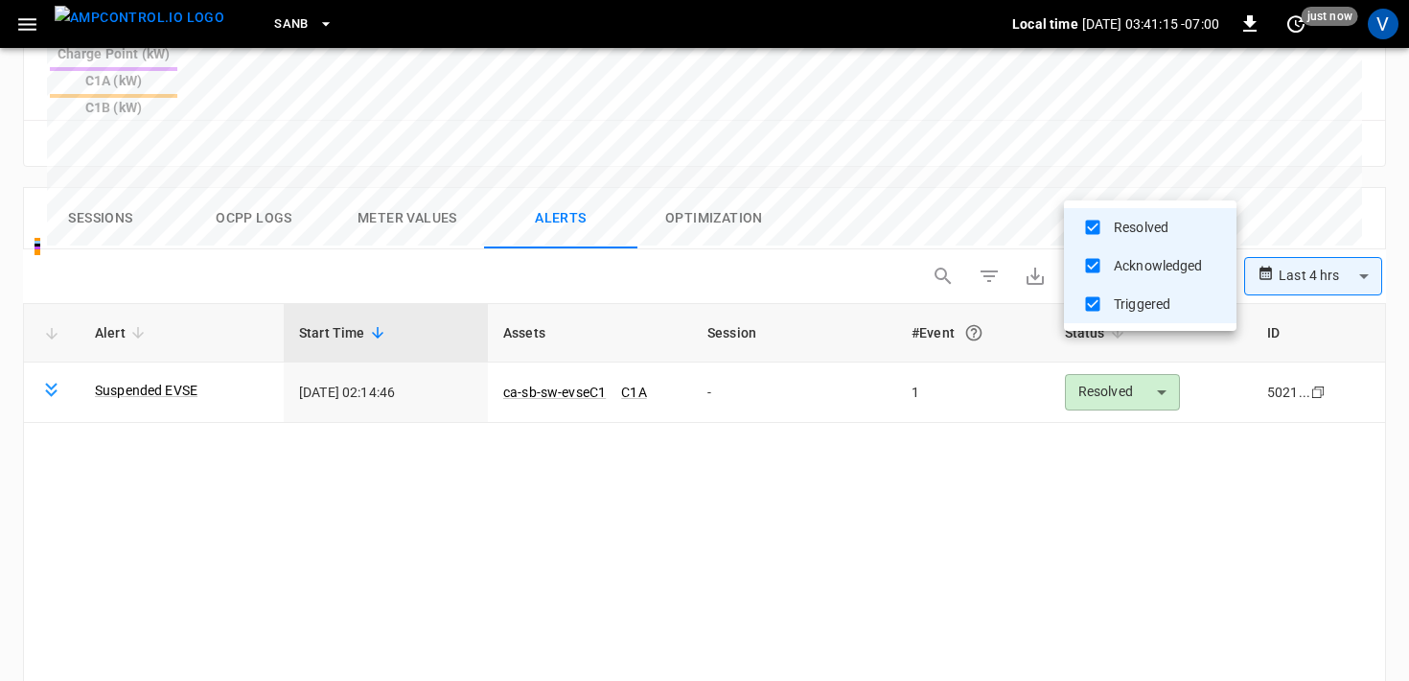
click at [1330, 184] on div at bounding box center [704, 340] width 1409 height 681
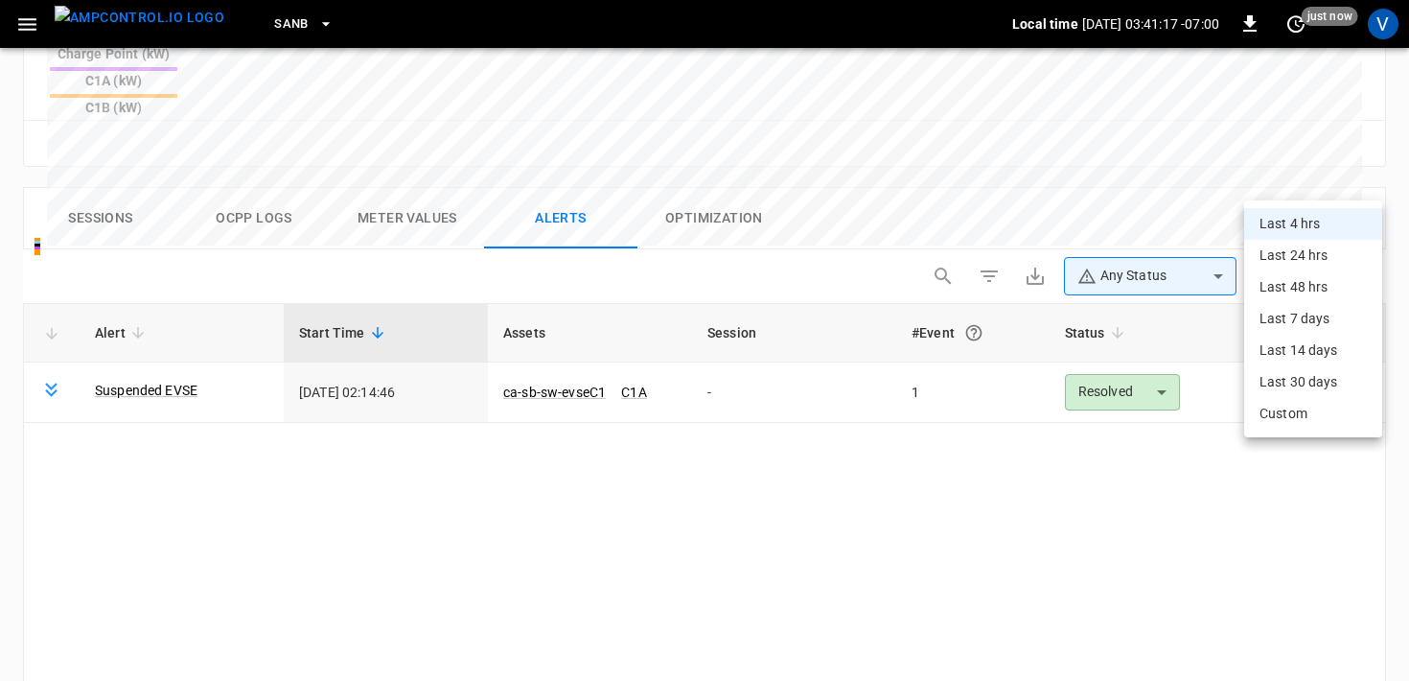
click at [1285, 254] on li "Last 24 hrs" at bounding box center [1314, 256] width 138 height 32
type input "**********"
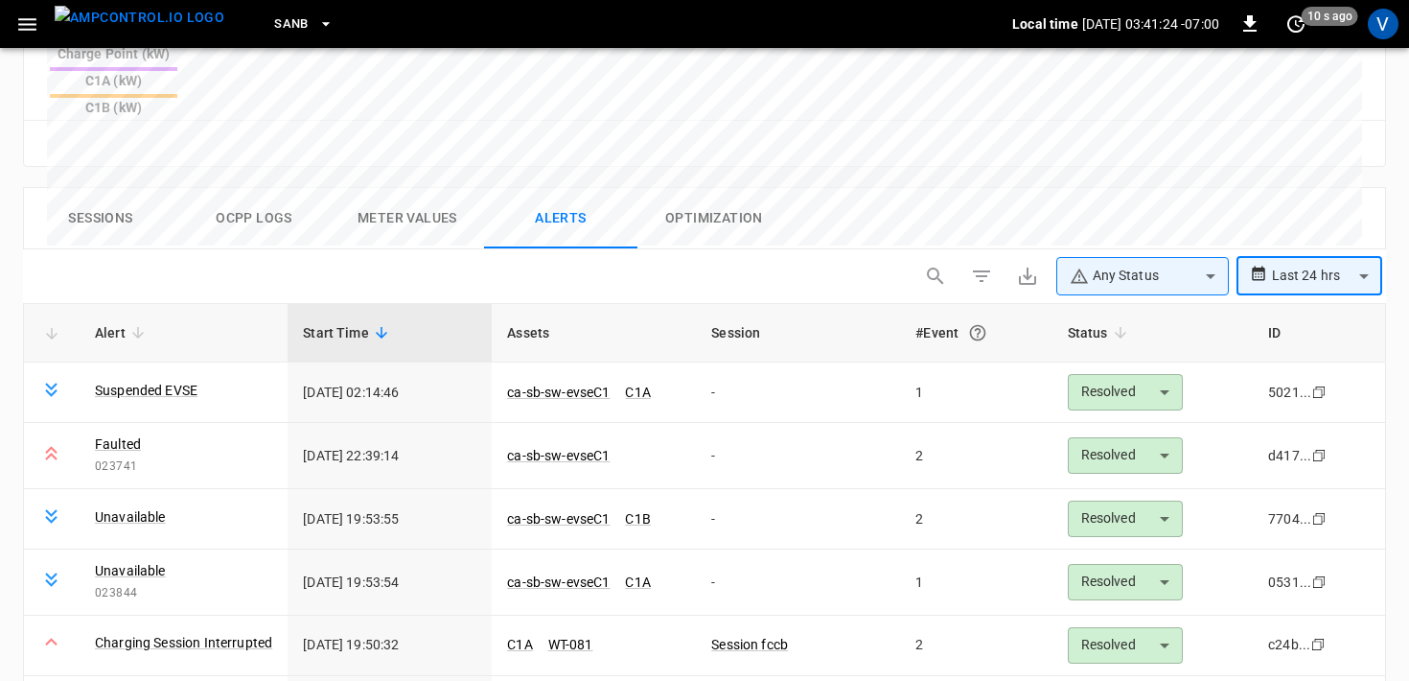
click at [811, 257] on div "**********" at bounding box center [704, 280] width 1363 height 46
